Goal: Task Accomplishment & Management: Manage account settings

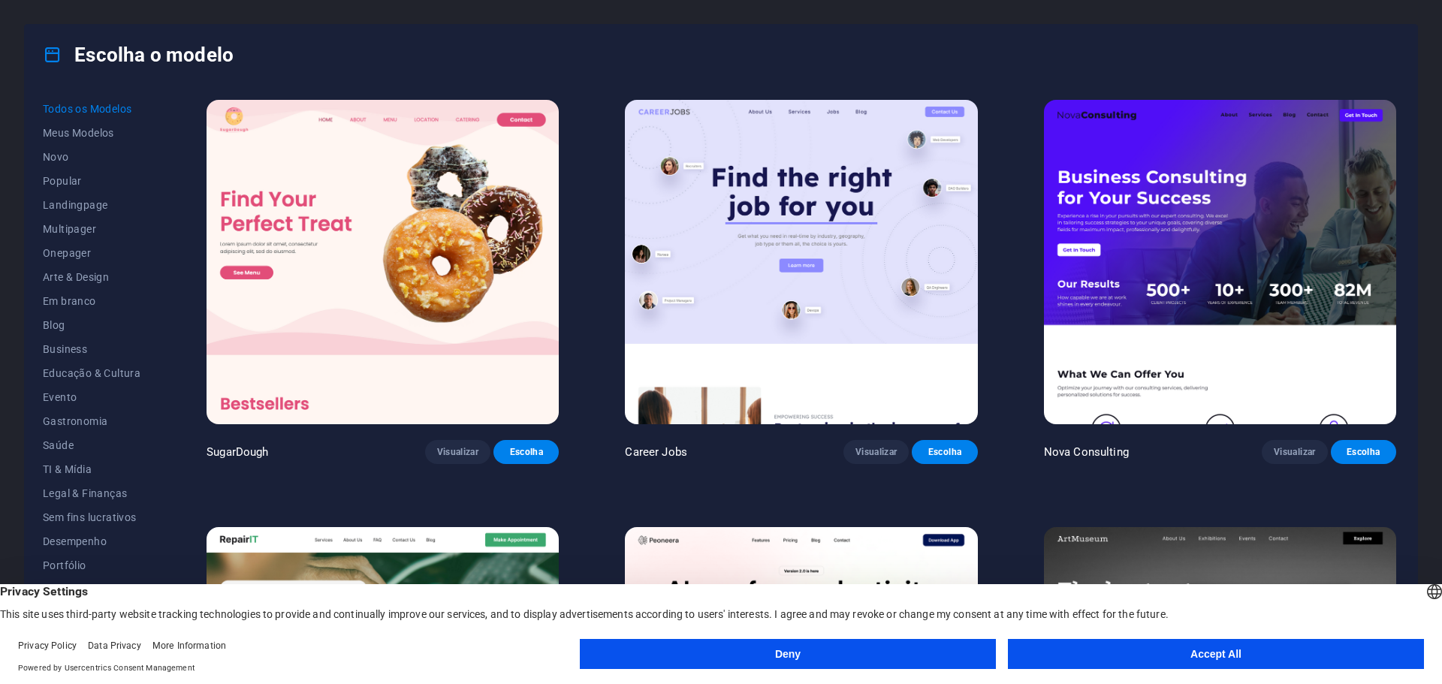
click at [1202, 649] on button "Accept All" at bounding box center [1216, 654] width 416 height 30
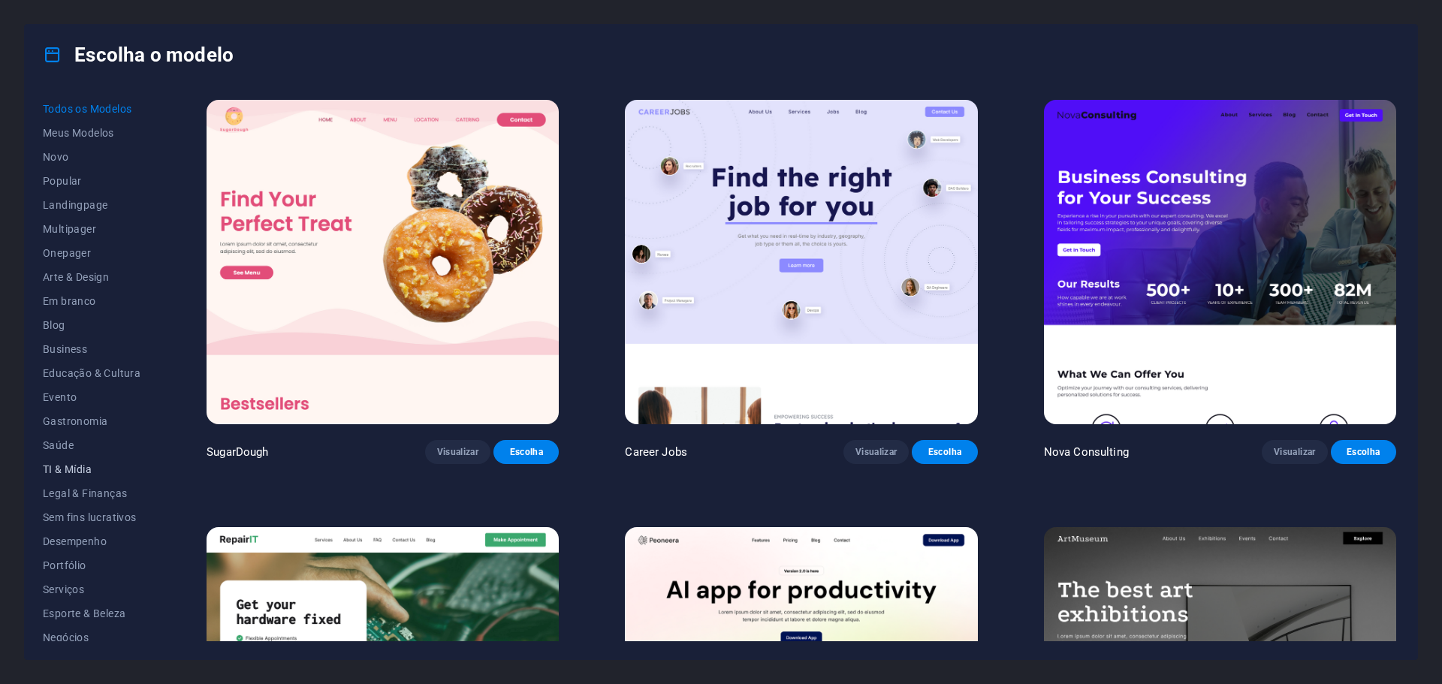
click at [72, 472] on span "TI & Mídia" at bounding box center [92, 469] width 98 height 12
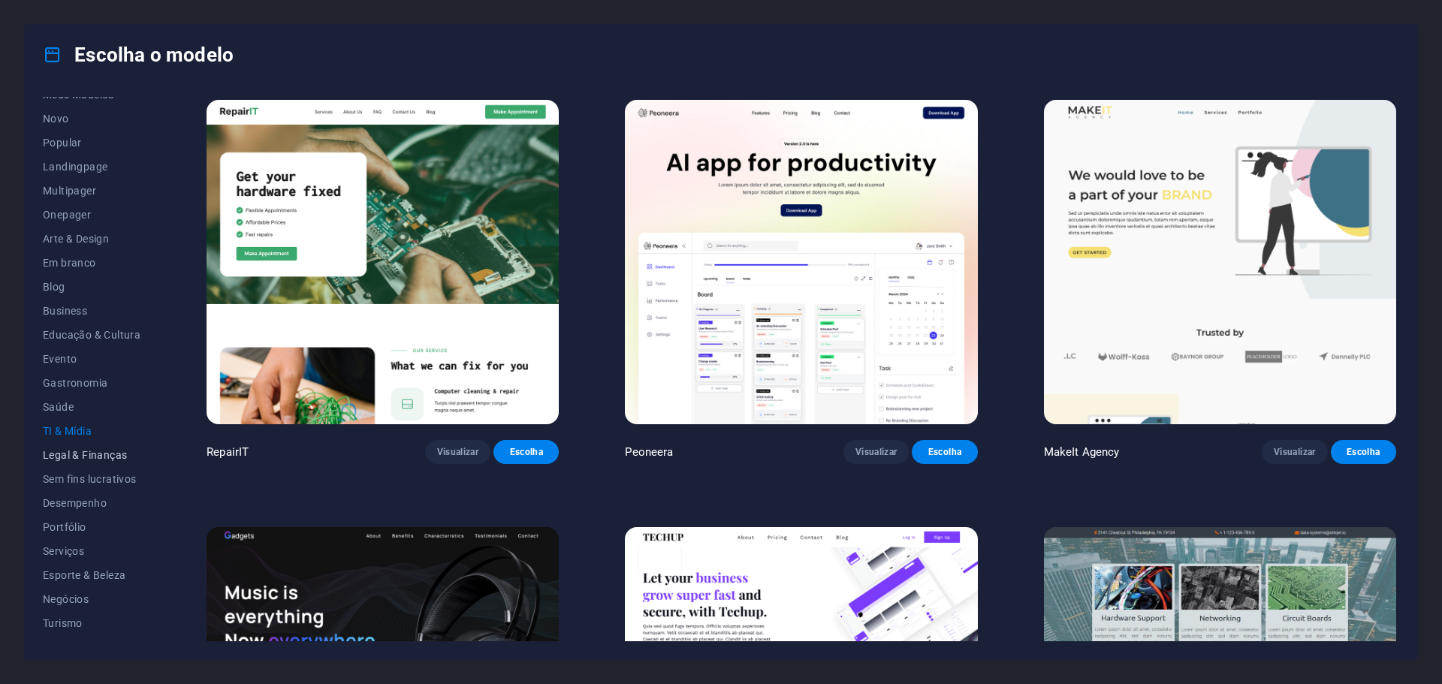
scroll to position [56, 0]
click at [82, 524] on button "Serviços" at bounding box center [92, 533] width 98 height 24
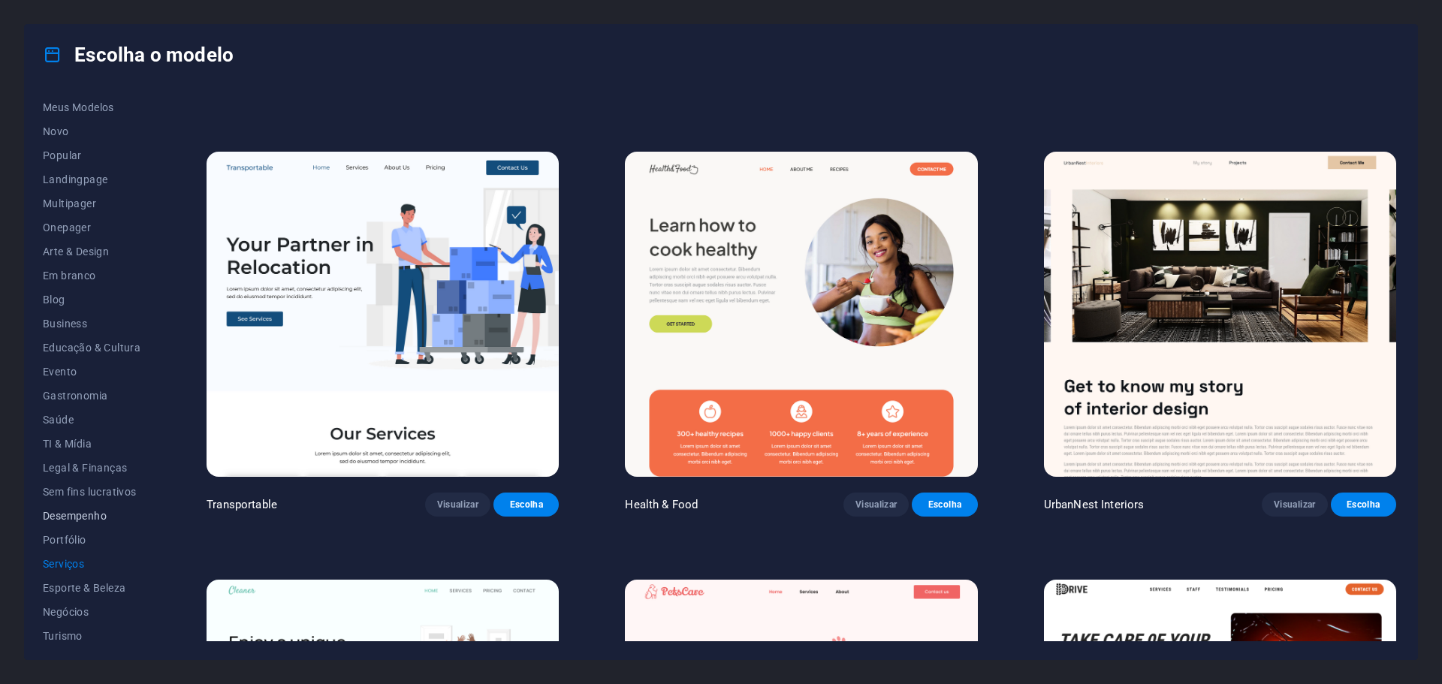
scroll to position [0, 0]
click at [75, 472] on span "TI & Mídia" at bounding box center [92, 469] width 98 height 12
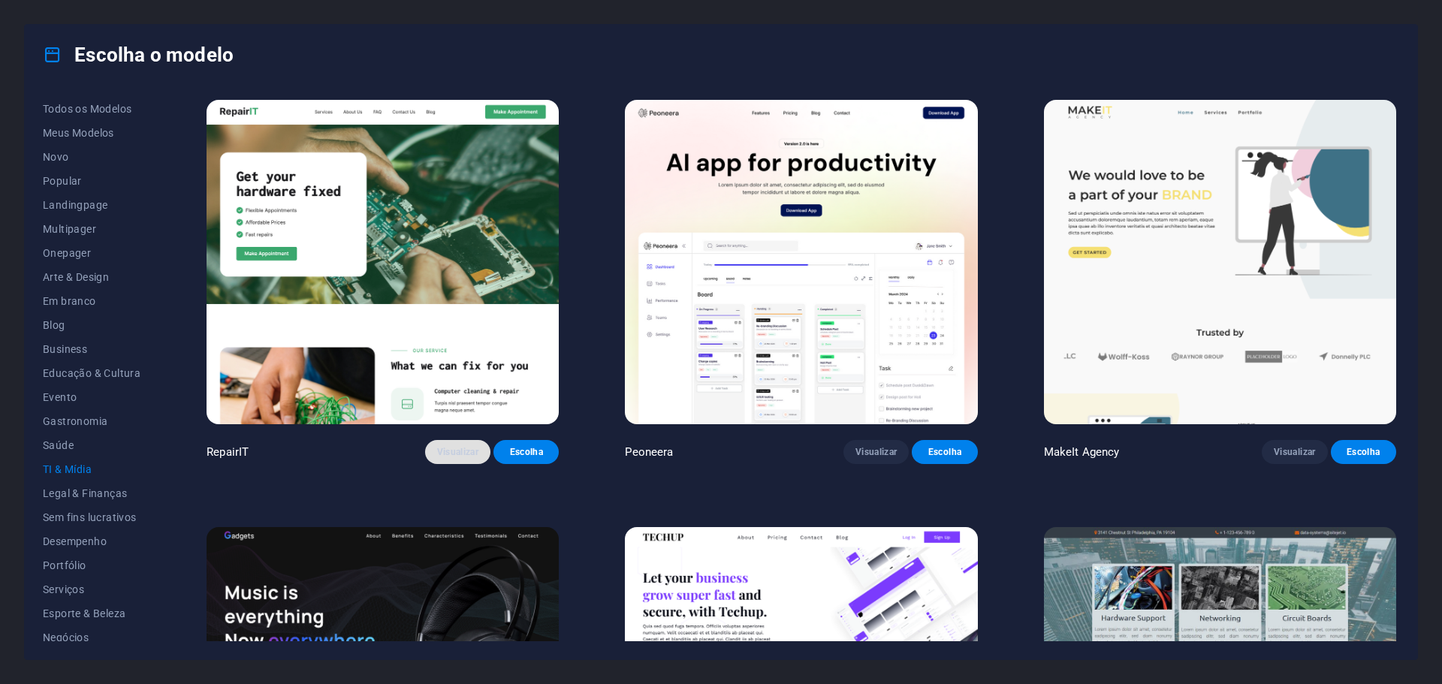
click at [452, 449] on span "Visualizar" at bounding box center [457, 452] width 41 height 12
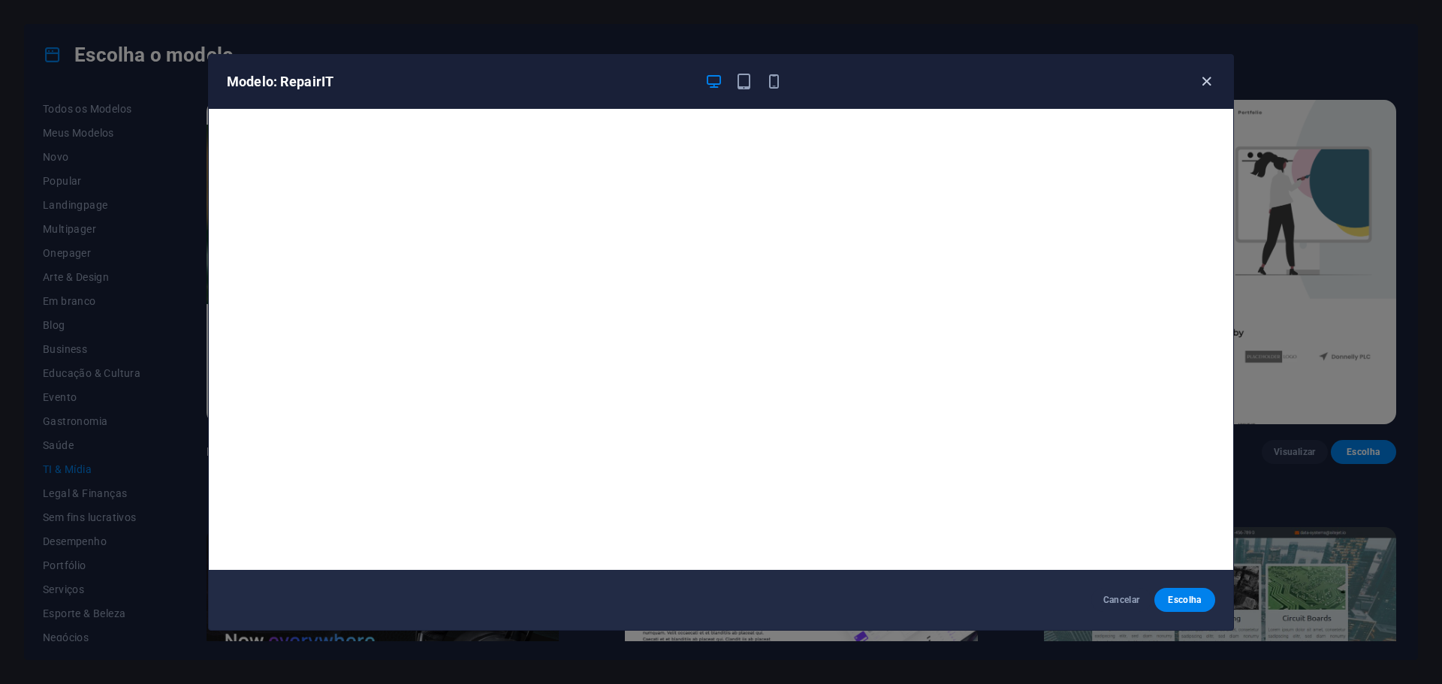
click at [1208, 80] on icon "button" at bounding box center [1206, 81] width 17 height 17
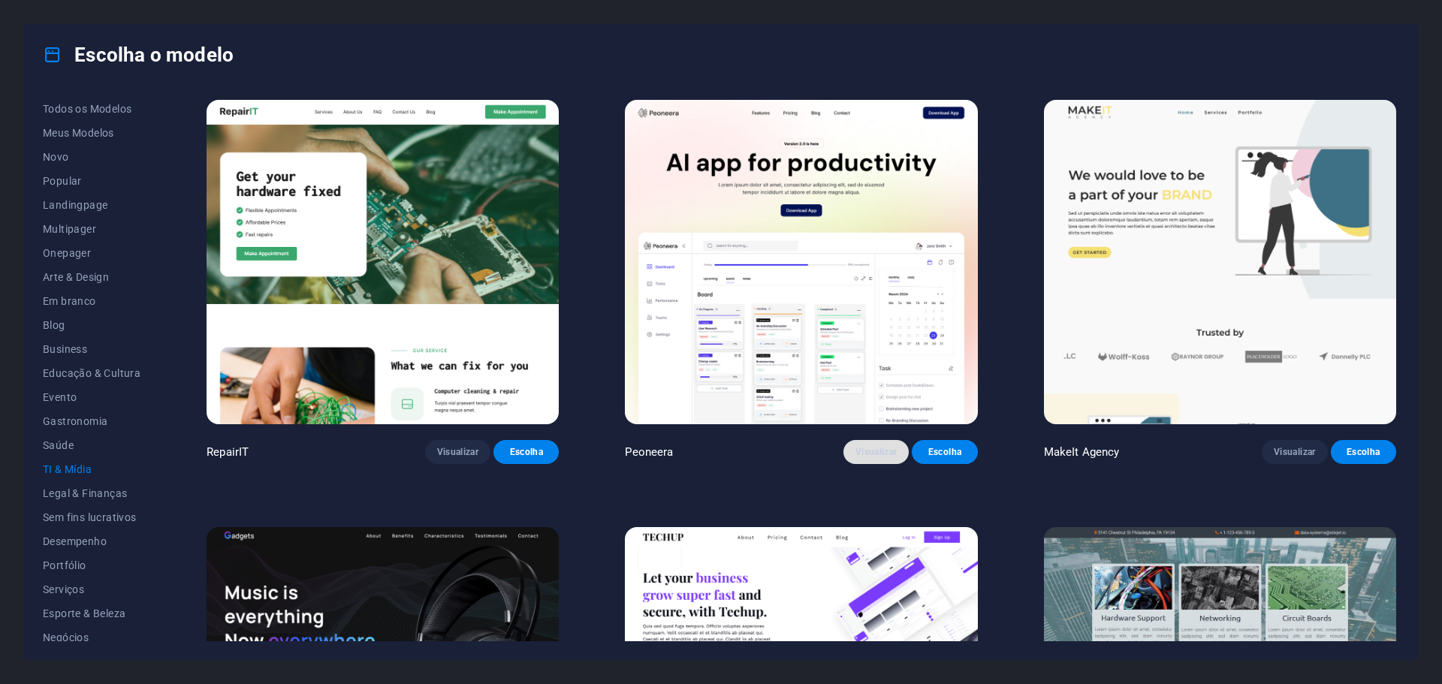
click at [875, 456] on span "Visualizar" at bounding box center [876, 452] width 41 height 12
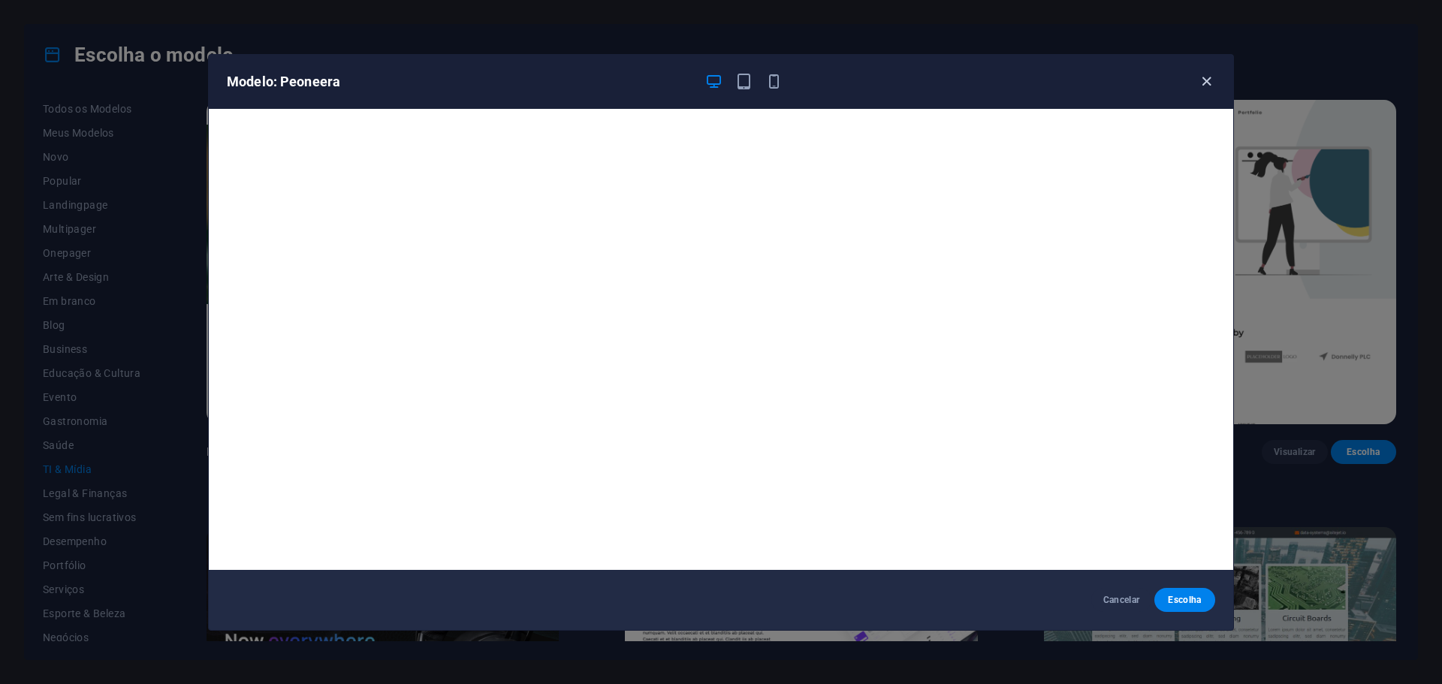
click at [1204, 80] on icon "button" at bounding box center [1206, 81] width 17 height 17
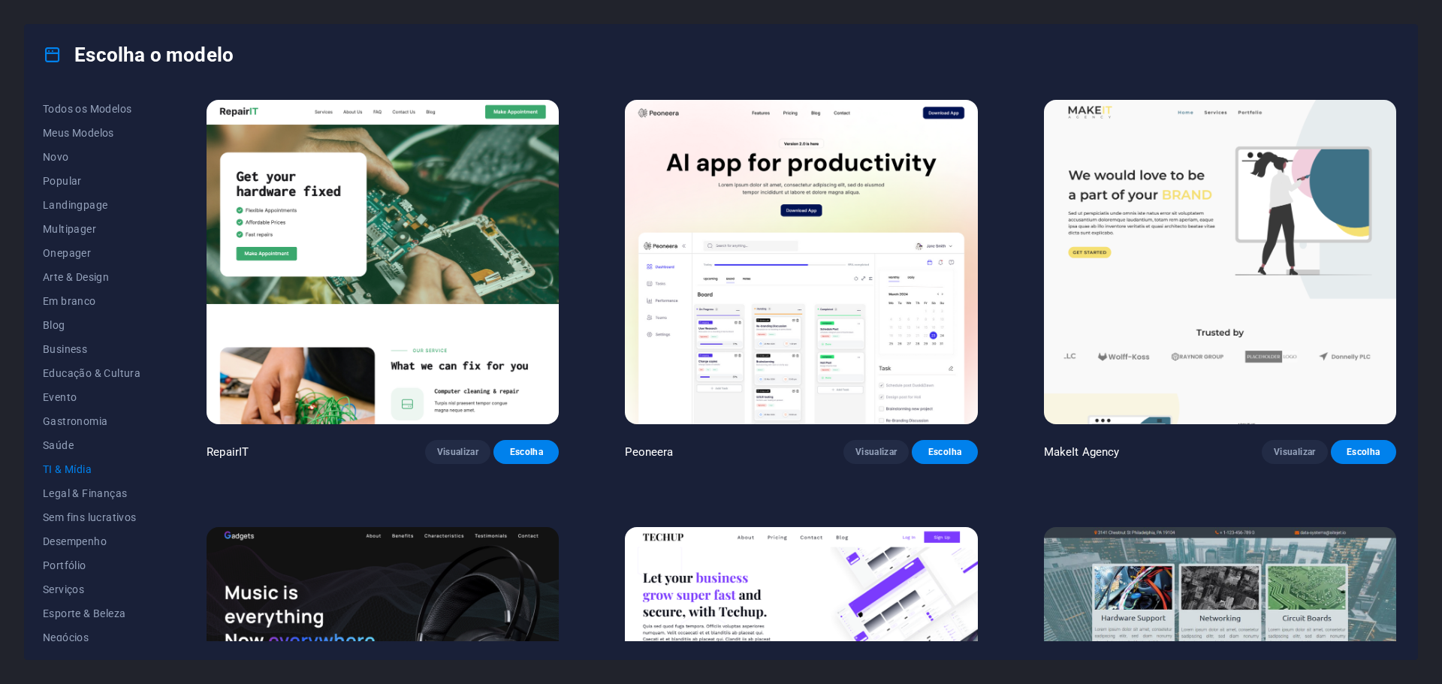
scroll to position [300, 0]
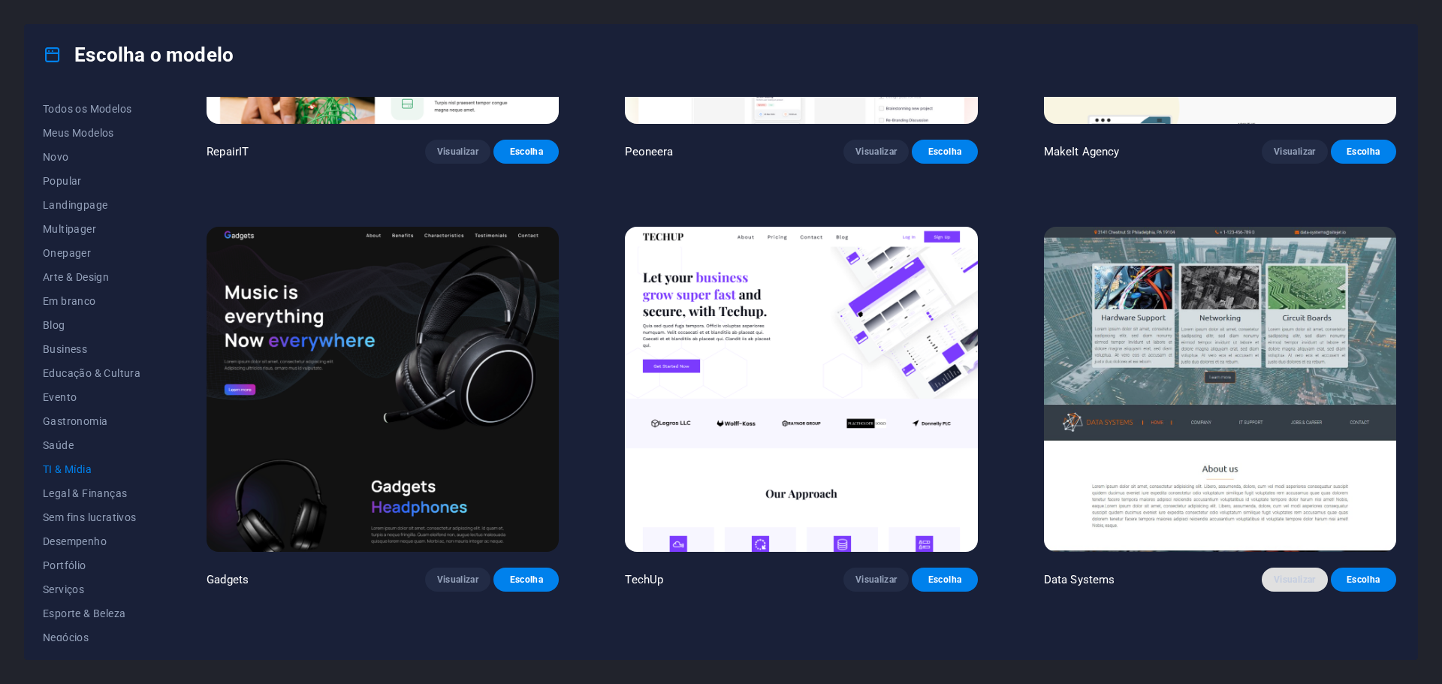
click at [1289, 575] on span "Visualizar" at bounding box center [1294, 580] width 41 height 12
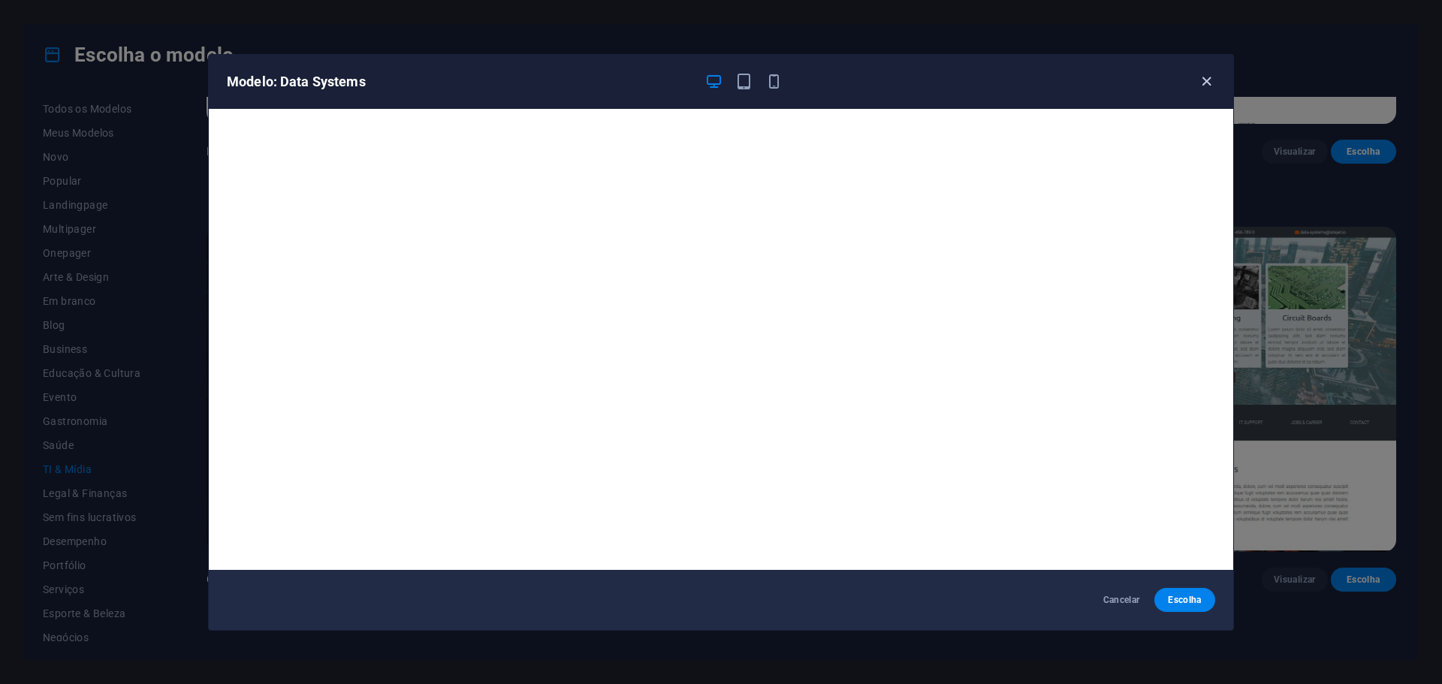
click at [1212, 87] on icon "button" at bounding box center [1206, 81] width 17 height 17
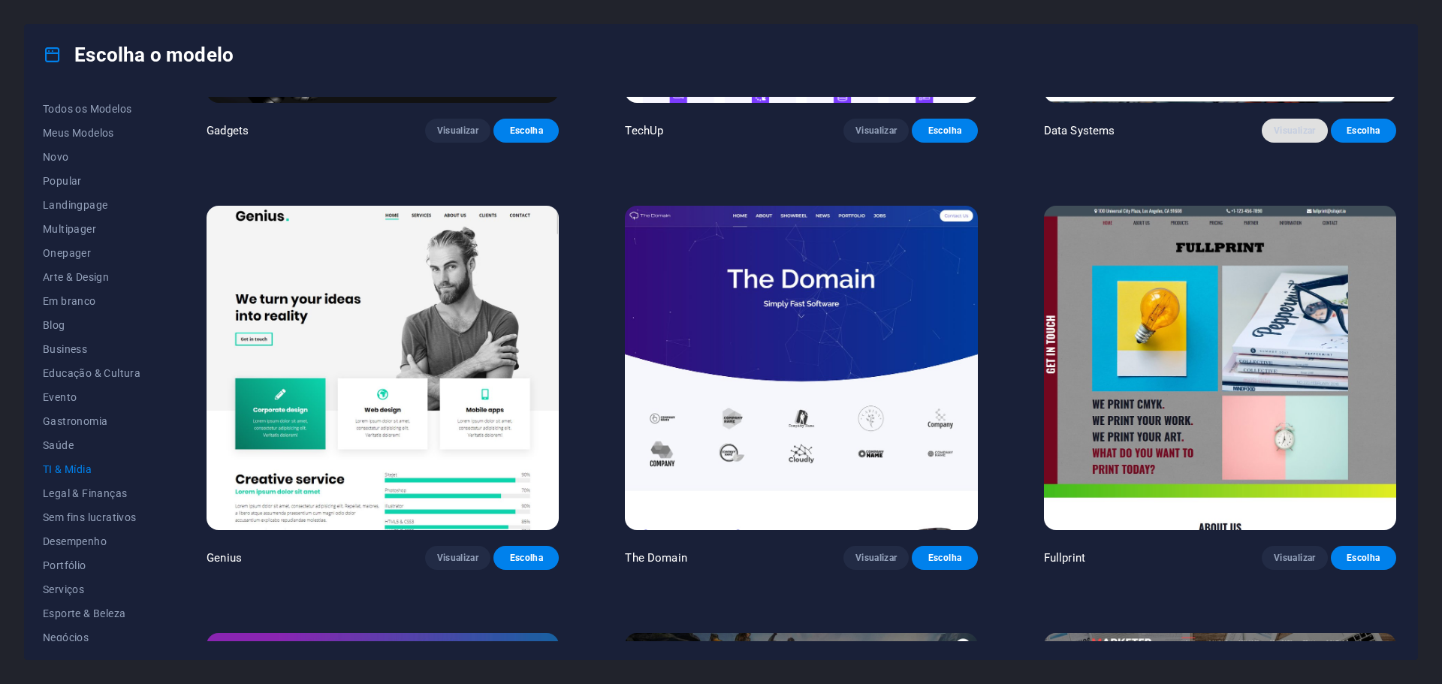
scroll to position [751, 0]
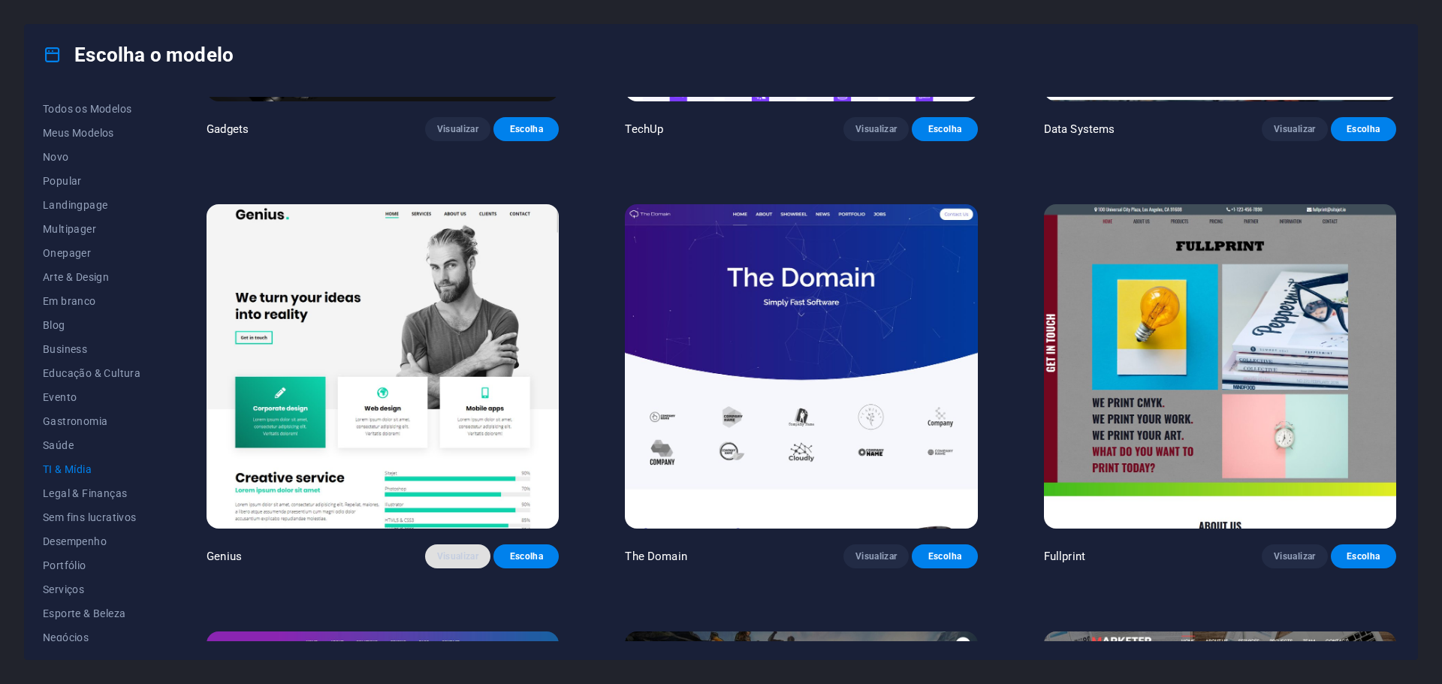
click at [457, 551] on span "Visualizar" at bounding box center [457, 557] width 41 height 12
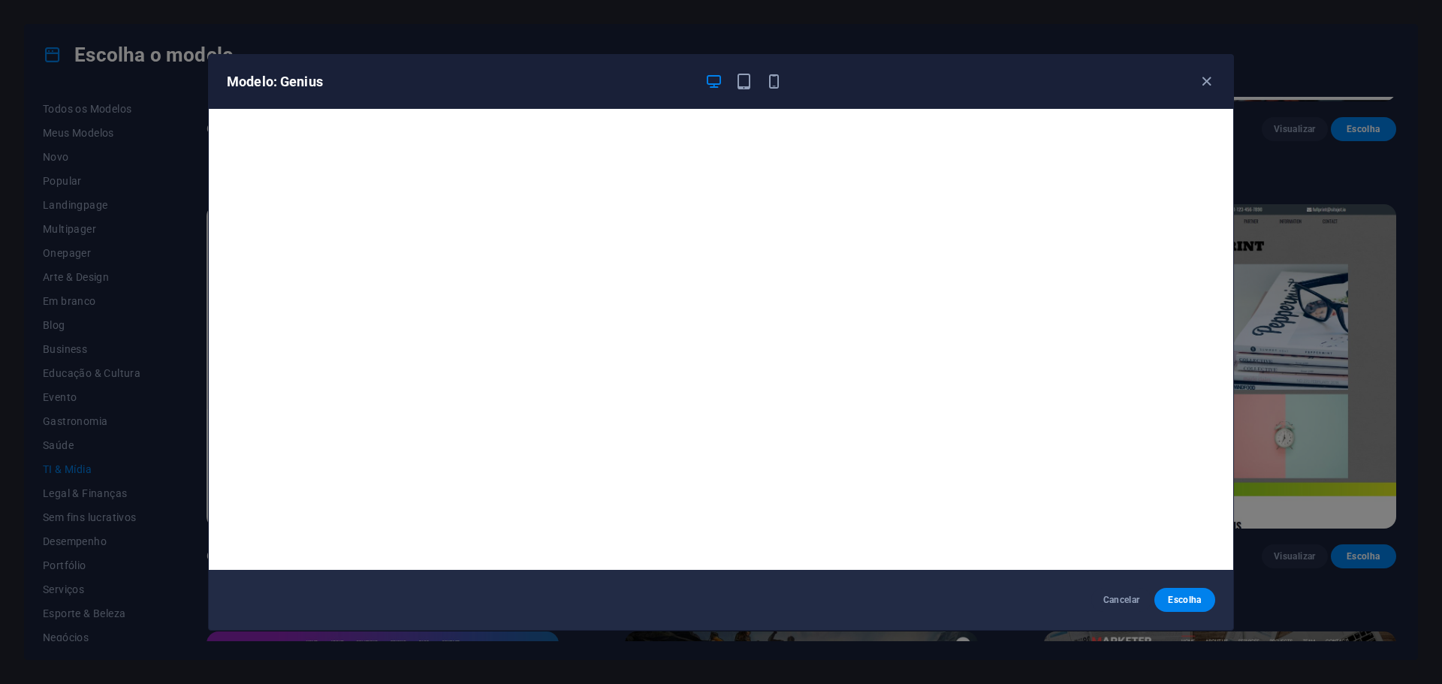
scroll to position [4, 0]
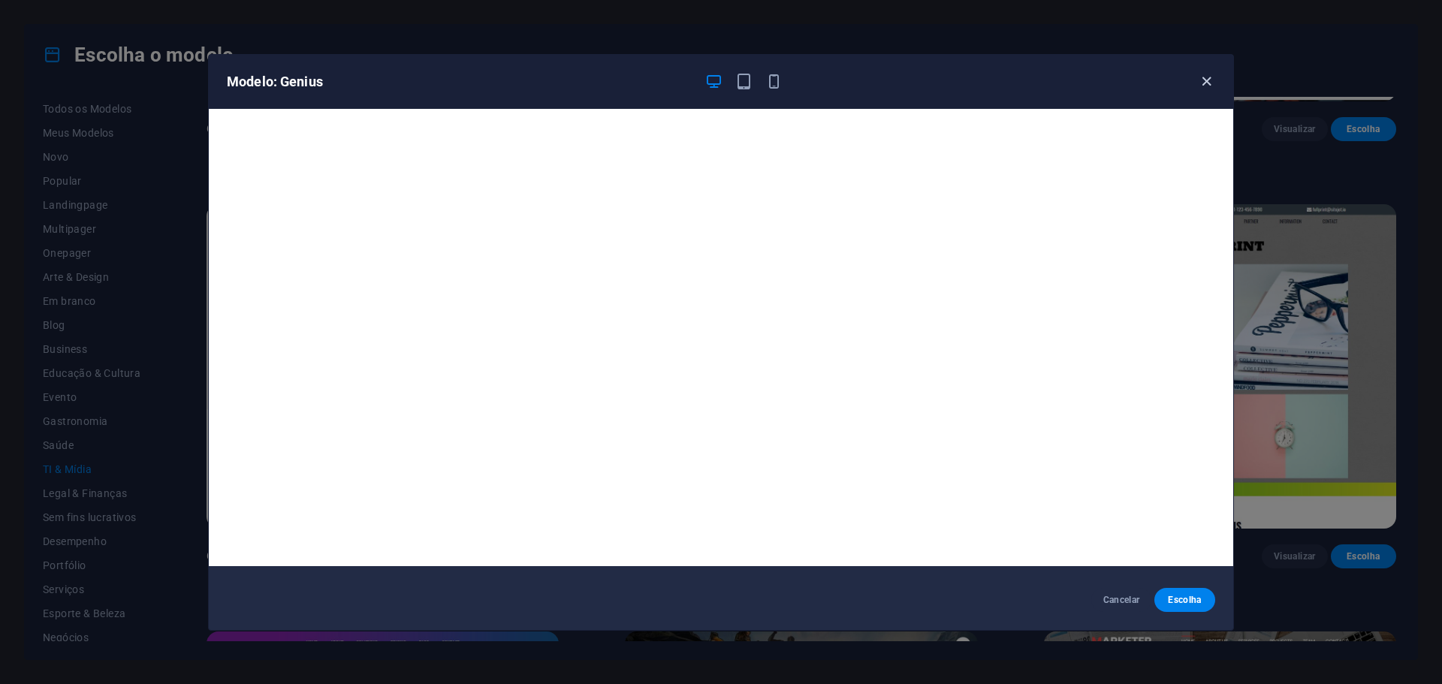
click at [1204, 78] on icon "button" at bounding box center [1206, 81] width 17 height 17
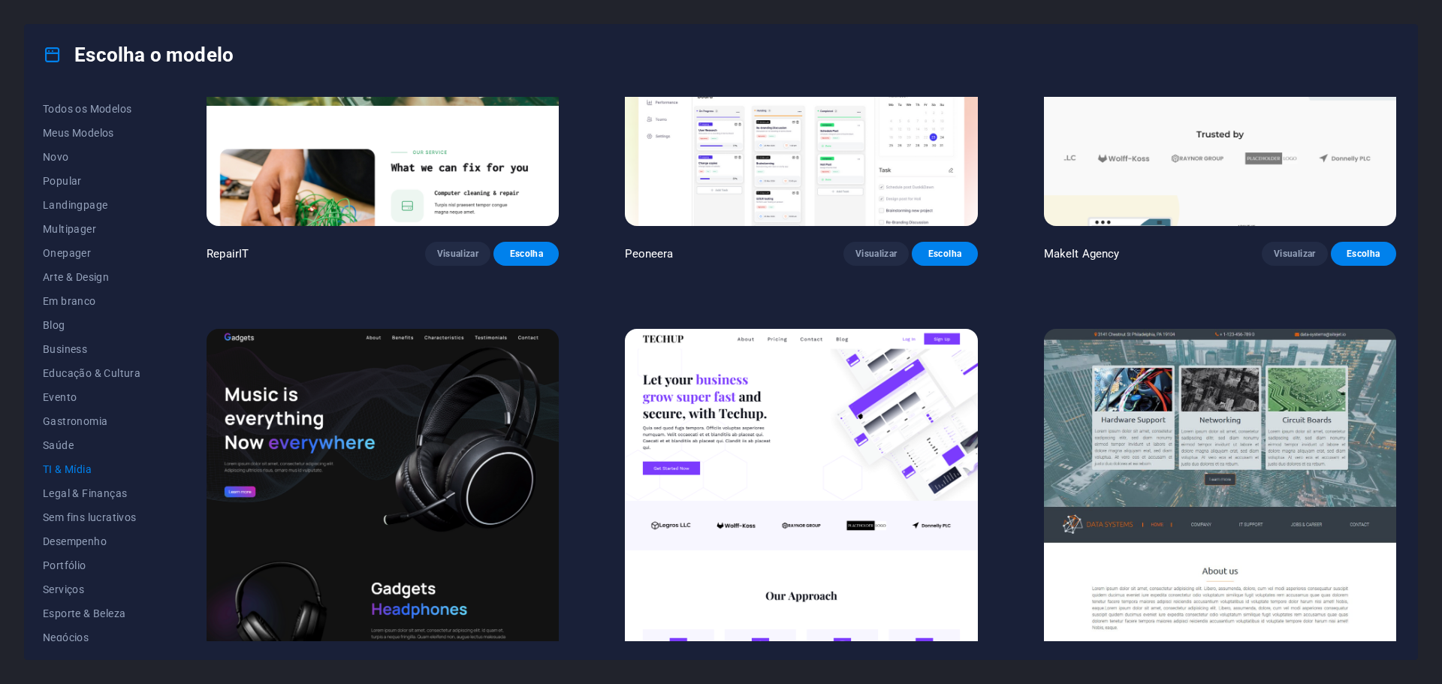
scroll to position [0, 0]
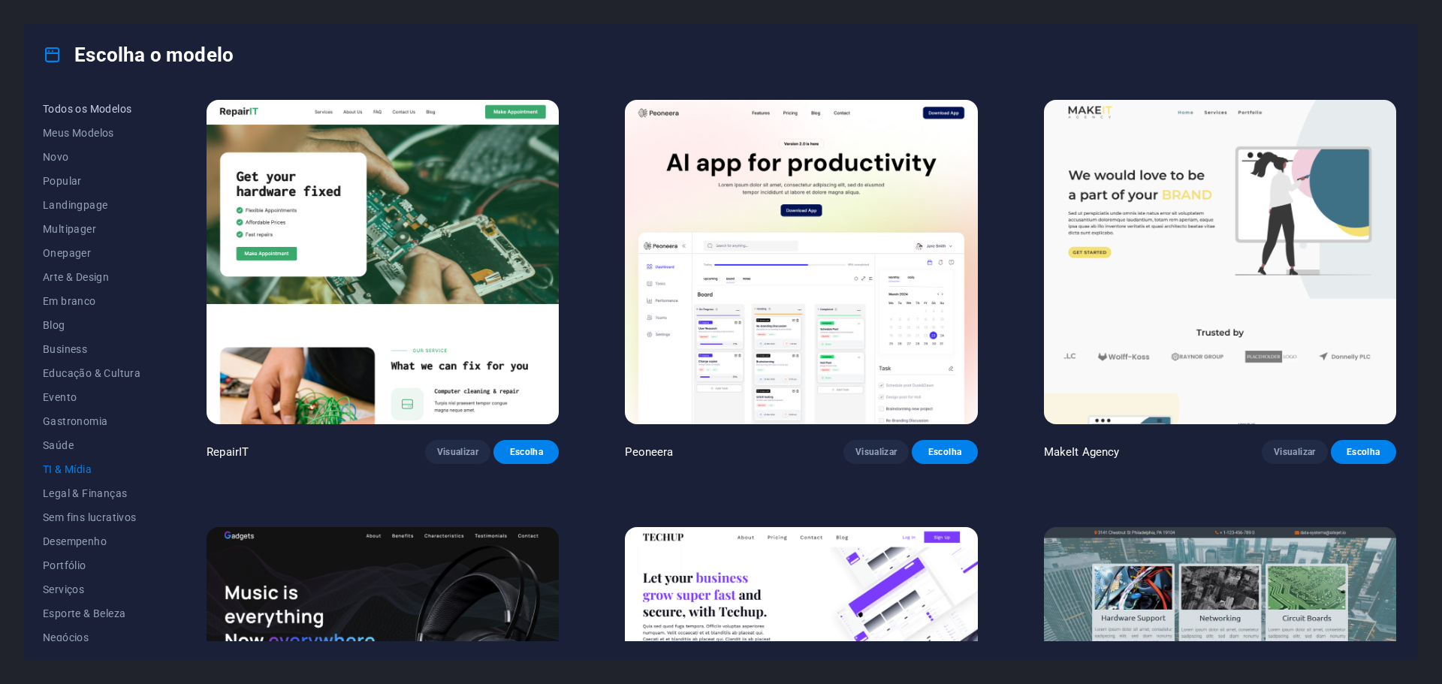
click at [56, 107] on span "Todos os Modelos" at bounding box center [92, 109] width 98 height 12
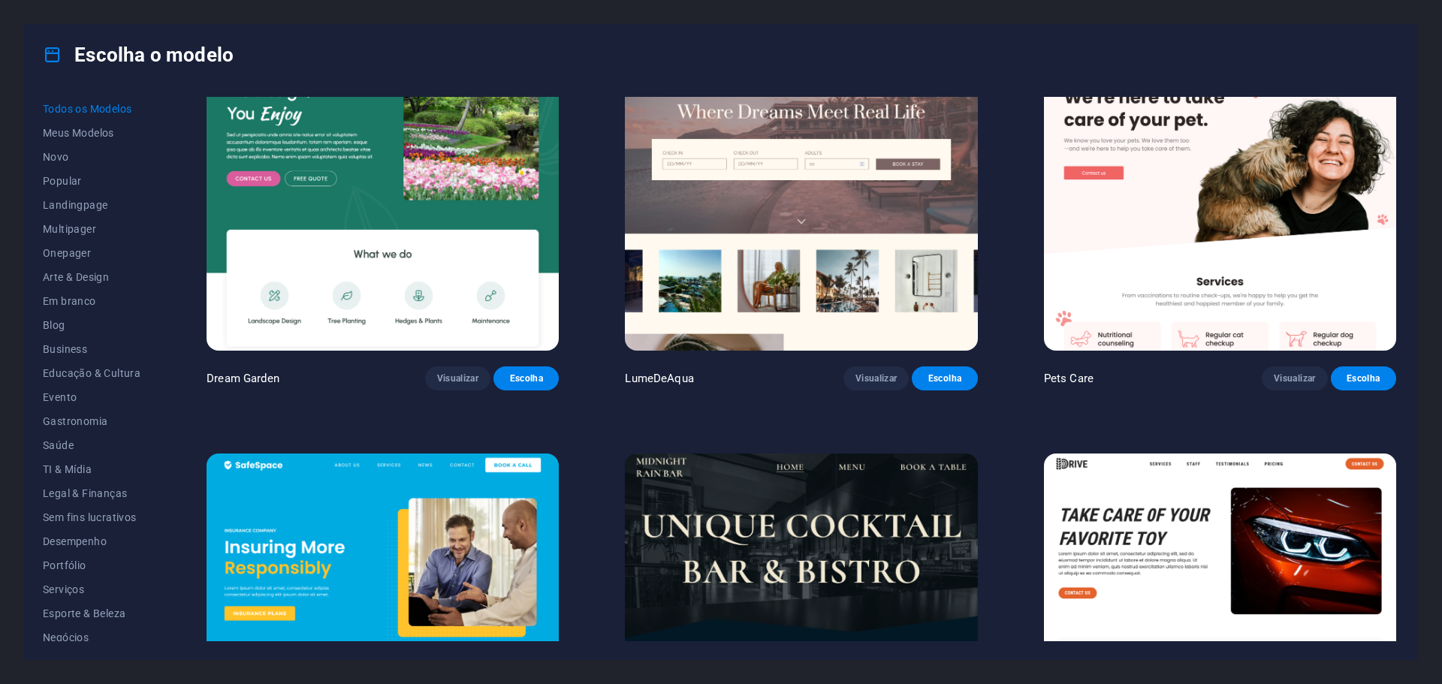
scroll to position [3230, 0]
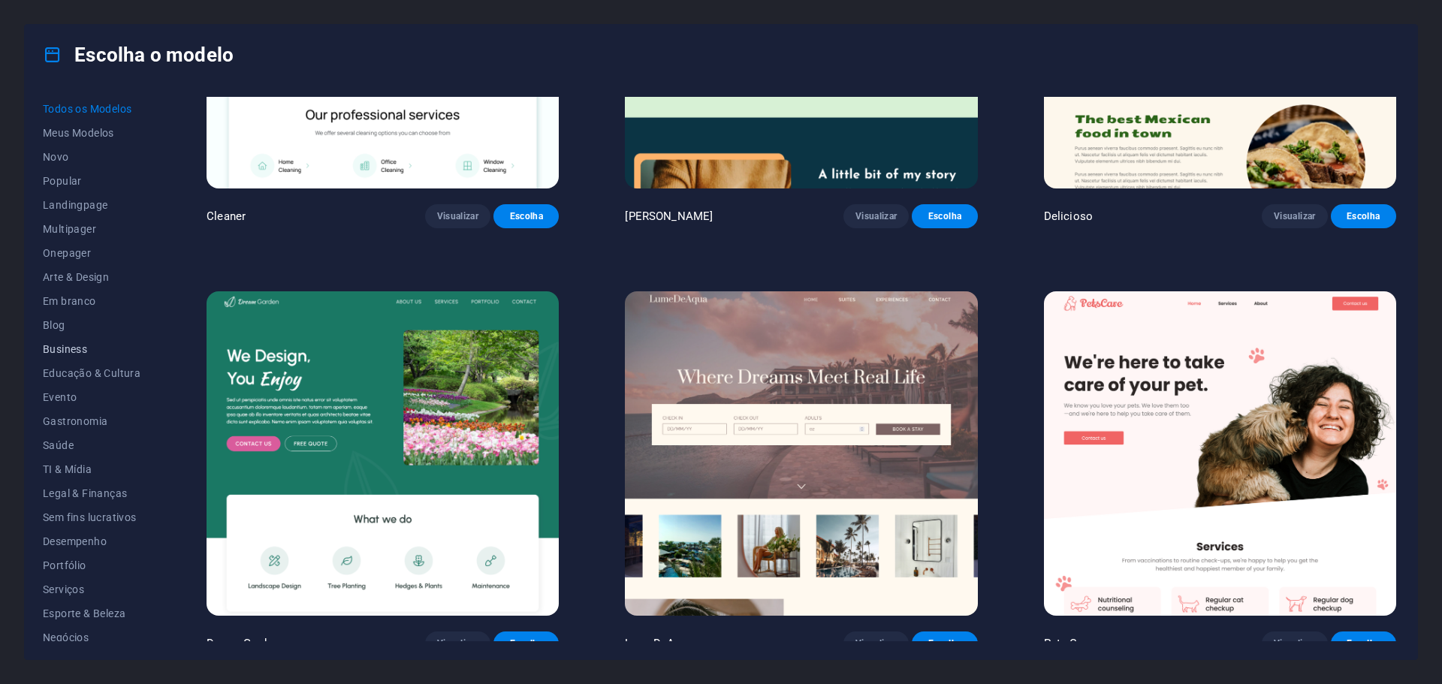
click at [77, 349] on span "Business" at bounding box center [92, 349] width 98 height 12
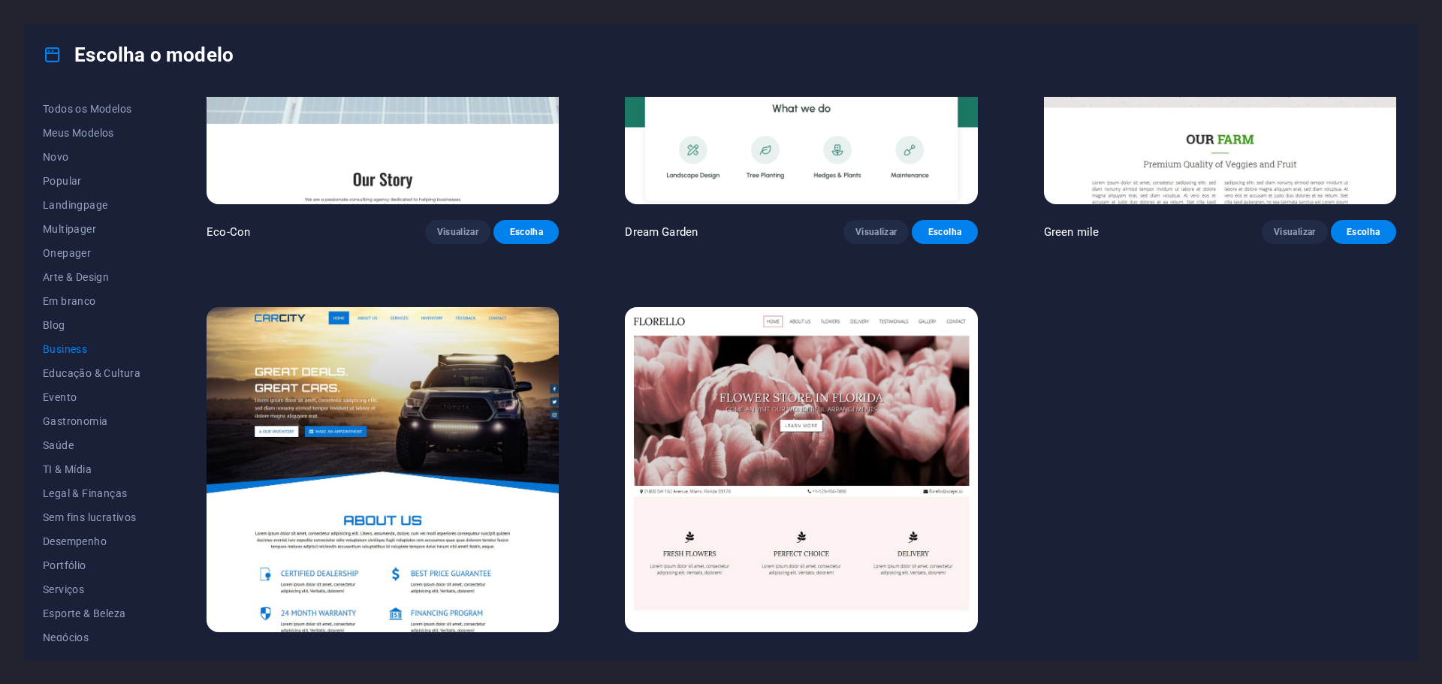
scroll to position [248, 0]
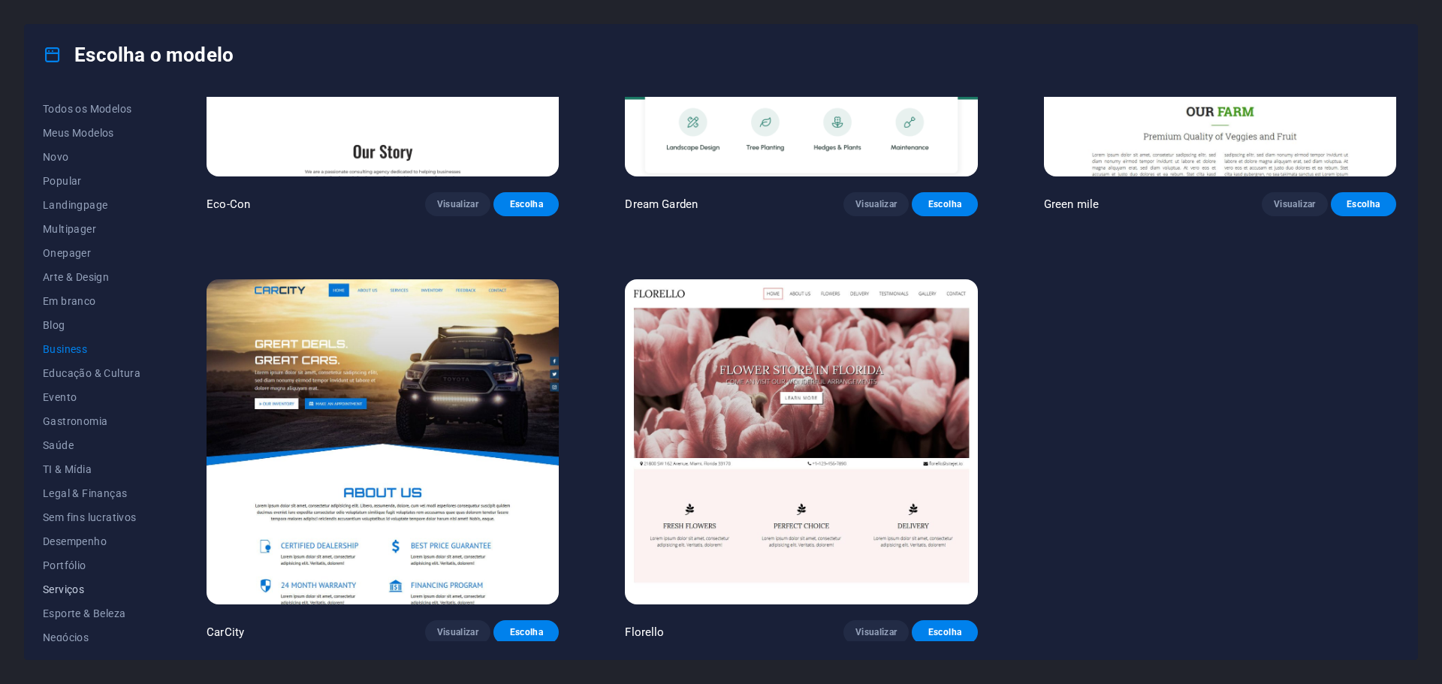
click at [77, 585] on span "Serviços" at bounding box center [92, 590] width 98 height 12
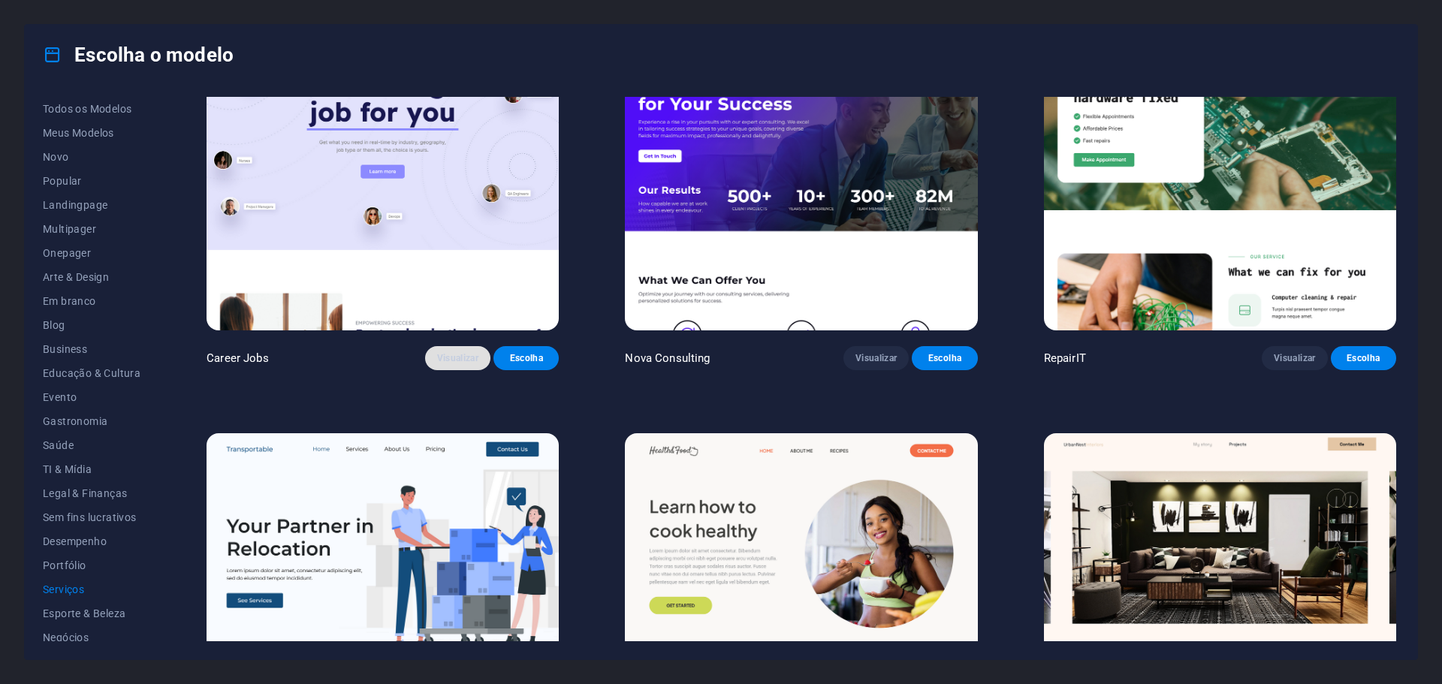
scroll to position [0, 0]
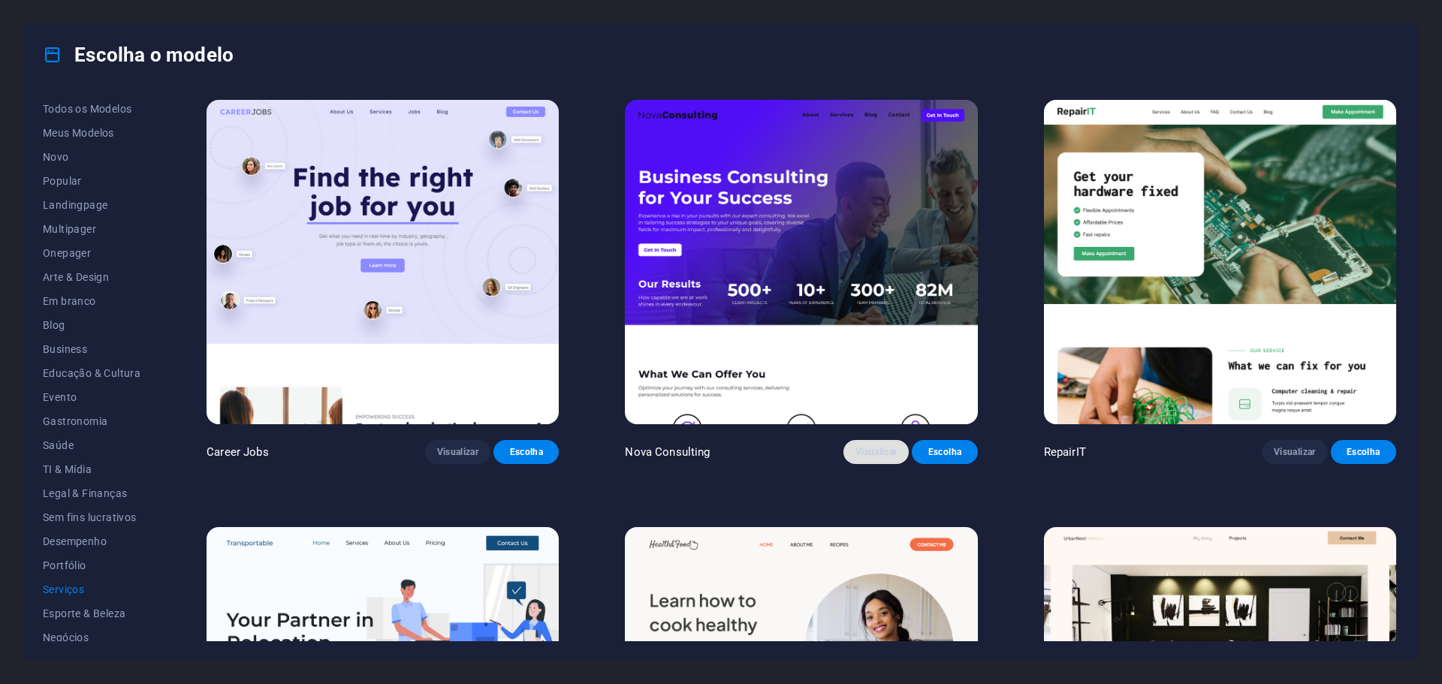
click at [865, 456] on span "Visualizar" at bounding box center [876, 452] width 41 height 12
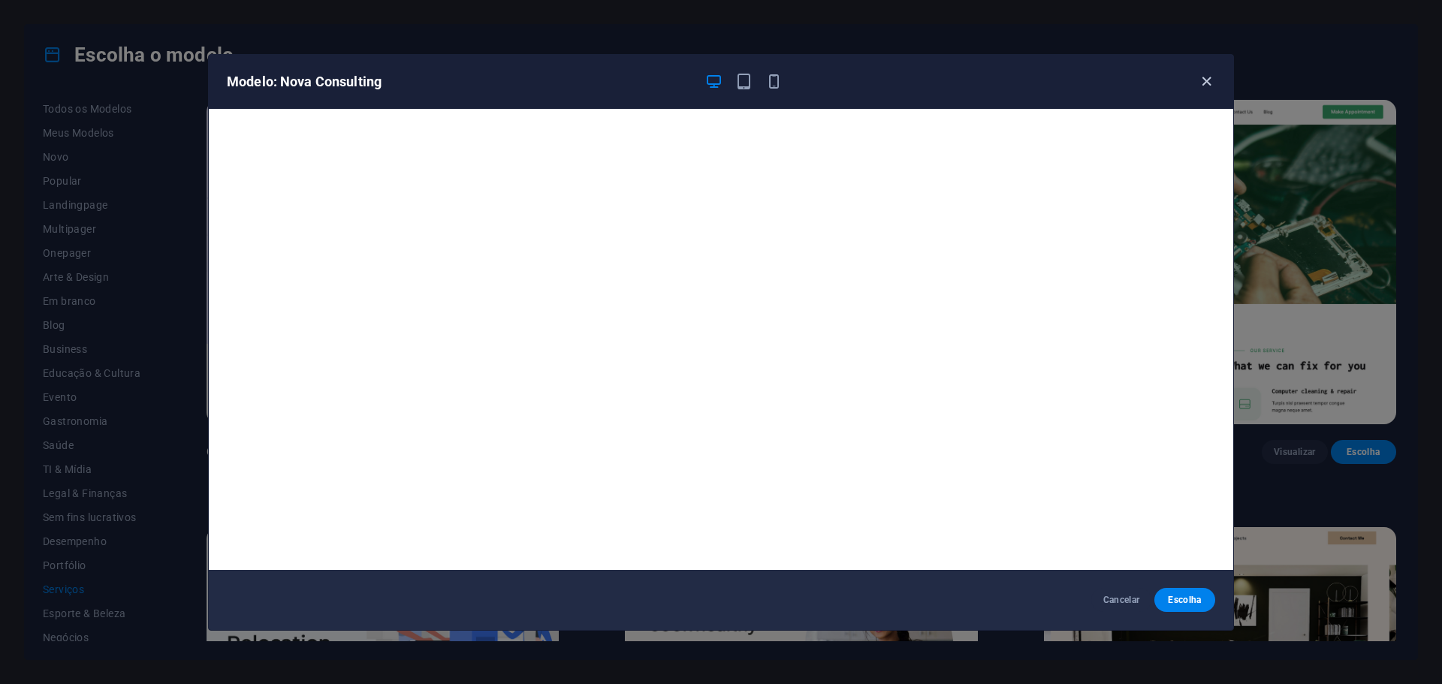
click at [1203, 83] on icon "button" at bounding box center [1206, 81] width 17 height 17
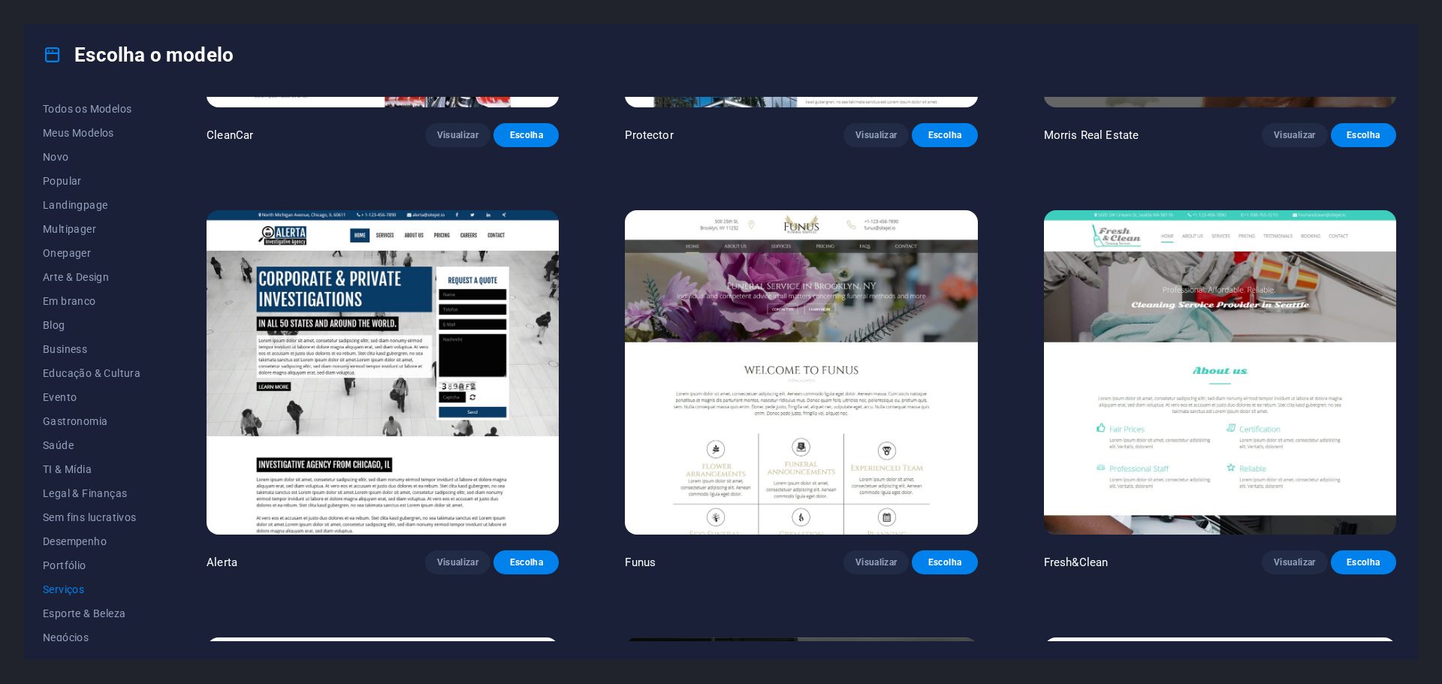
scroll to position [2554, 0]
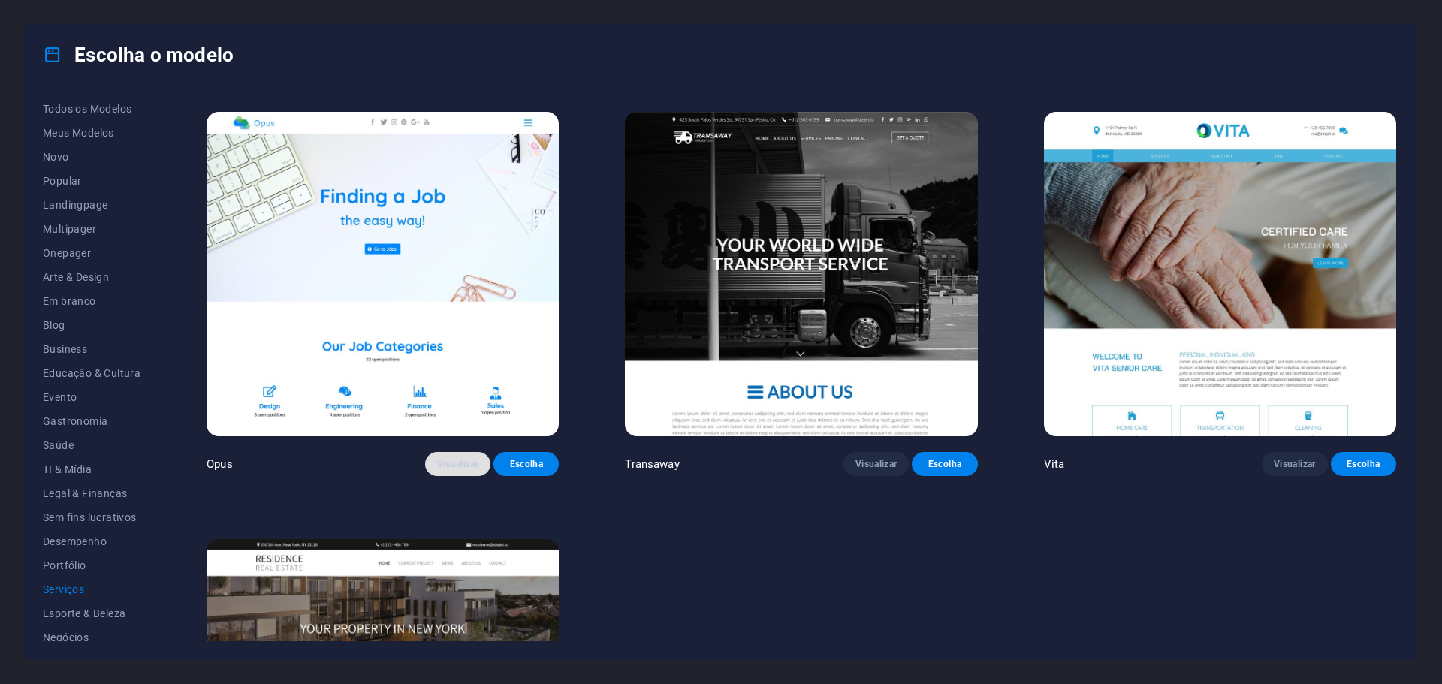
click at [465, 458] on span "Visualizar" at bounding box center [457, 464] width 41 height 12
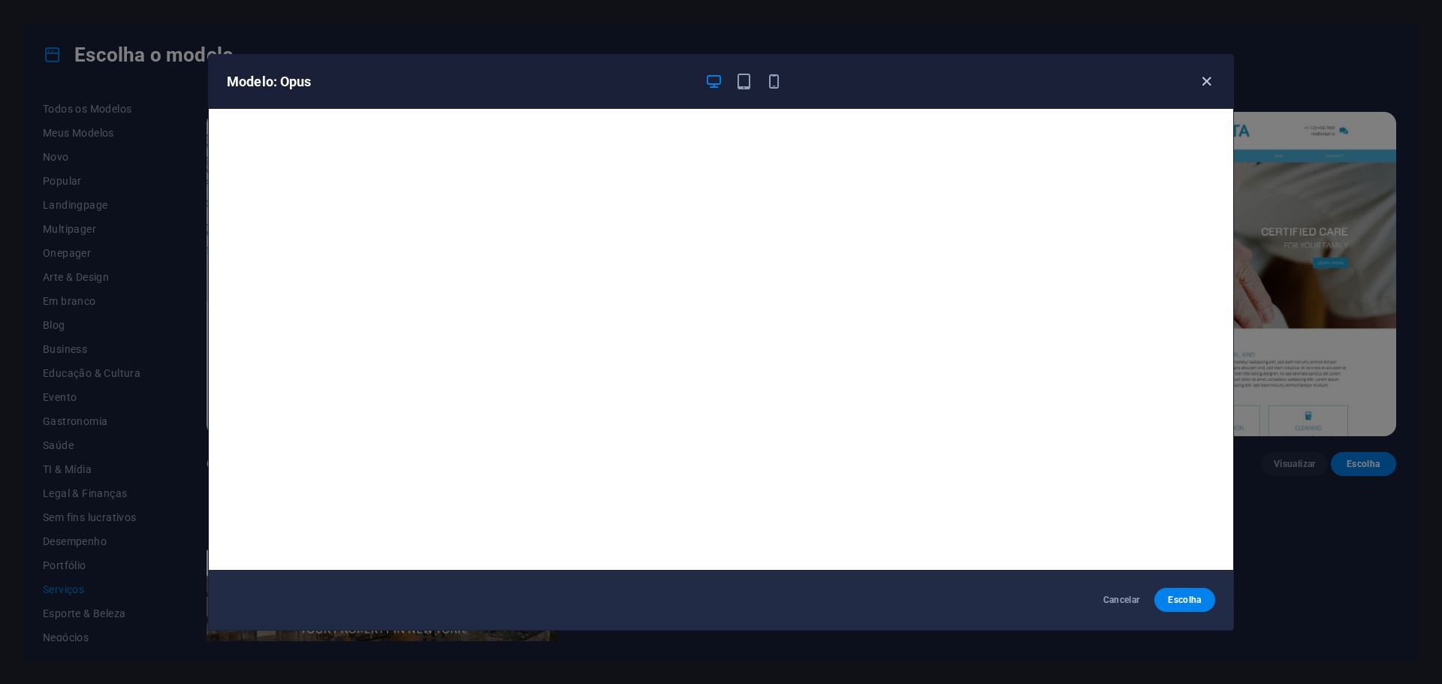
click at [1207, 76] on icon "button" at bounding box center [1206, 81] width 17 height 17
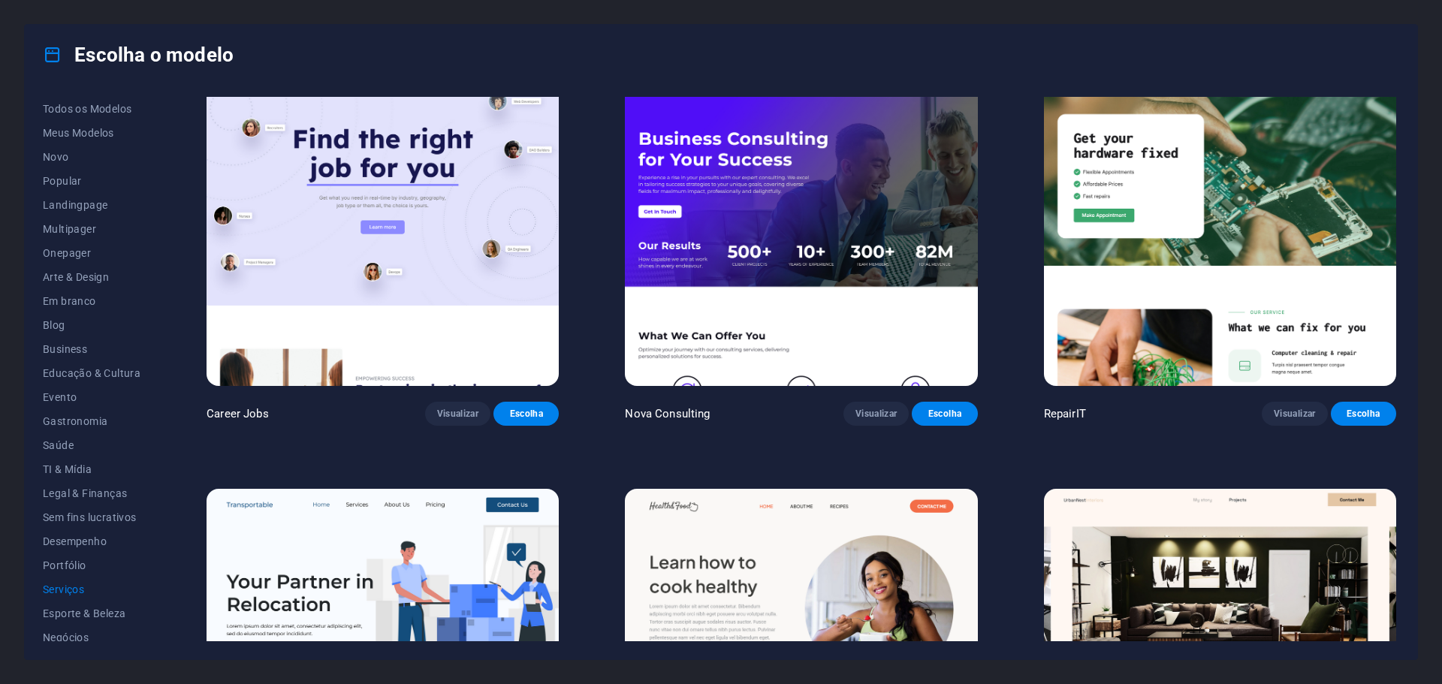
scroll to position [0, 0]
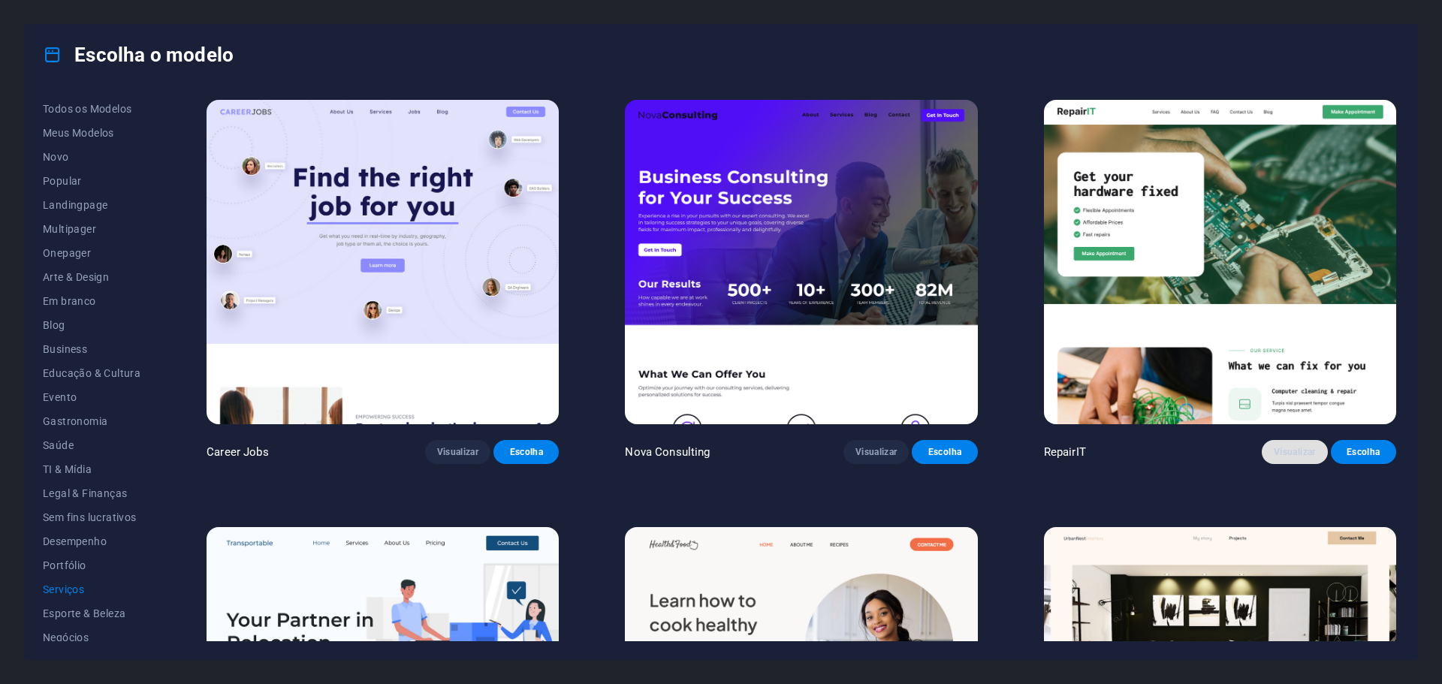
click at [1299, 448] on span "Visualizar" at bounding box center [1294, 452] width 41 height 12
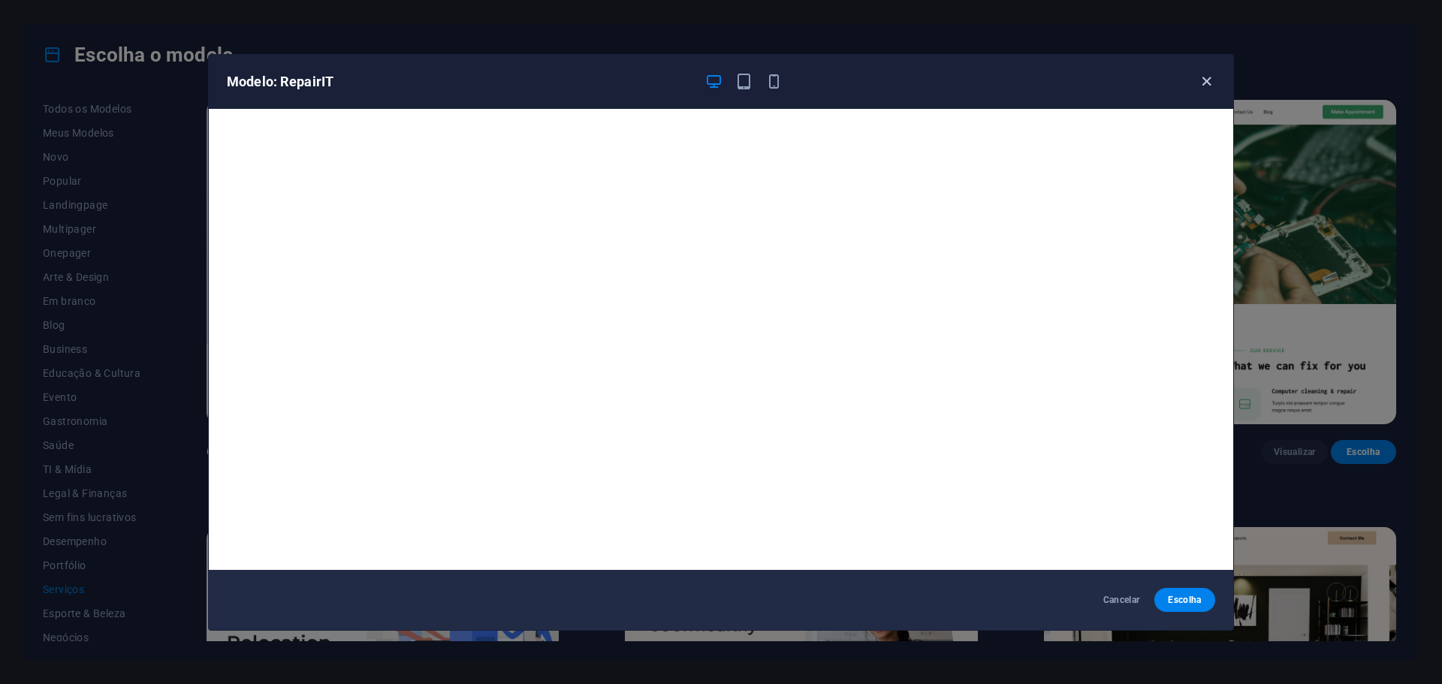
click at [1200, 75] on icon "button" at bounding box center [1206, 81] width 17 height 17
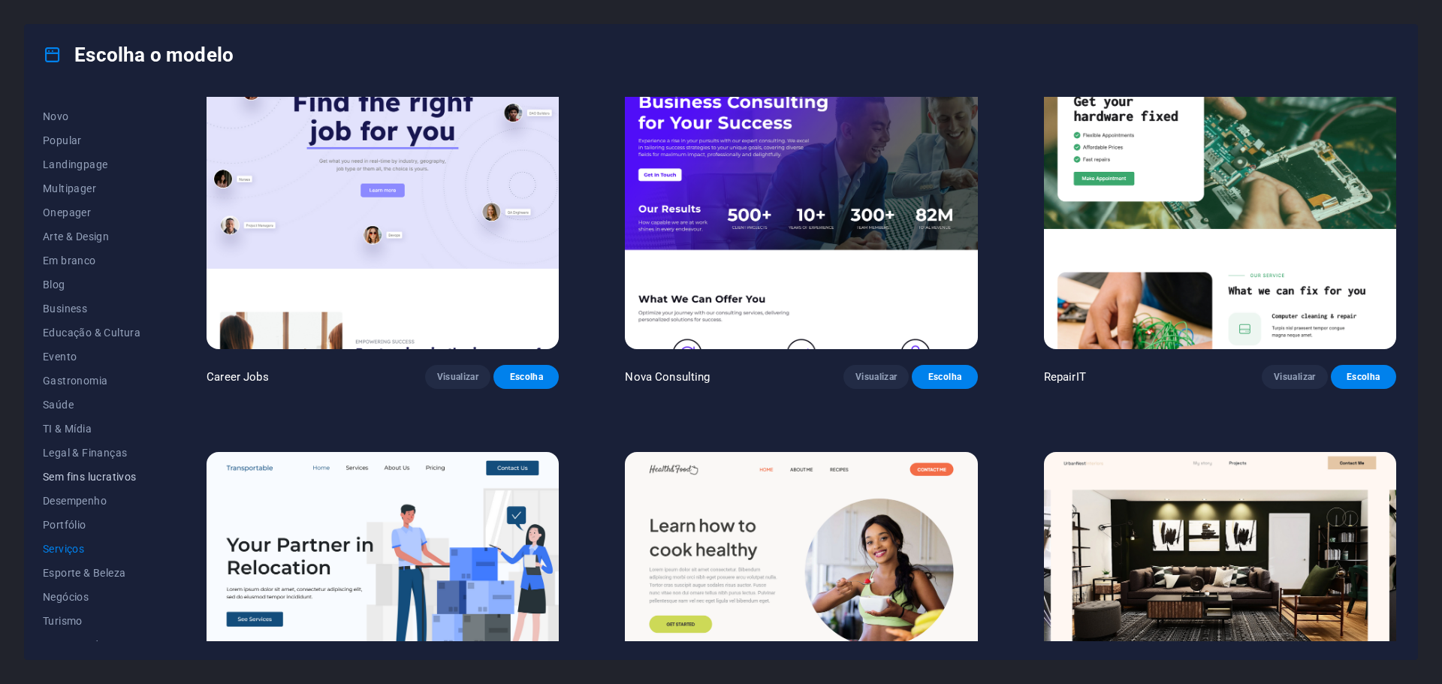
scroll to position [56, 0]
click at [53, 410] on span "TI & Mídia" at bounding box center [92, 413] width 98 height 12
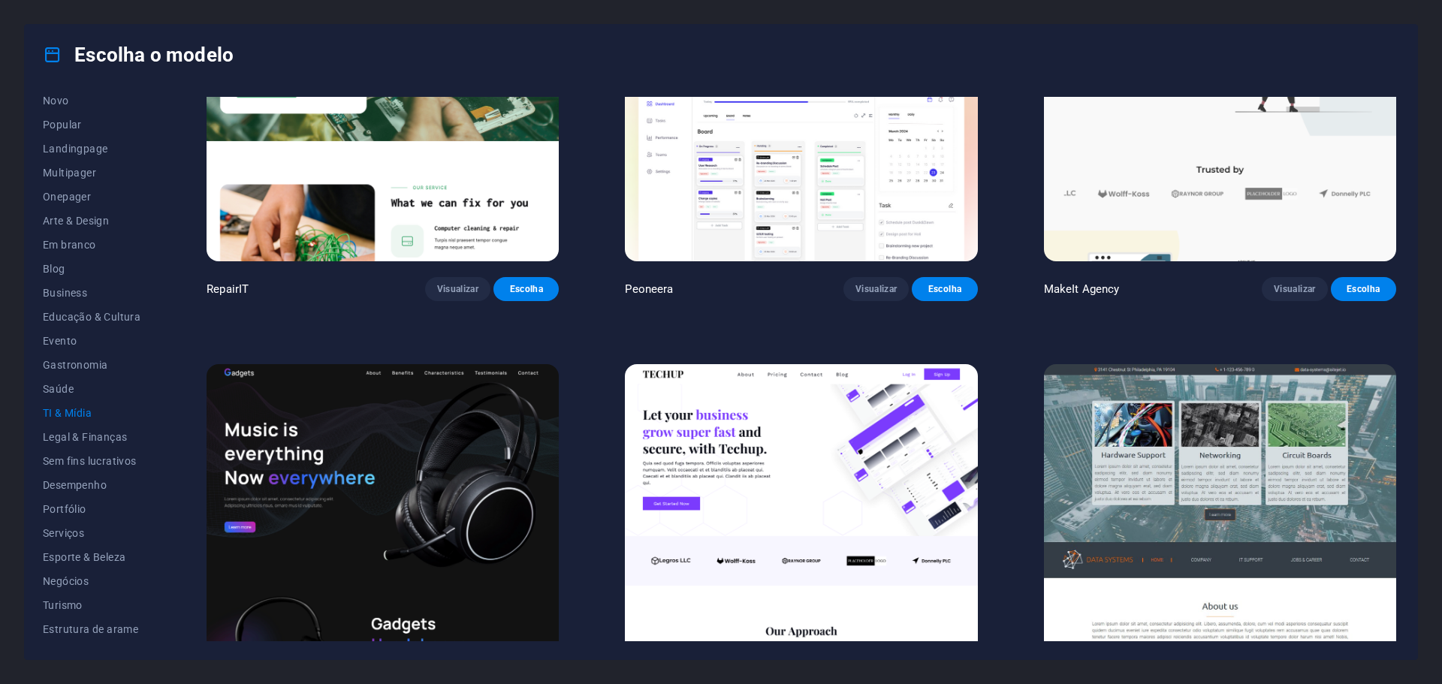
scroll to position [451, 0]
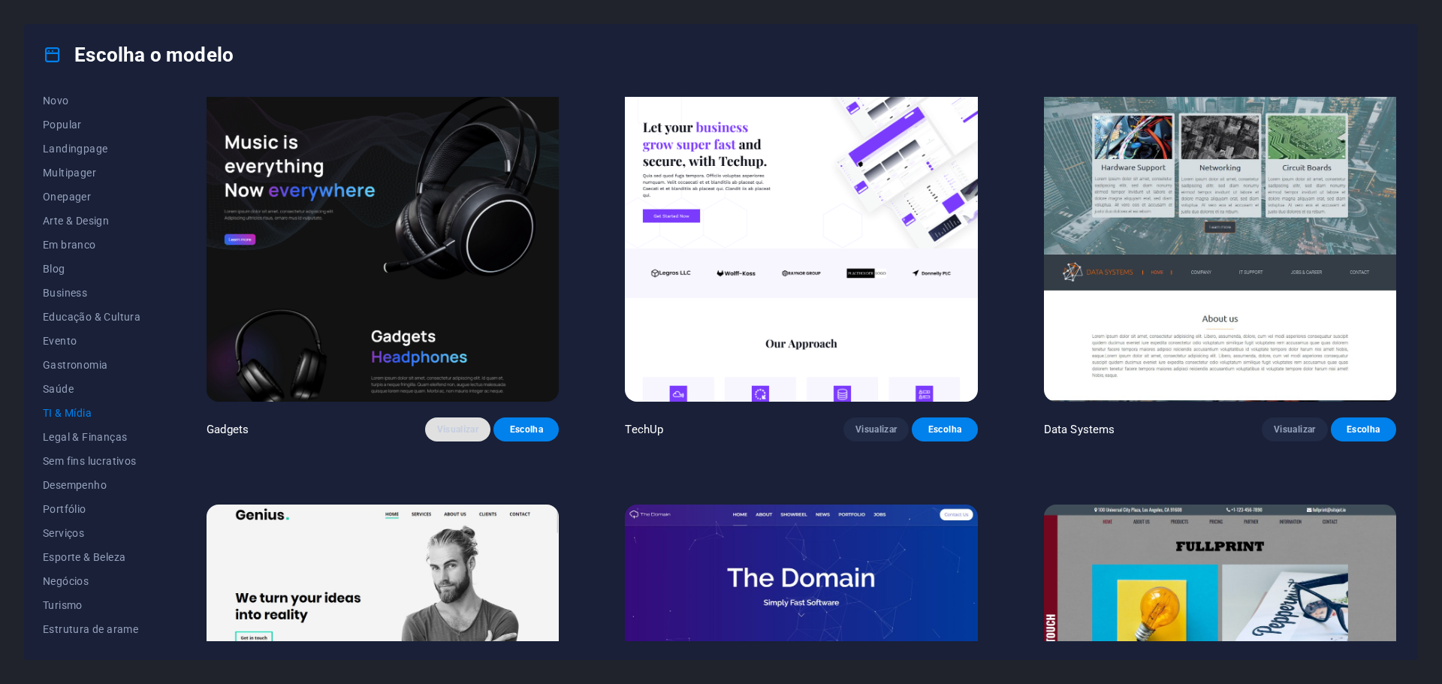
click at [453, 430] on span "Visualizar" at bounding box center [457, 430] width 41 height 12
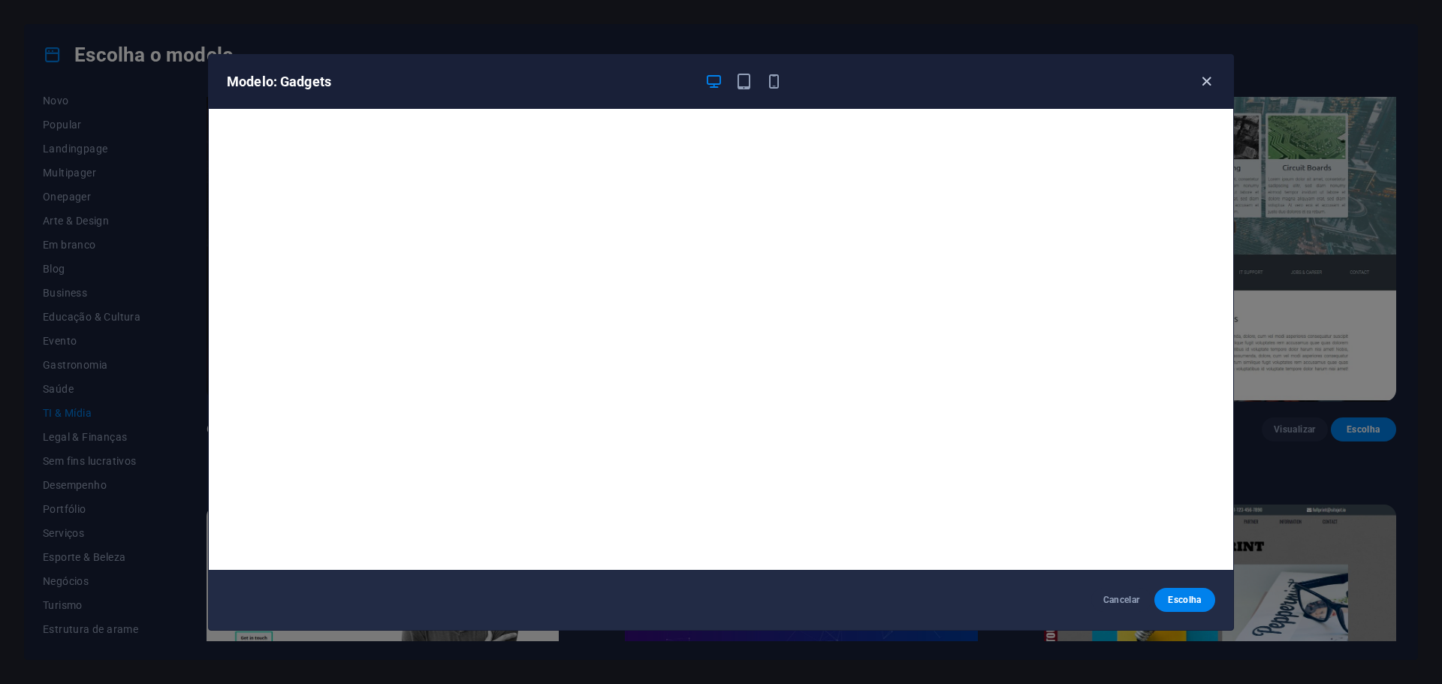
click at [1205, 80] on icon "button" at bounding box center [1206, 81] width 17 height 17
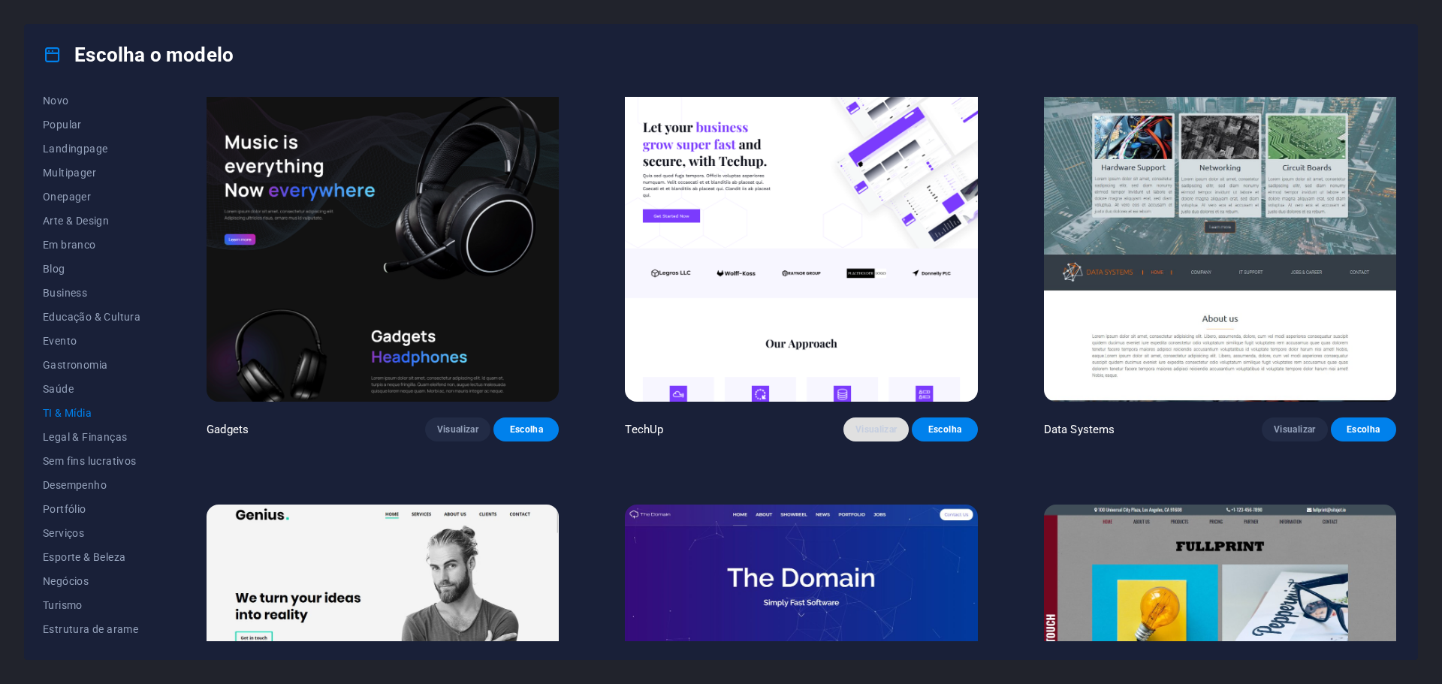
click at [869, 424] on span "Visualizar" at bounding box center [876, 430] width 41 height 12
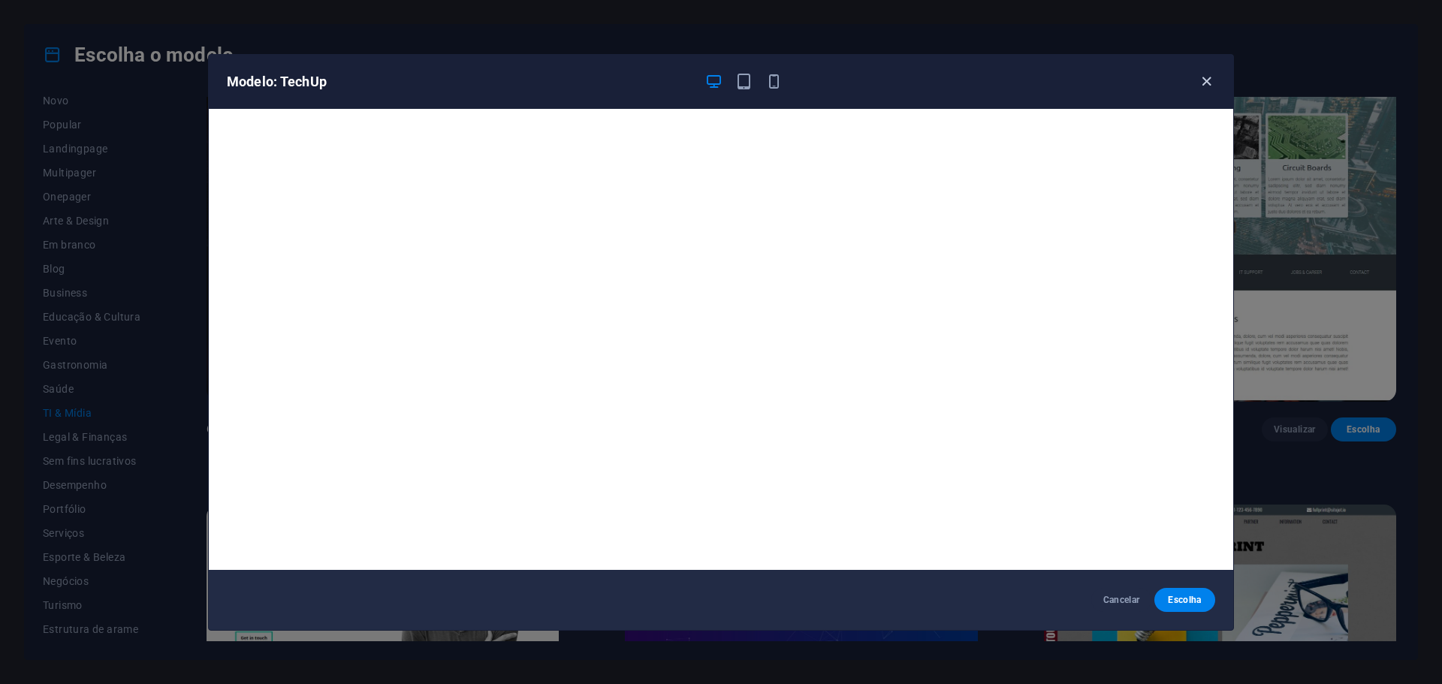
click at [1213, 81] on icon "button" at bounding box center [1206, 81] width 17 height 17
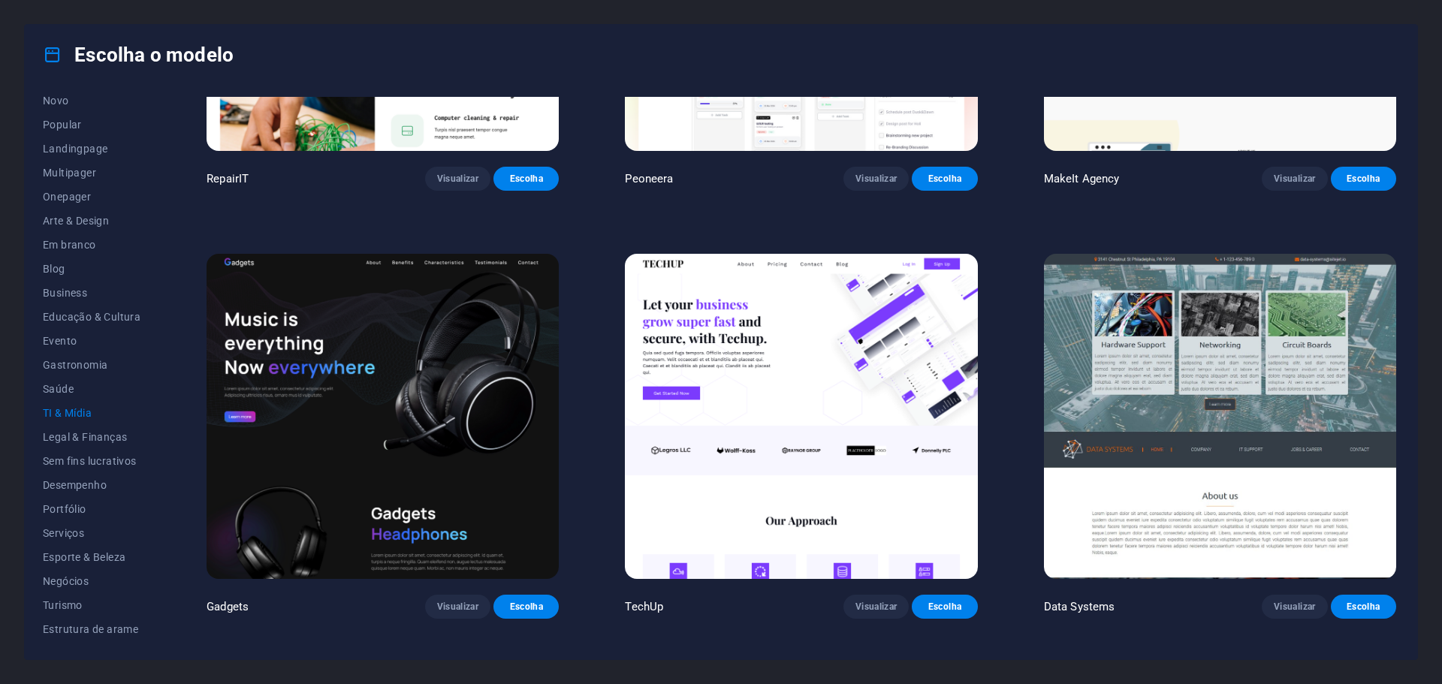
scroll to position [349, 0]
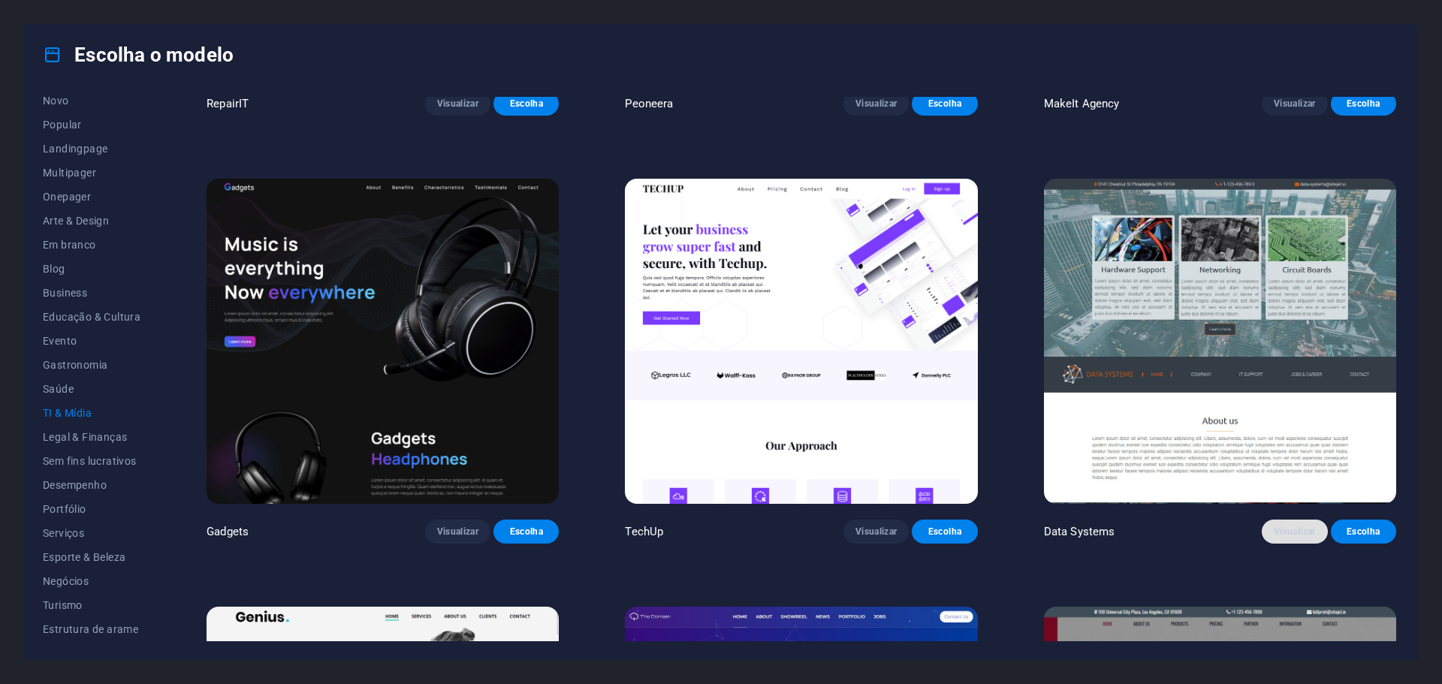
click at [1286, 527] on span "Visualizar" at bounding box center [1294, 532] width 41 height 12
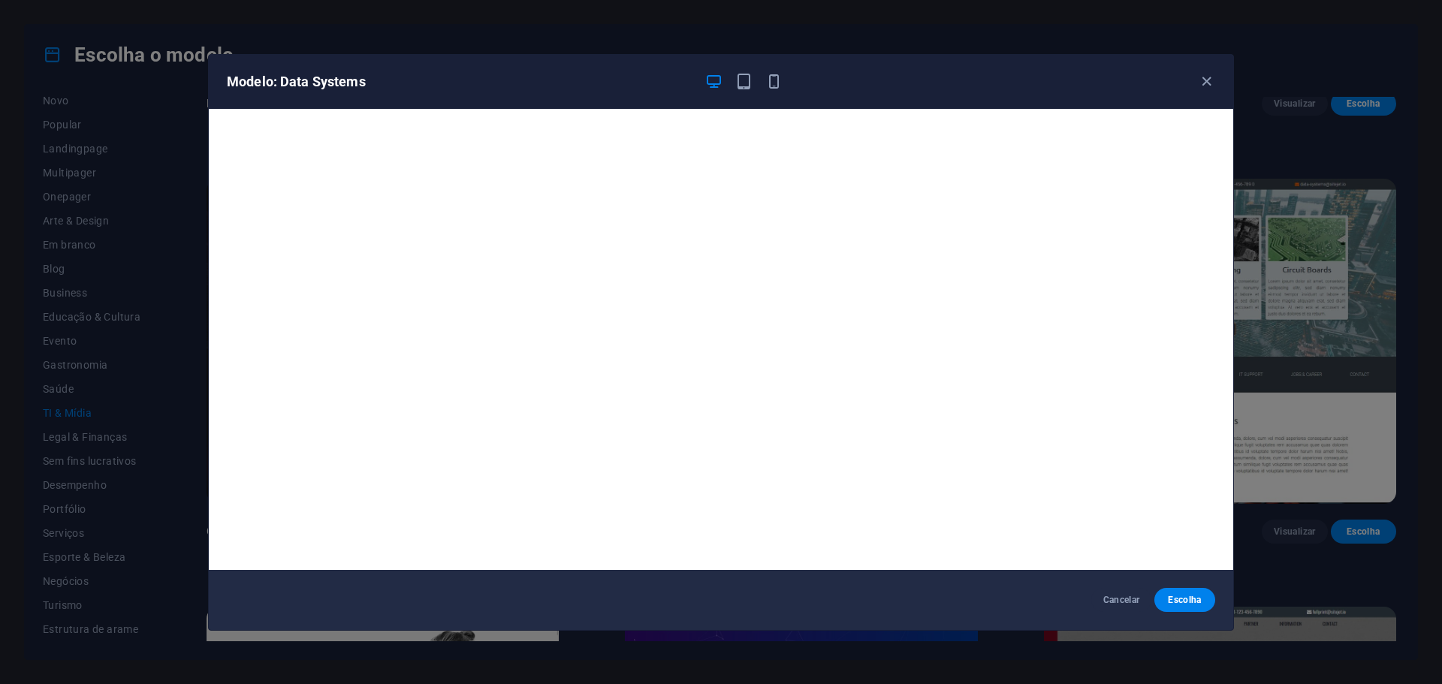
scroll to position [4, 0]
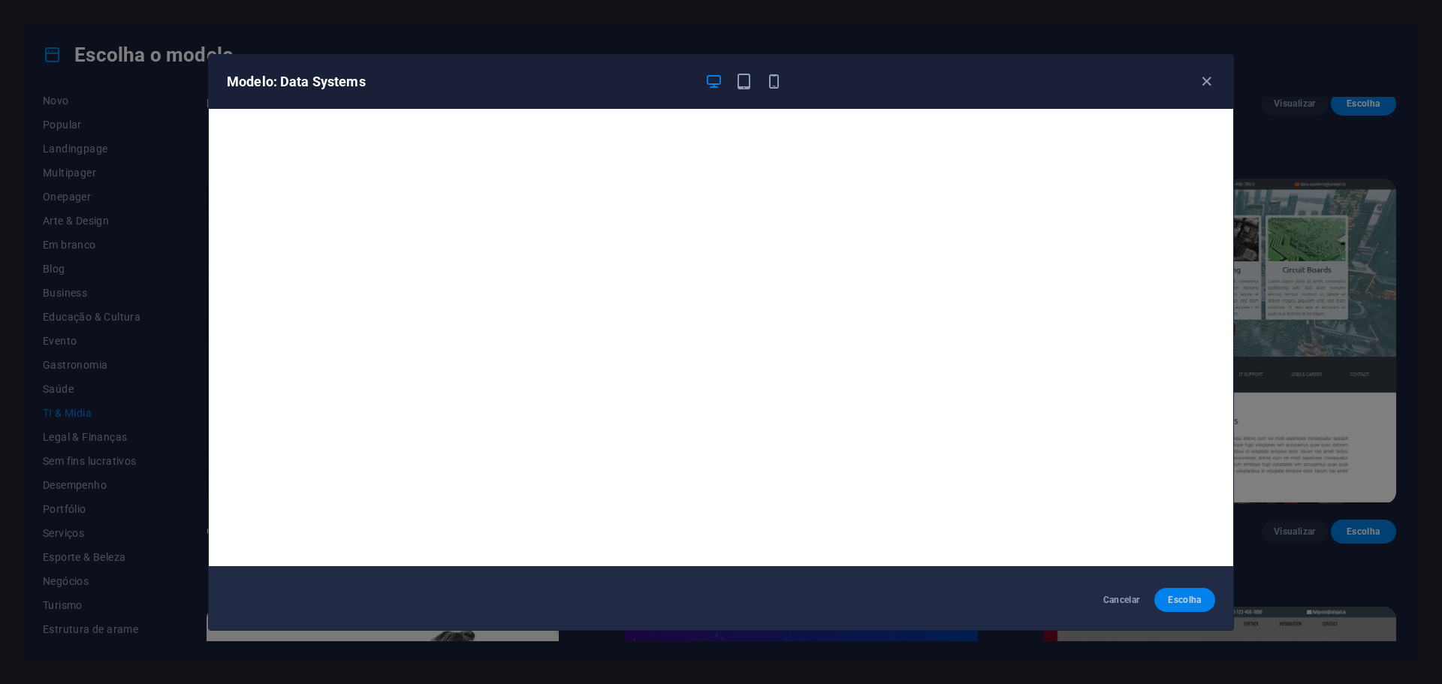
click at [1205, 603] on button "Escolha" at bounding box center [1184, 600] width 61 height 24
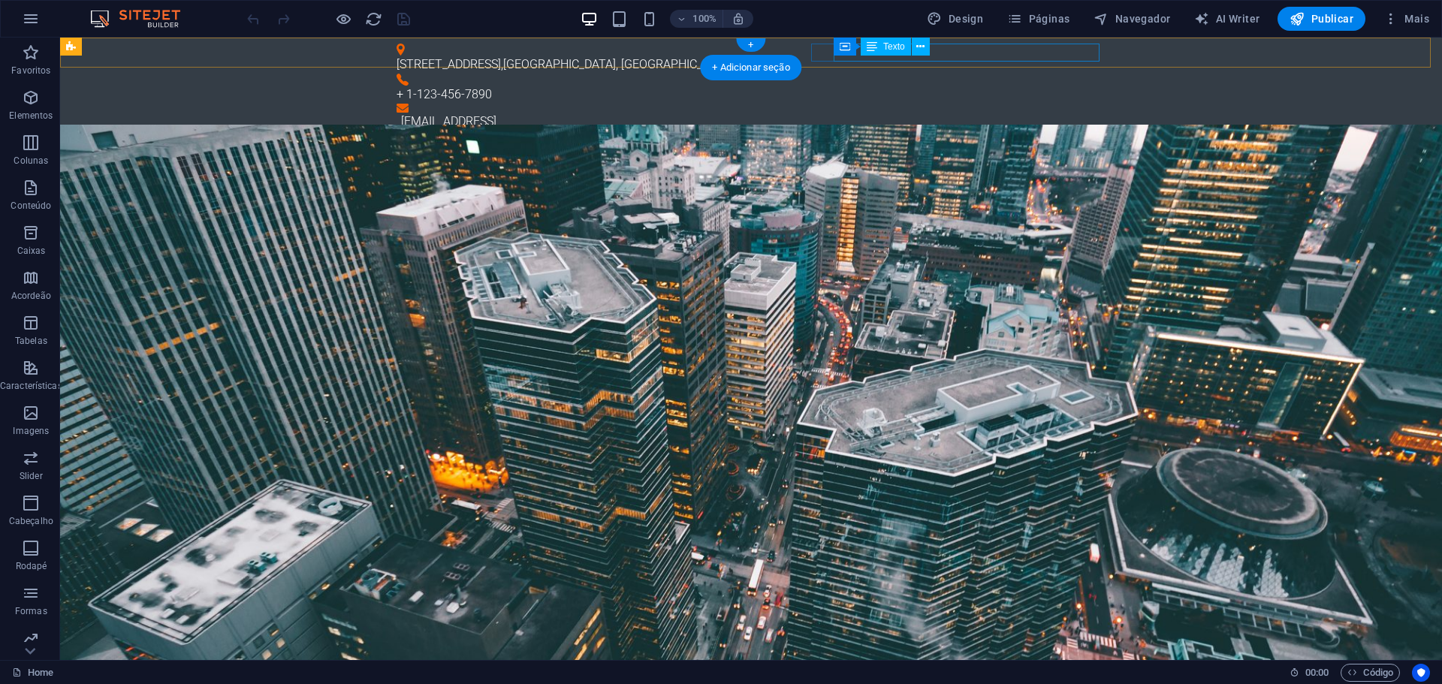
click at [973, 113] on div "[EMAIL_ADDRESS]" at bounding box center [753, 122] width 705 height 18
click at [890, 50] on span "Texto" at bounding box center [894, 46] width 22 height 9
click at [1000, 113] on div "[EMAIL_ADDRESS]" at bounding box center [753, 122] width 705 height 18
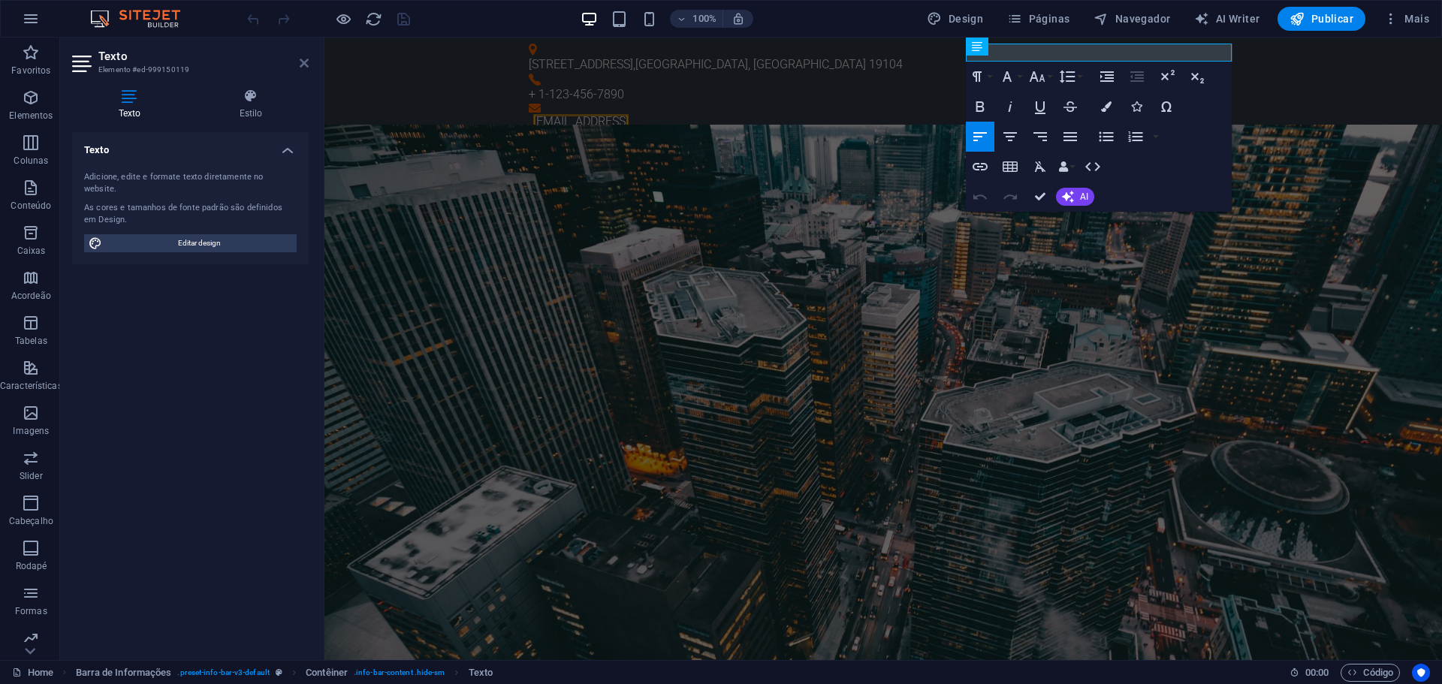
click at [303, 63] on icon at bounding box center [304, 63] width 9 height 12
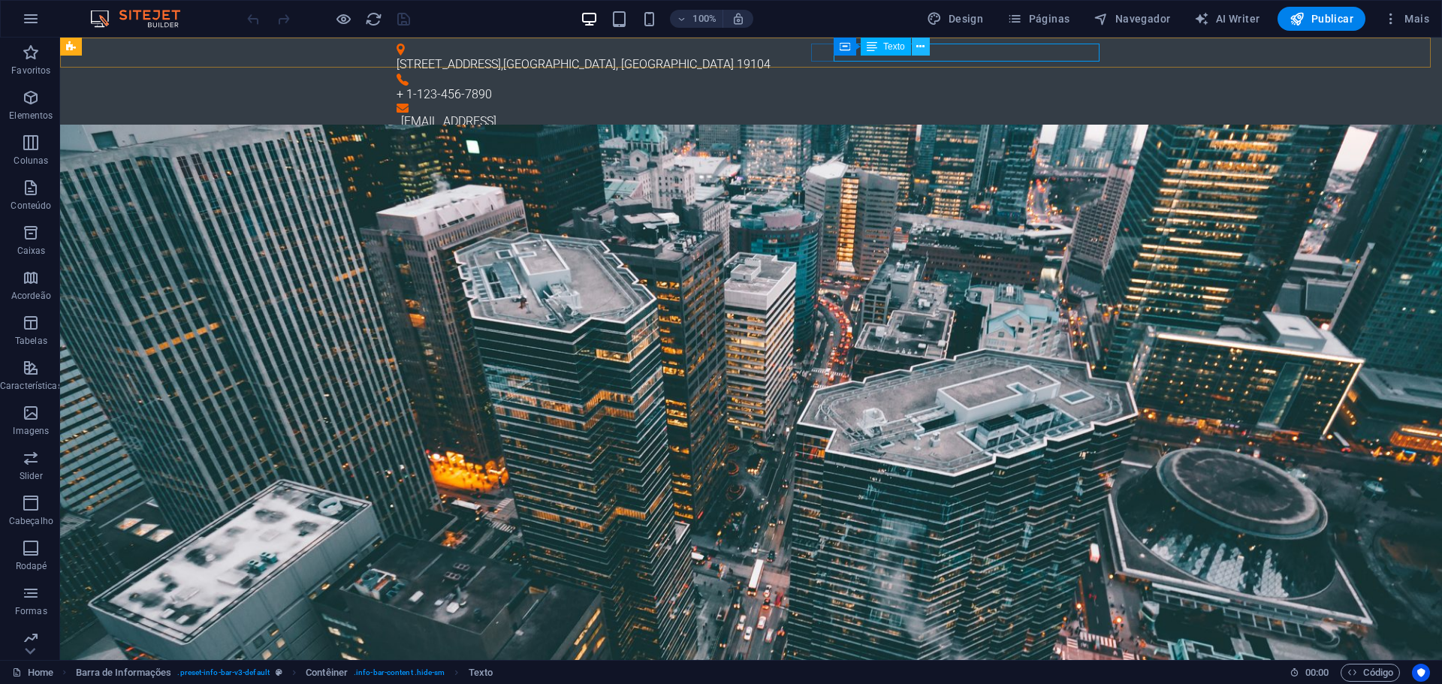
click at [918, 47] on icon at bounding box center [920, 47] width 8 height 16
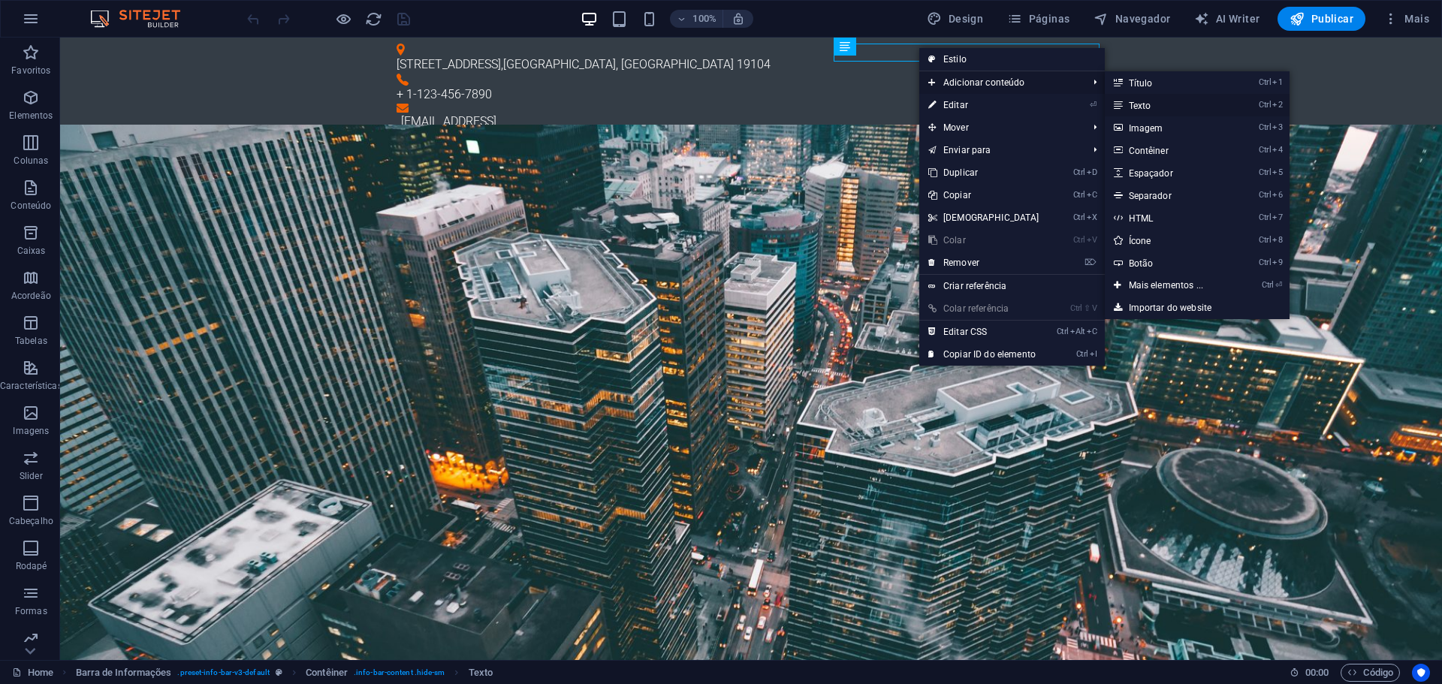
click at [1210, 106] on link "Ctrl 2 Texto" at bounding box center [1169, 105] width 129 height 23
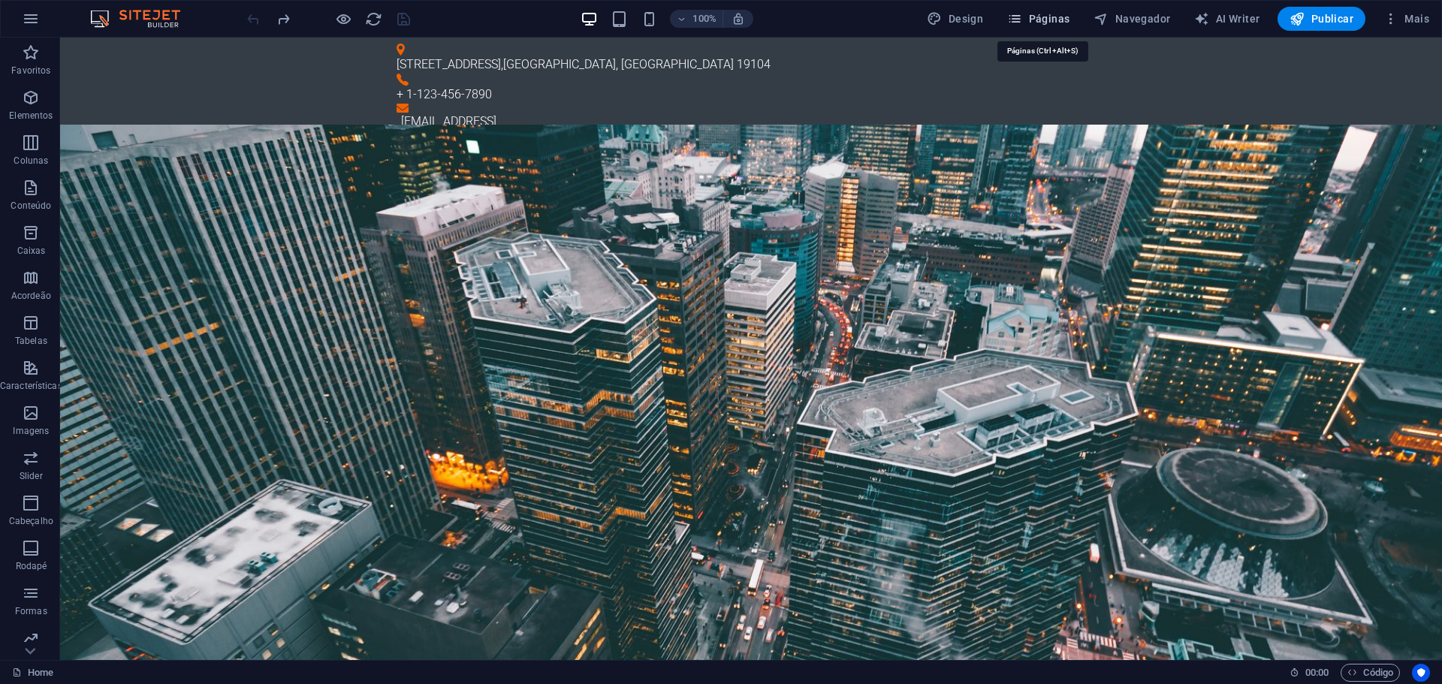
click at [1036, 16] on span "Páginas" at bounding box center [1038, 18] width 62 height 15
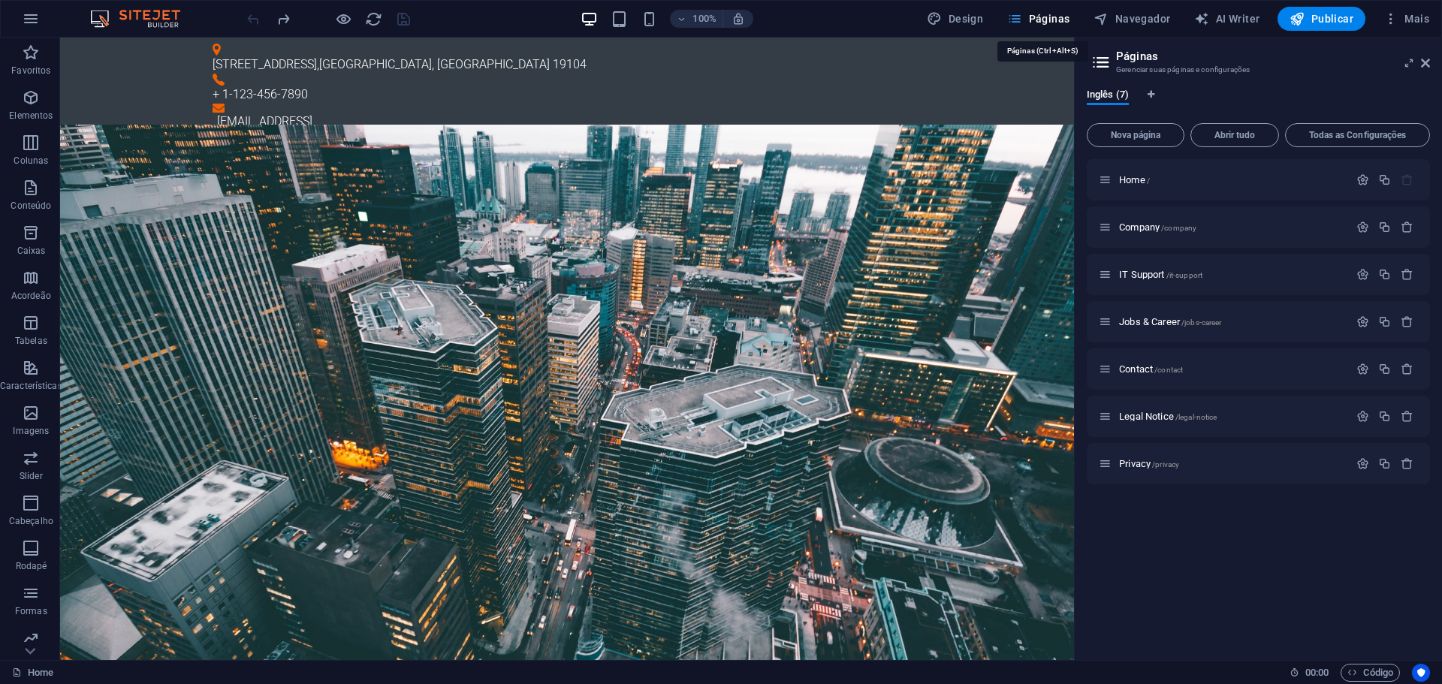
click at [1036, 16] on span "Páginas" at bounding box center [1038, 18] width 62 height 15
click at [1423, 61] on icon at bounding box center [1425, 63] width 9 height 12
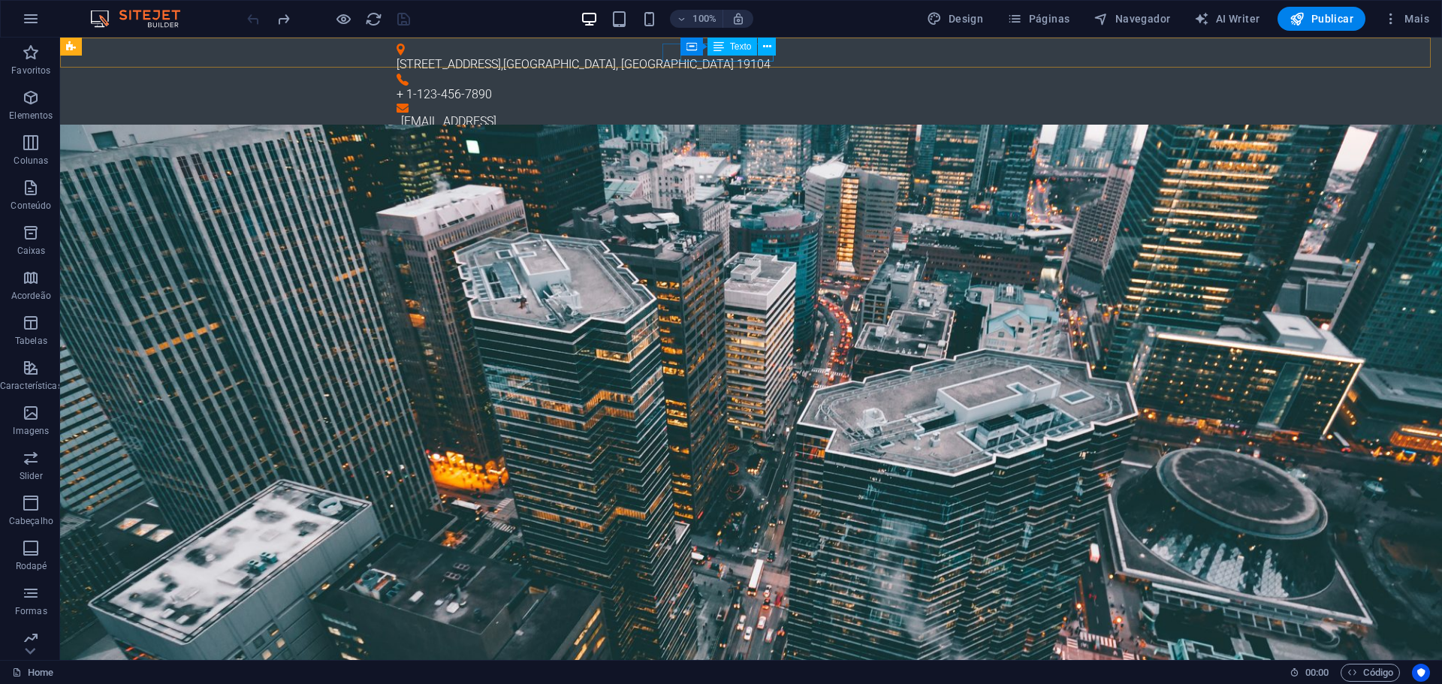
click at [766, 56] on div "Contêiner Texto" at bounding box center [734, 47] width 106 height 19
click at [695, 54] on div "Contêiner" at bounding box center [696, 47] width 68 height 18
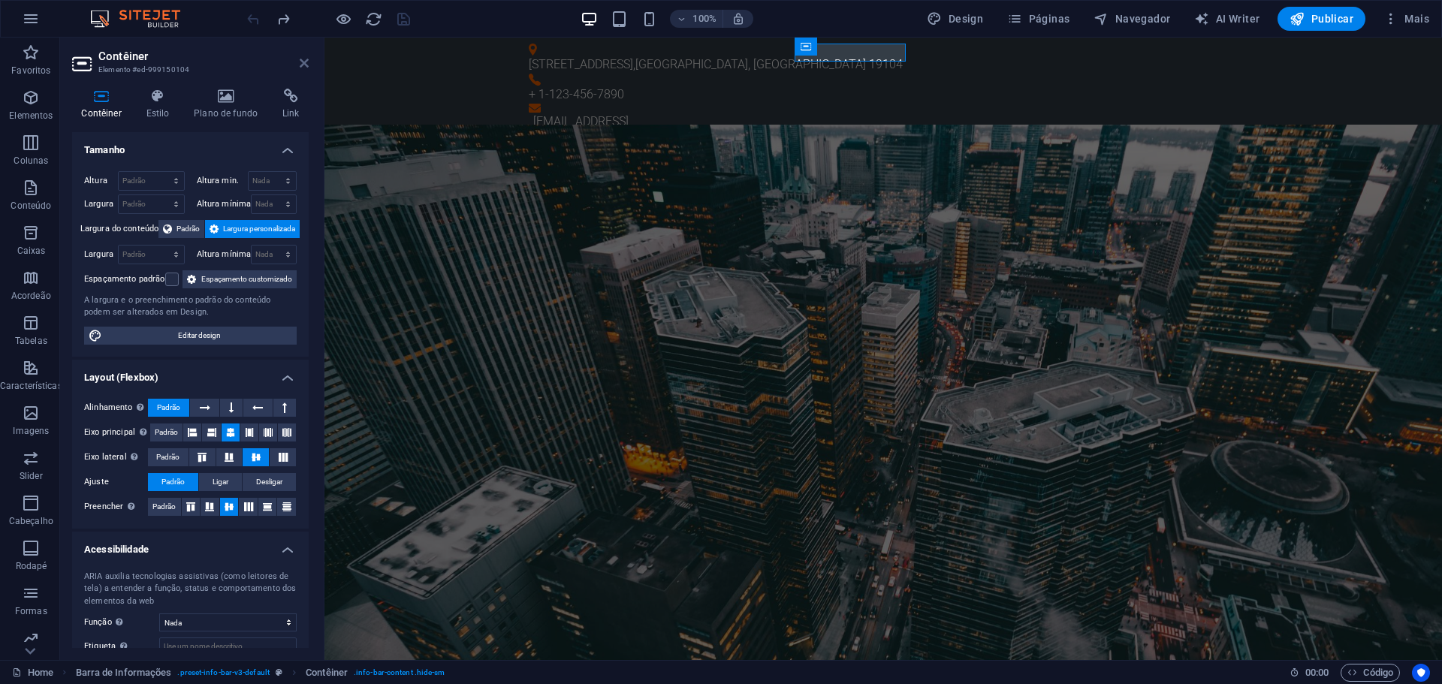
click at [306, 63] on icon at bounding box center [304, 63] width 9 height 12
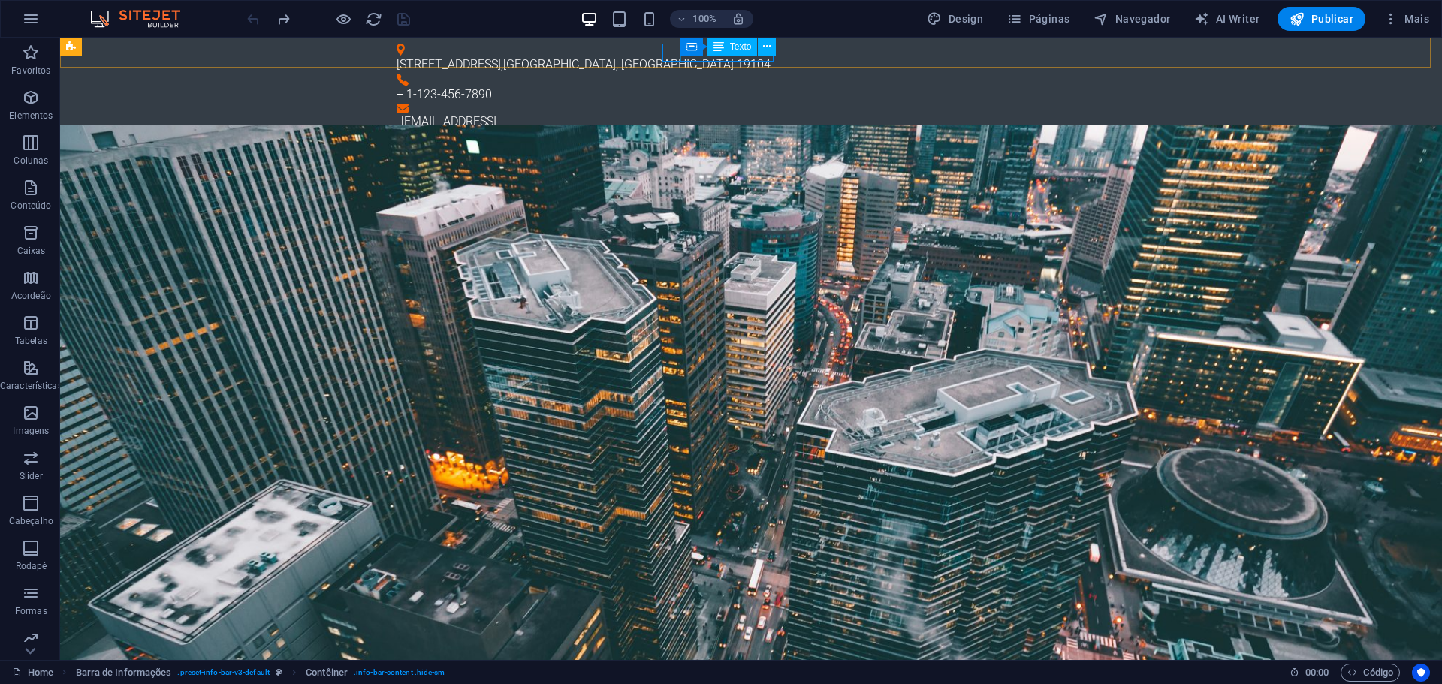
click at [744, 54] on div "Texto" at bounding box center [733, 47] width 50 height 18
click at [744, 47] on span "Texto" at bounding box center [741, 46] width 22 height 9
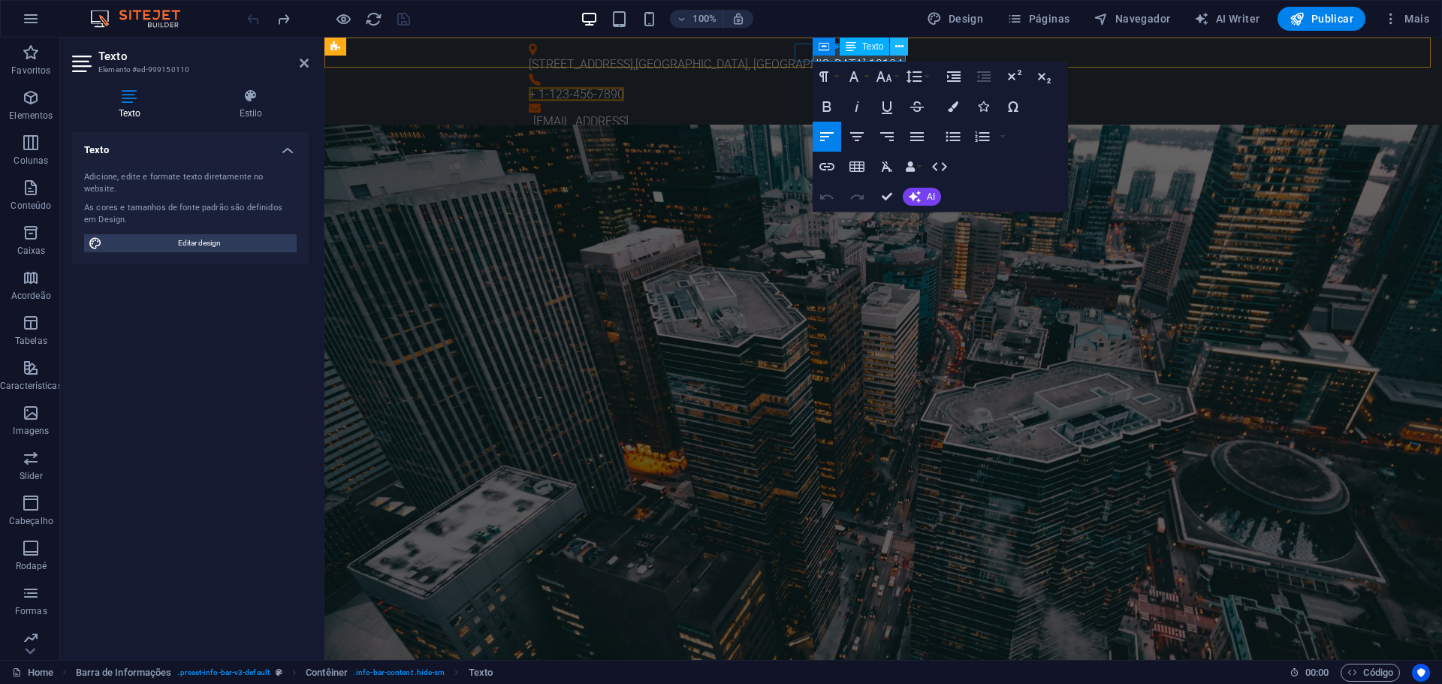
click at [899, 47] on icon at bounding box center [899, 47] width 8 height 16
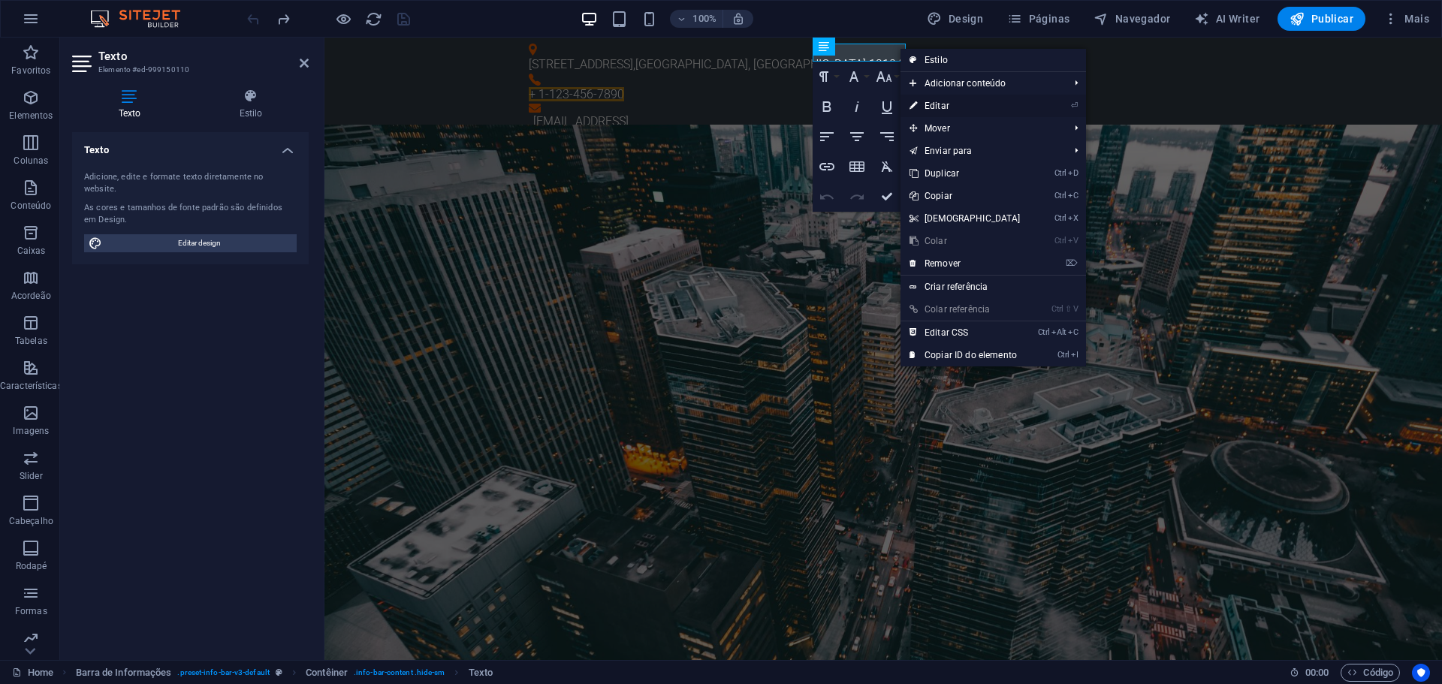
click at [937, 105] on link "⏎ Editar" at bounding box center [965, 106] width 129 height 23
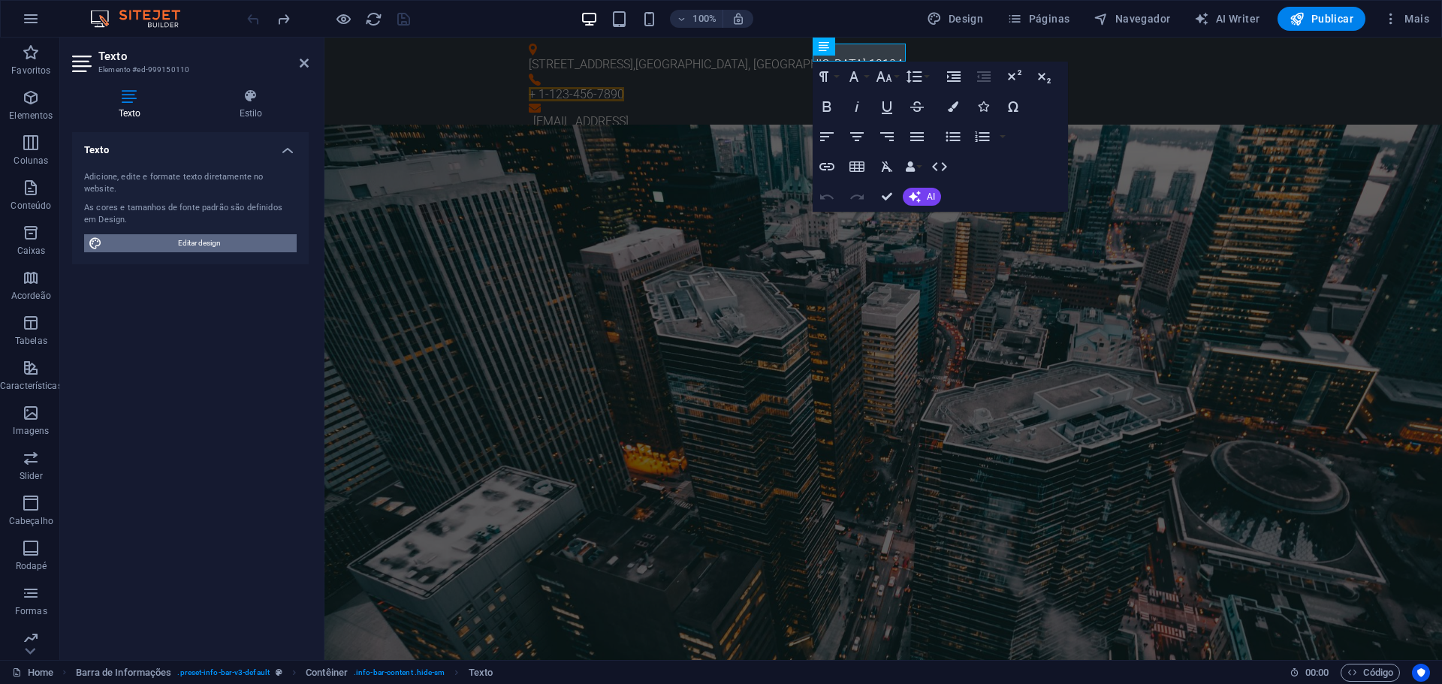
click at [216, 234] on span "Editar design" at bounding box center [200, 243] width 186 height 18
select select "px"
select select "300"
select select "px"
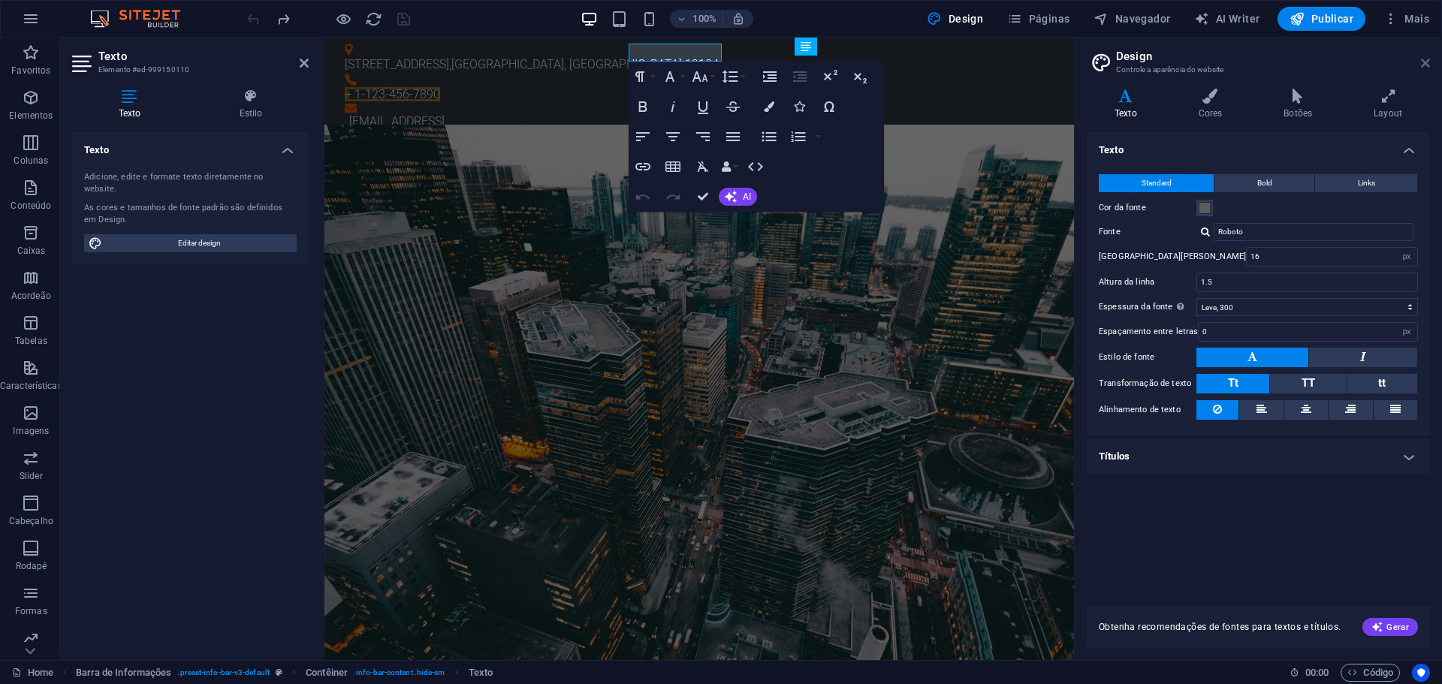
click at [1426, 61] on icon at bounding box center [1425, 63] width 9 height 12
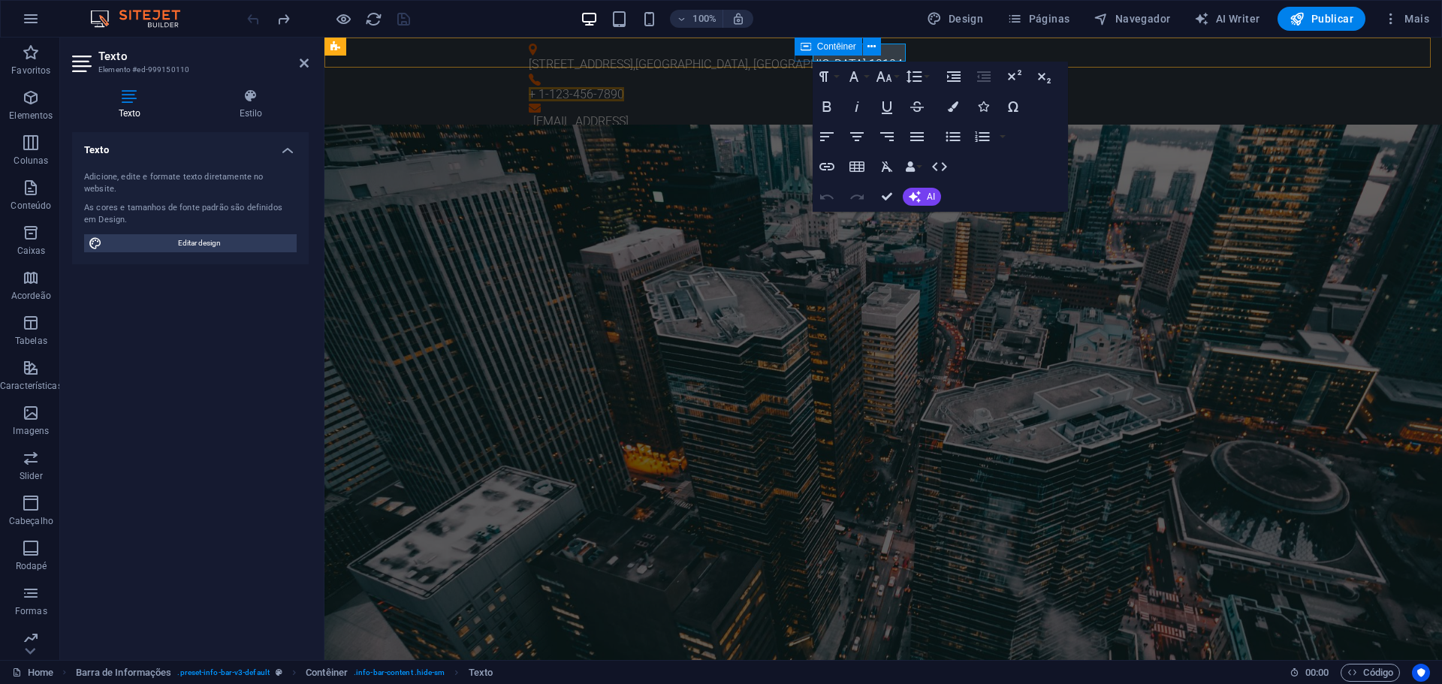
click at [814, 44] on div "Contêiner" at bounding box center [829, 47] width 68 height 18
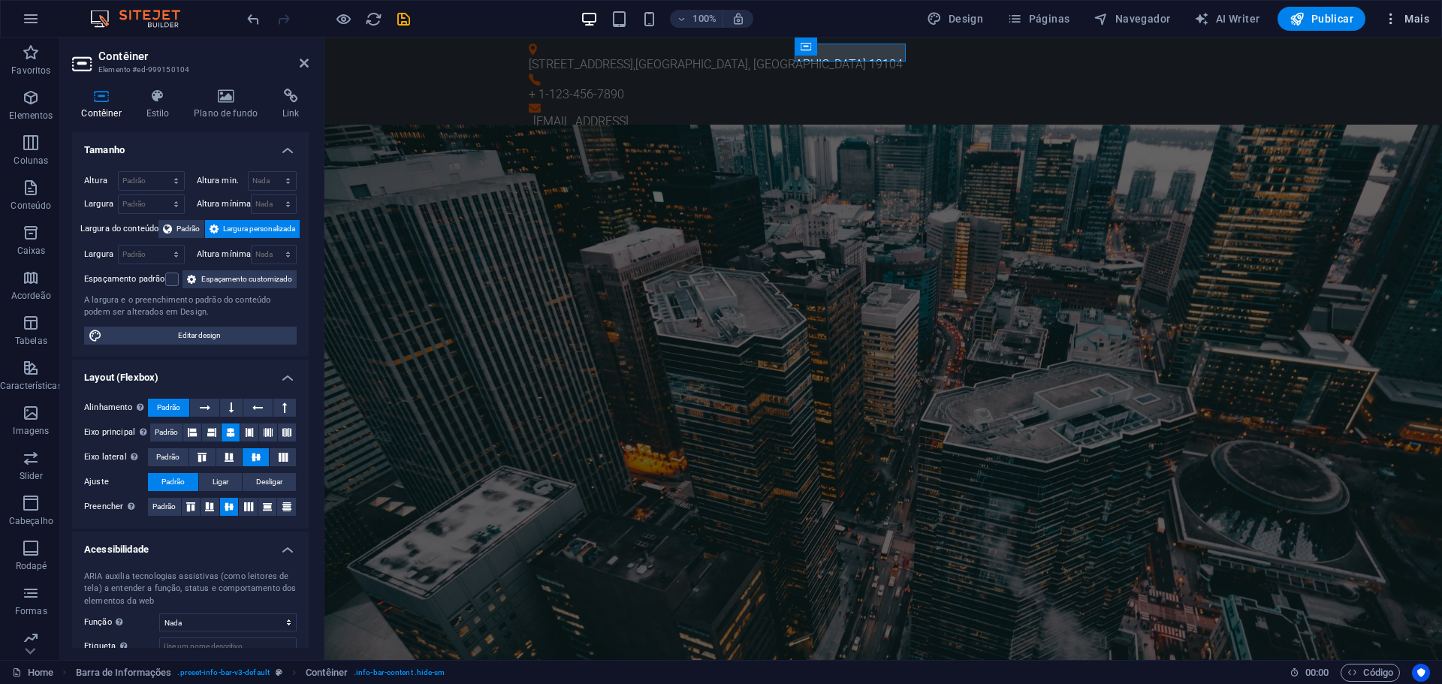
click at [1410, 11] on button "Mais" at bounding box center [1407, 19] width 58 height 24
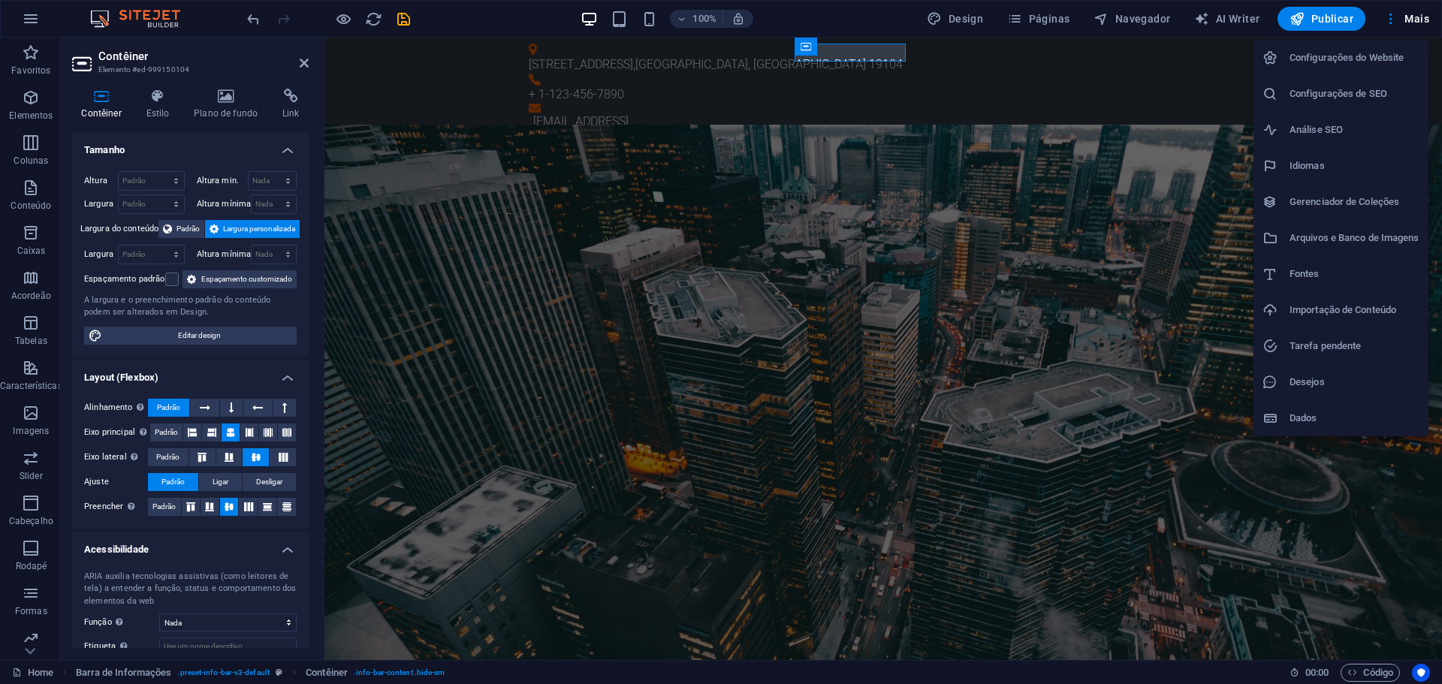
click at [1312, 425] on h6 "Dados" at bounding box center [1355, 418] width 130 height 18
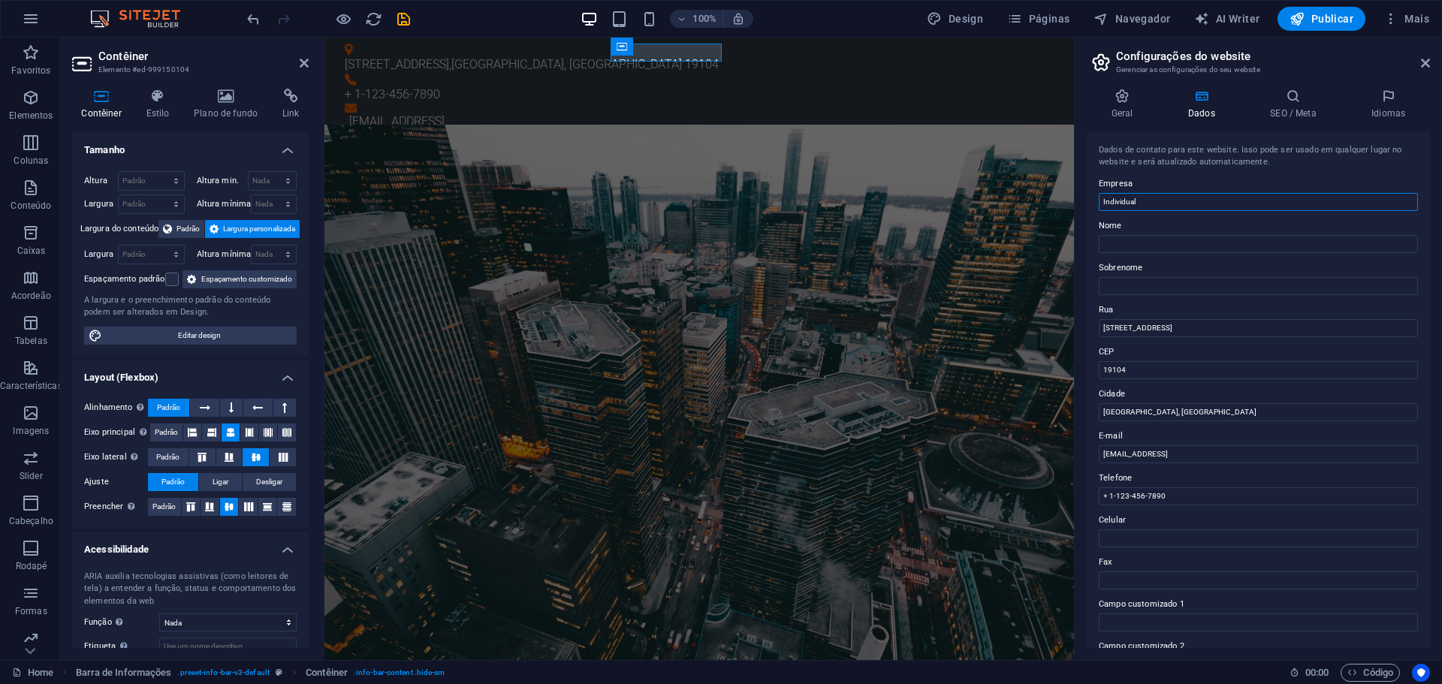
click at [1207, 201] on input "Individual" at bounding box center [1258, 202] width 319 height 18
type input "FTech - Serviços de Informática"
click at [1183, 327] on input "[STREET_ADDRESS]" at bounding box center [1258, 328] width 319 height 18
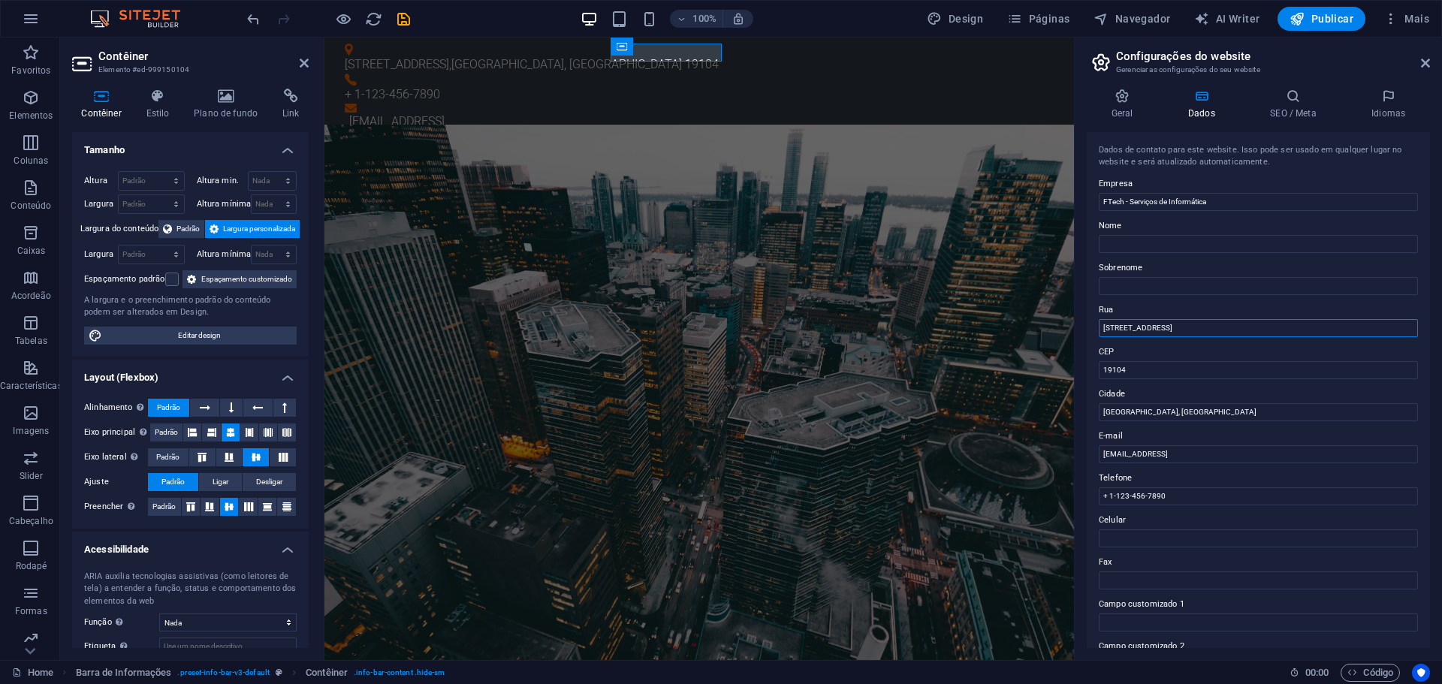
click at [1183, 327] on input "[STREET_ADDRESS]" at bounding box center [1258, 328] width 319 height 18
type input "R"
drag, startPoint x: 1630, startPoint y: 490, endPoint x: 996, endPoint y: 469, distance: 634.3
click at [1320, 451] on input "[EMAIL_ADDRESS]" at bounding box center [1258, 454] width 319 height 18
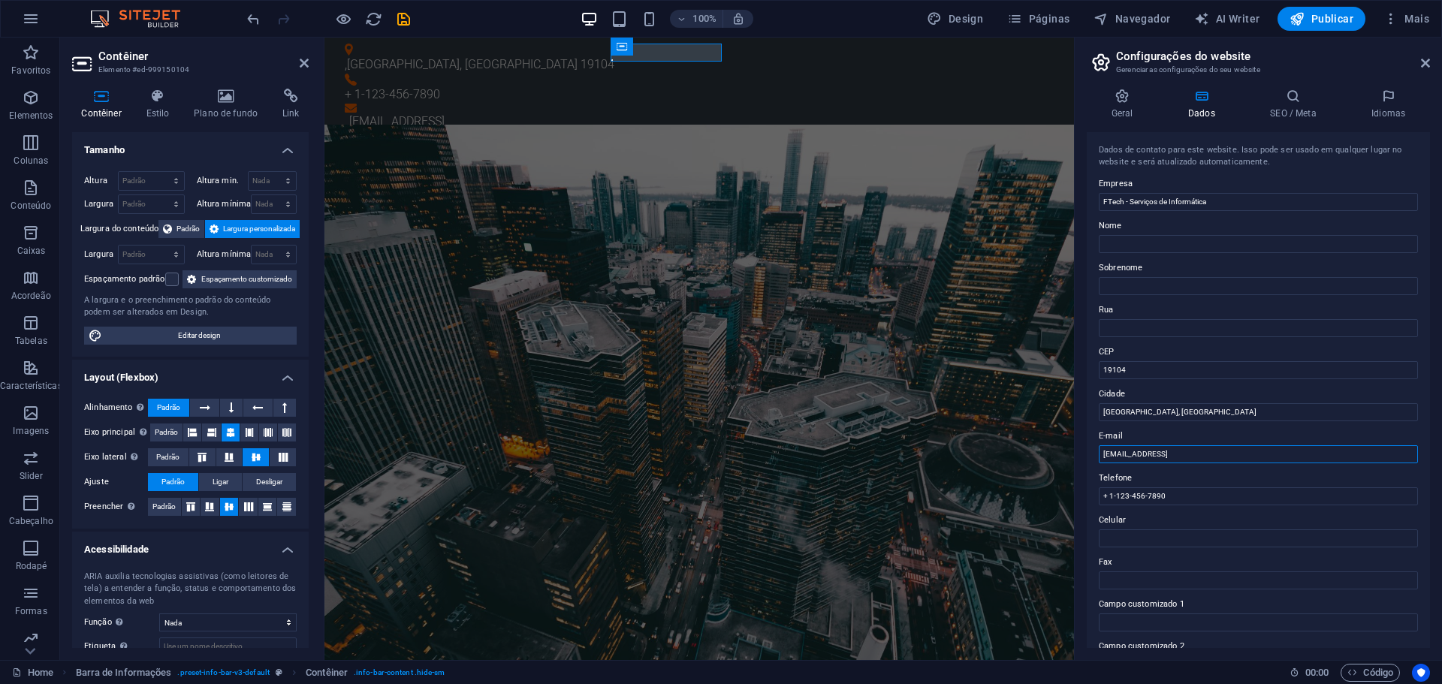
click at [1320, 451] on input "[EMAIL_ADDRESS]" at bounding box center [1258, 454] width 319 height 18
type input "[EMAIL_ADDRESS][DOMAIN_NAME]"
click at [1243, 490] on input "+ 1-123-456-7890" at bounding box center [1258, 496] width 319 height 18
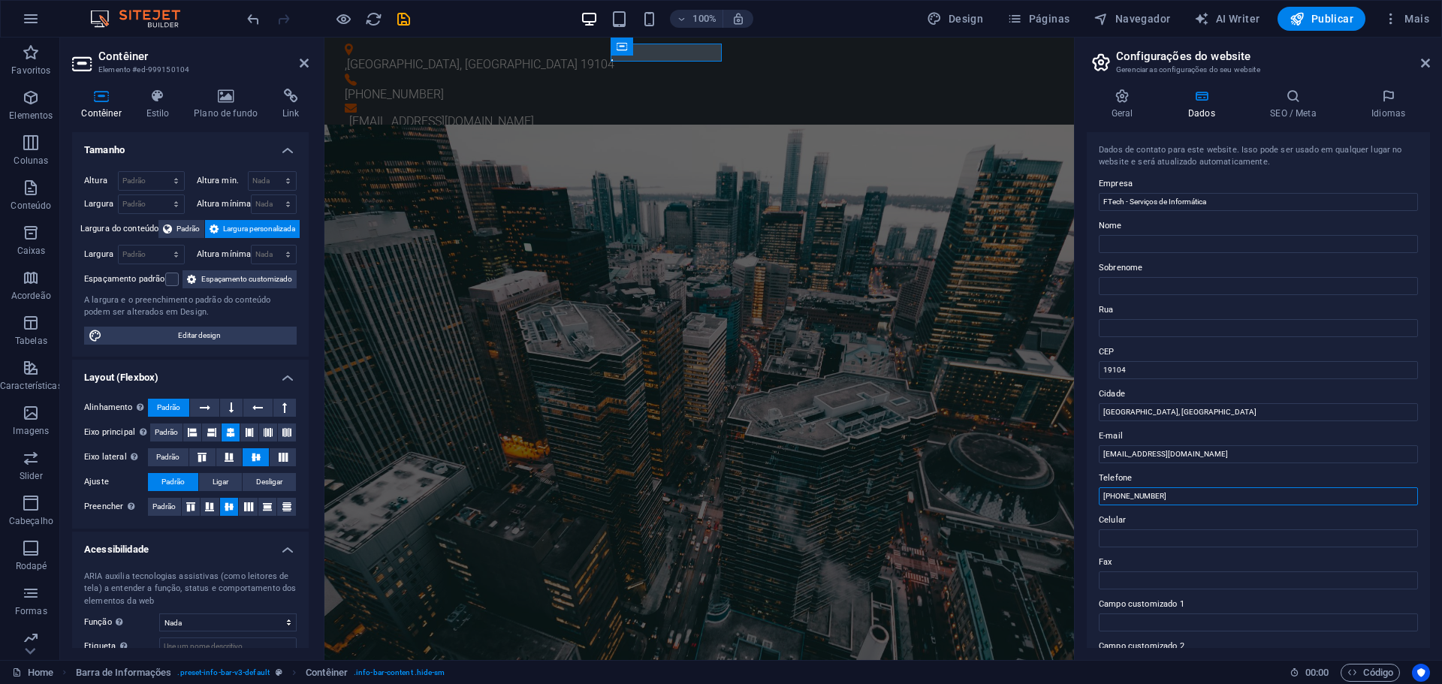
type input "[PHONE_NUMBER]"
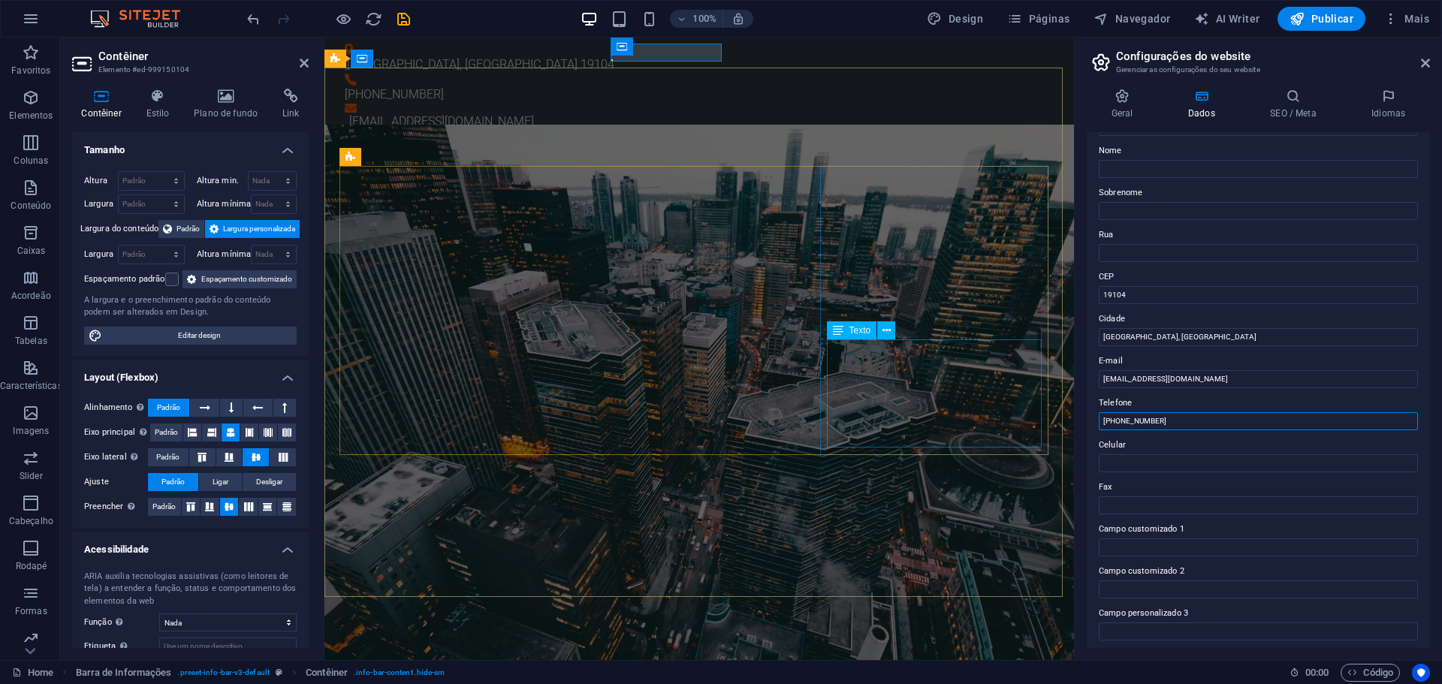
drag, startPoint x: 1535, startPoint y: 462, endPoint x: 883, endPoint y: 445, distance: 652.9
click at [1157, 463] on input "Celular" at bounding box center [1258, 463] width 319 height 18
paste input "[PHONE_NUMBER]"
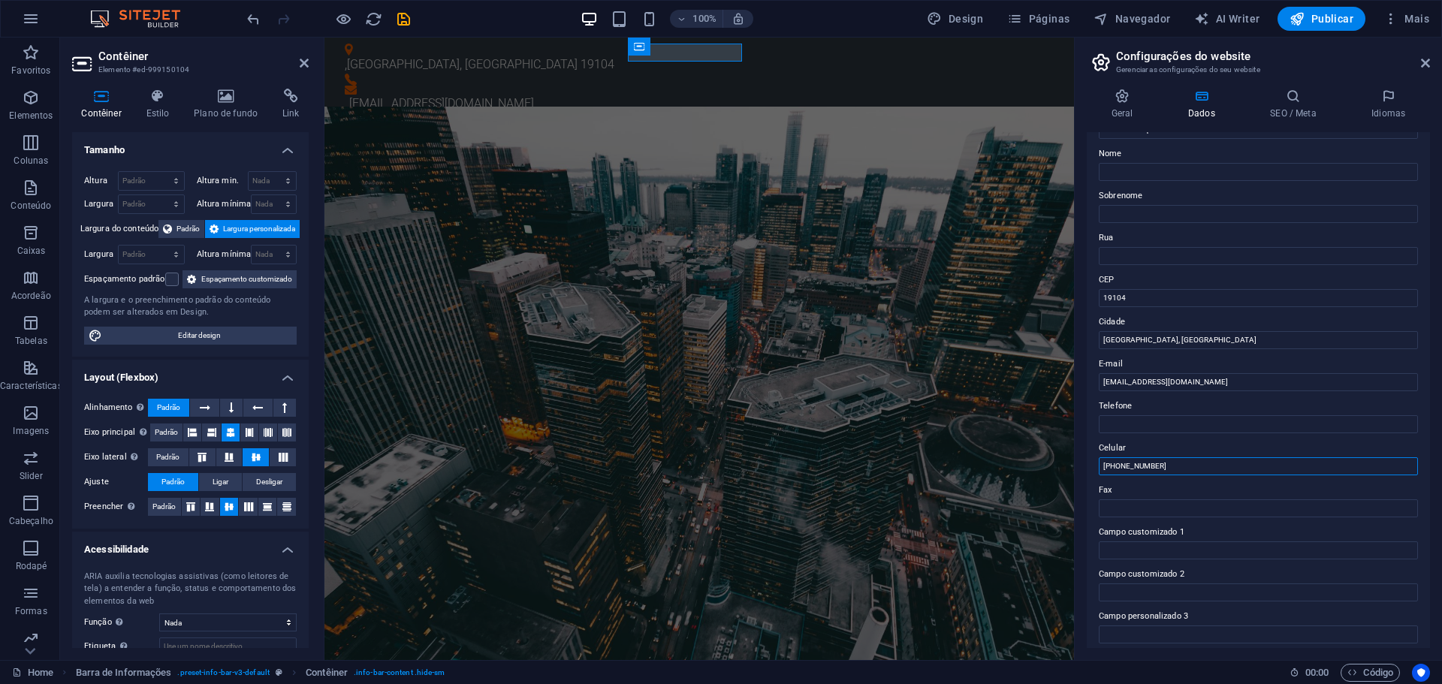
scroll to position [0, 0]
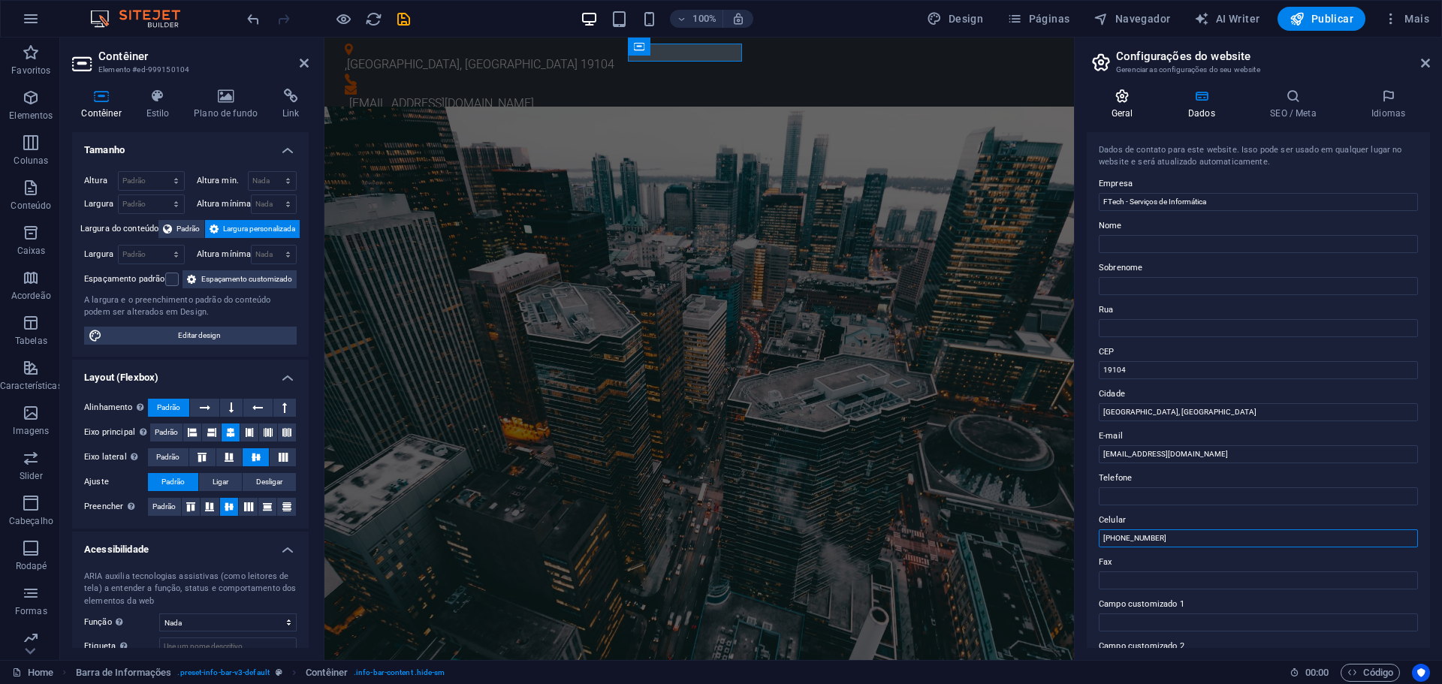
type input "[PHONE_NUMBER]"
click at [1127, 92] on icon at bounding box center [1122, 96] width 71 height 15
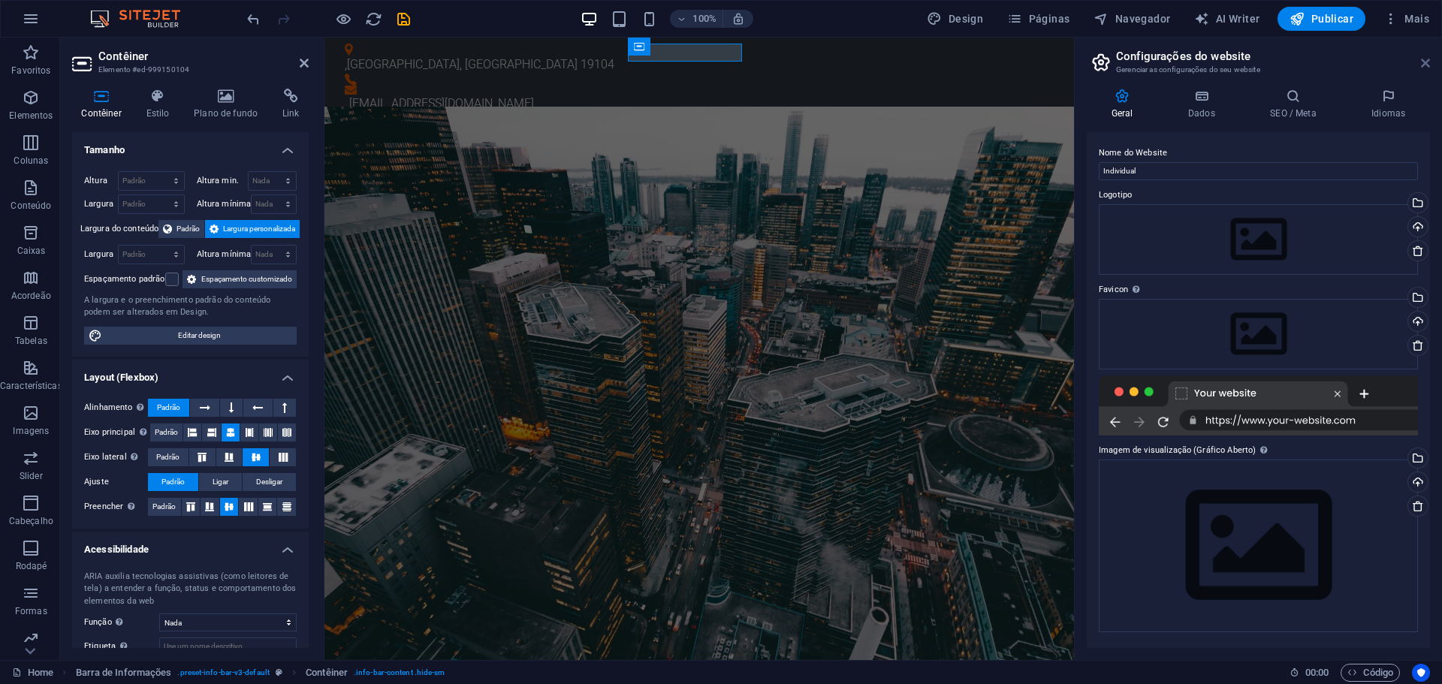
click at [1424, 61] on icon at bounding box center [1425, 63] width 9 height 12
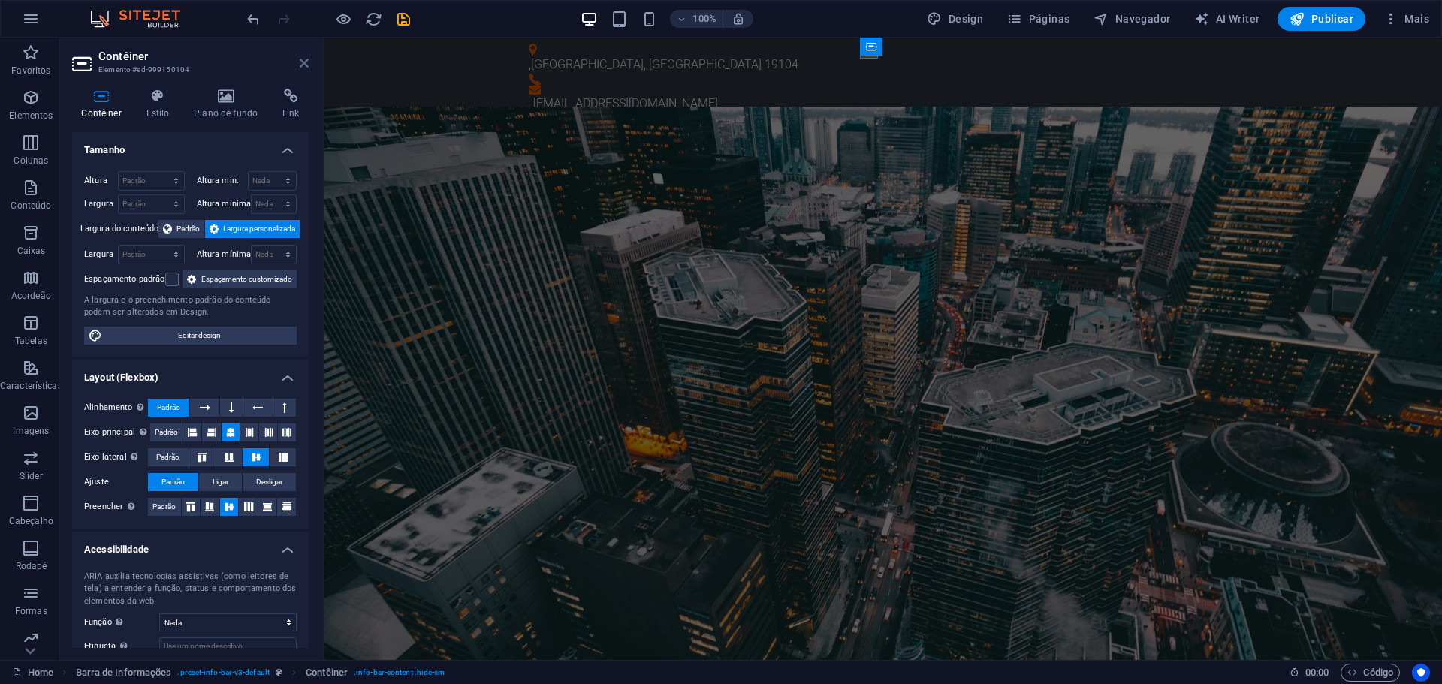
click at [303, 65] on icon at bounding box center [304, 63] width 9 height 12
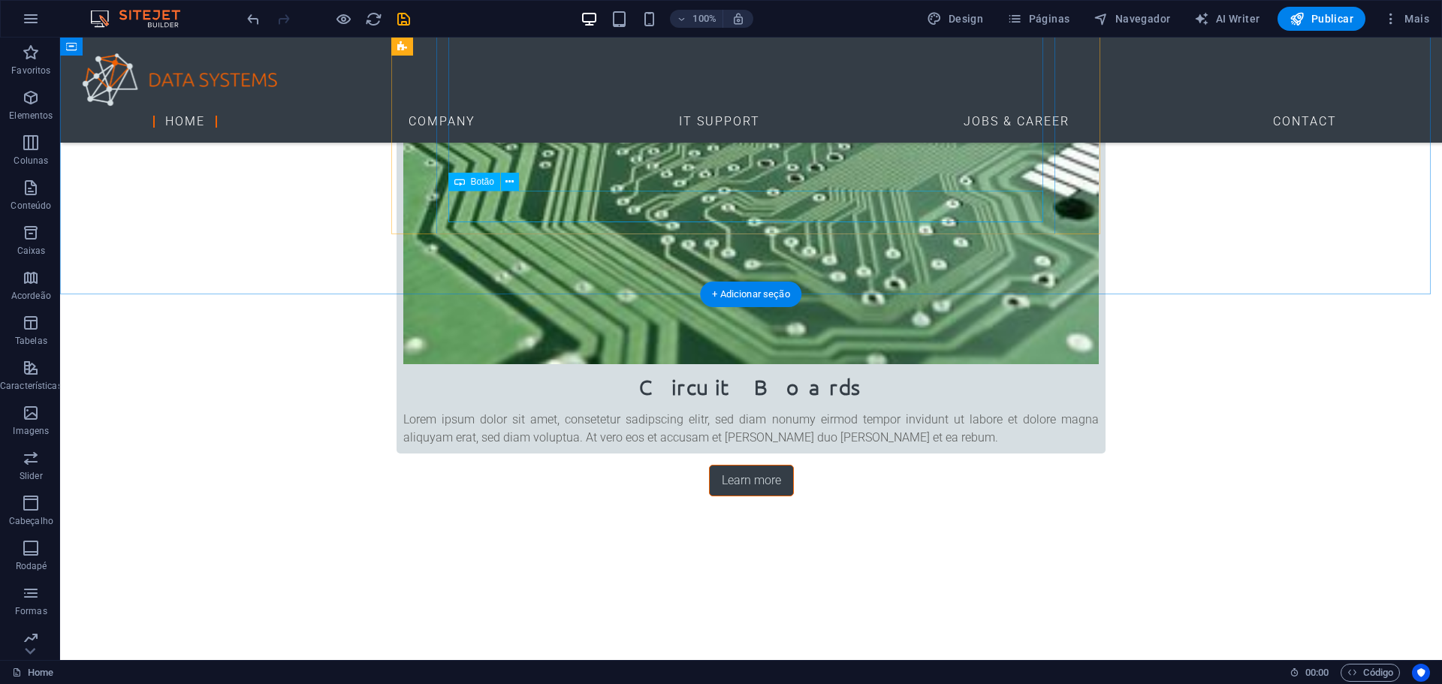
scroll to position [1867, 0]
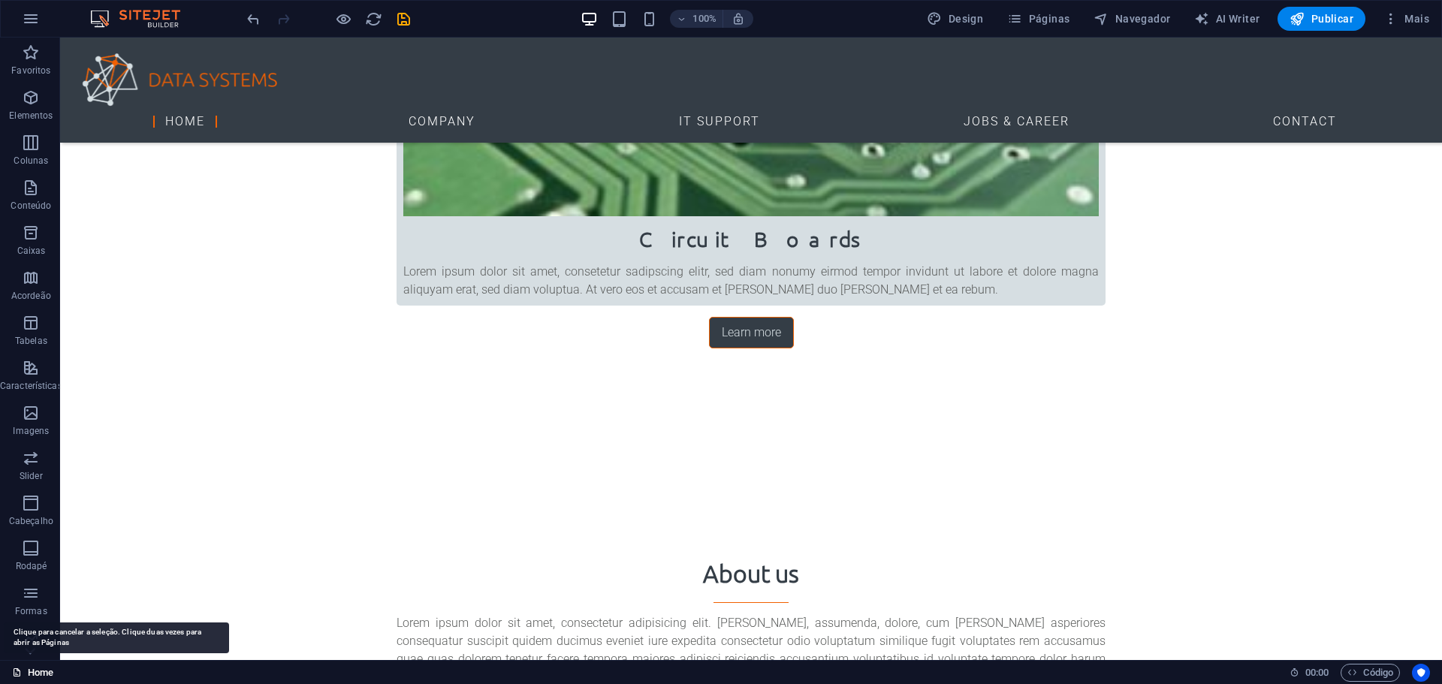
click at [40, 674] on link "Home" at bounding box center [32, 673] width 41 height 18
click at [1414, 17] on span "Mais" at bounding box center [1407, 18] width 46 height 15
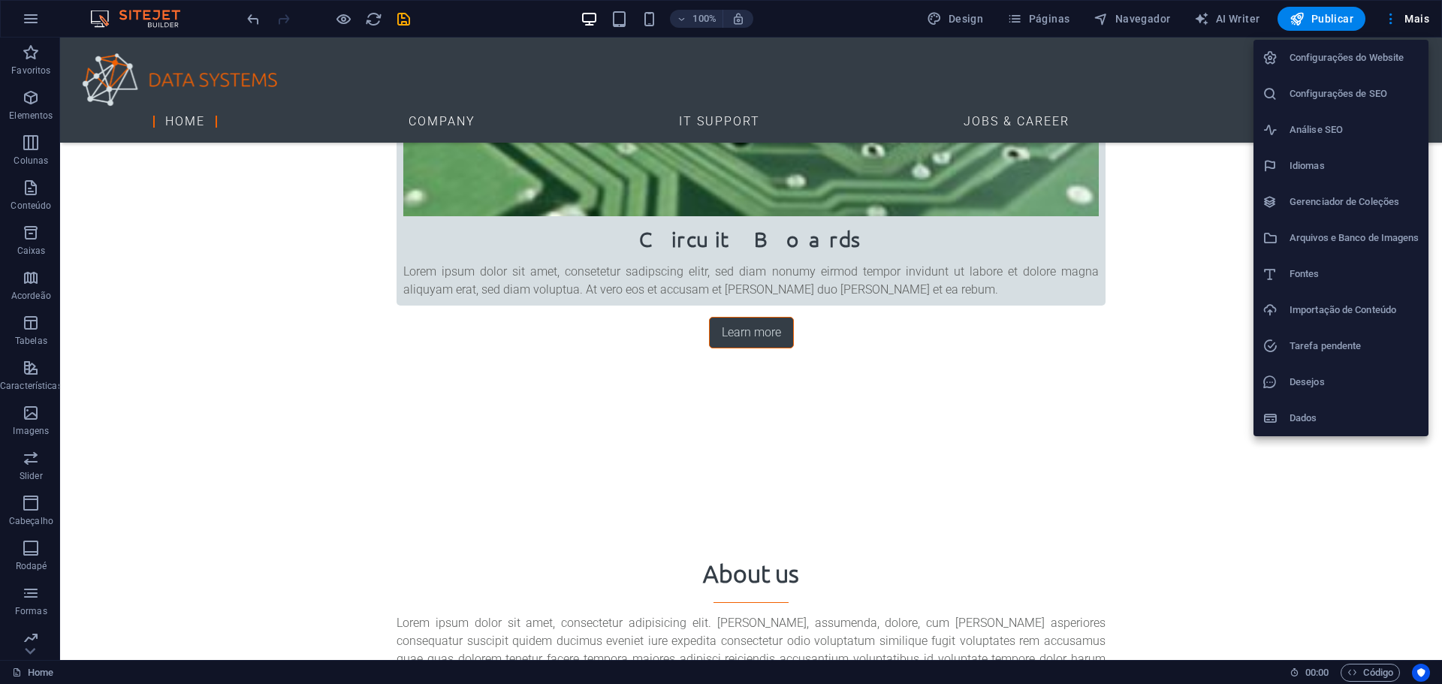
click at [23, 17] on div at bounding box center [721, 342] width 1442 height 684
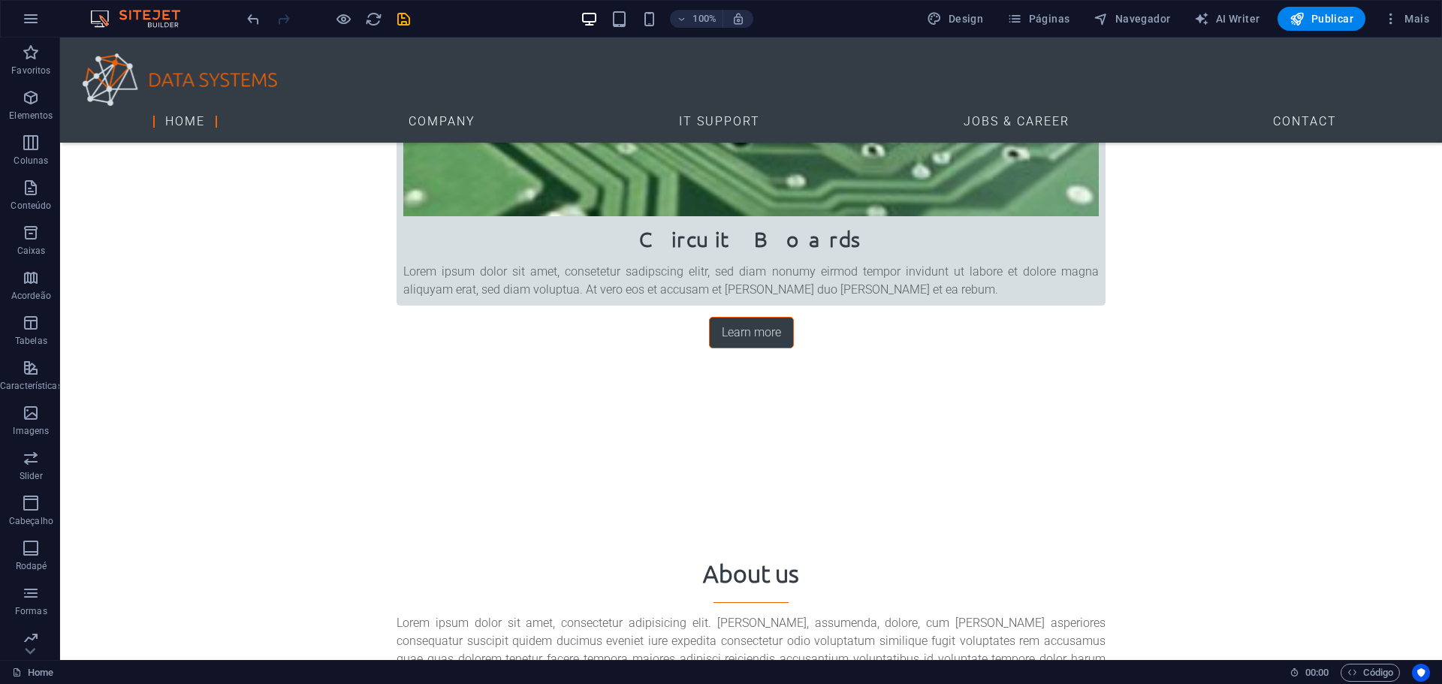
click at [29, 17] on icon "button" at bounding box center [31, 19] width 18 height 18
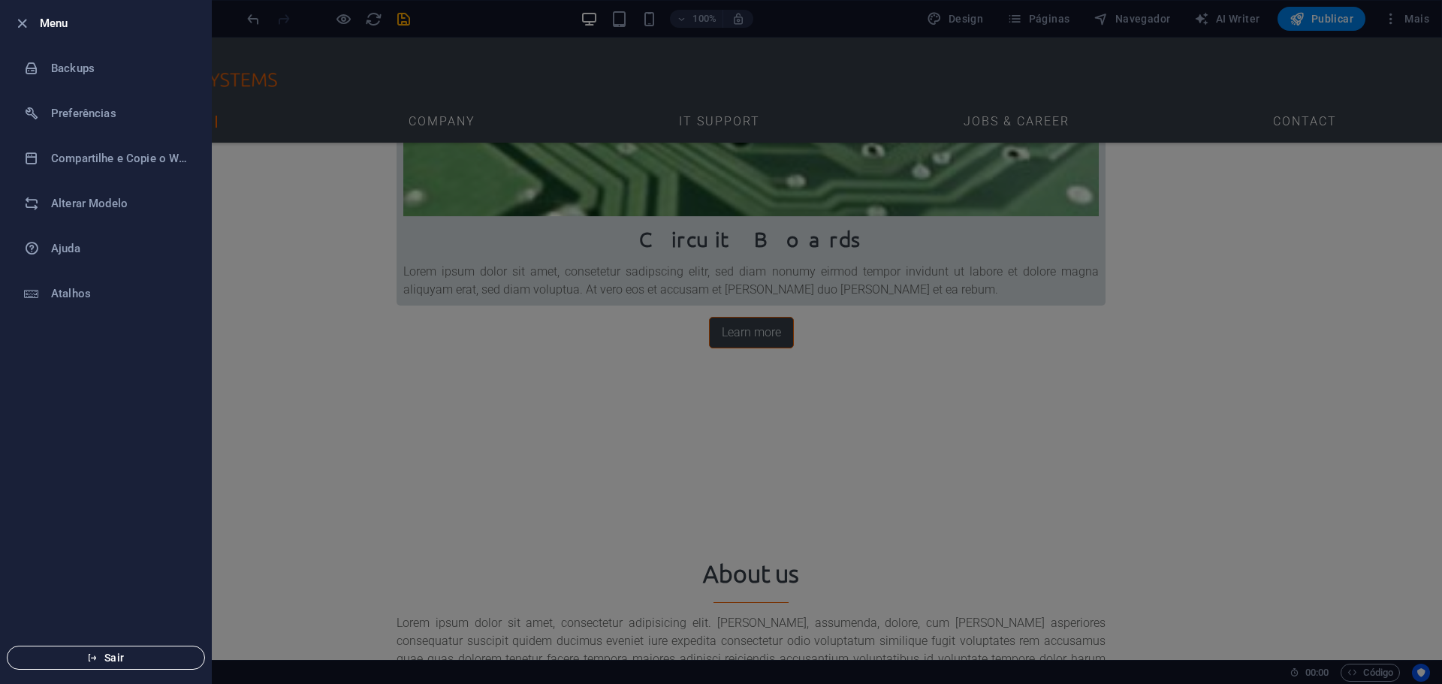
click at [104, 654] on span "Sair" at bounding box center [106, 658] width 173 height 12
